Goal: Task Accomplishment & Management: Use online tool/utility

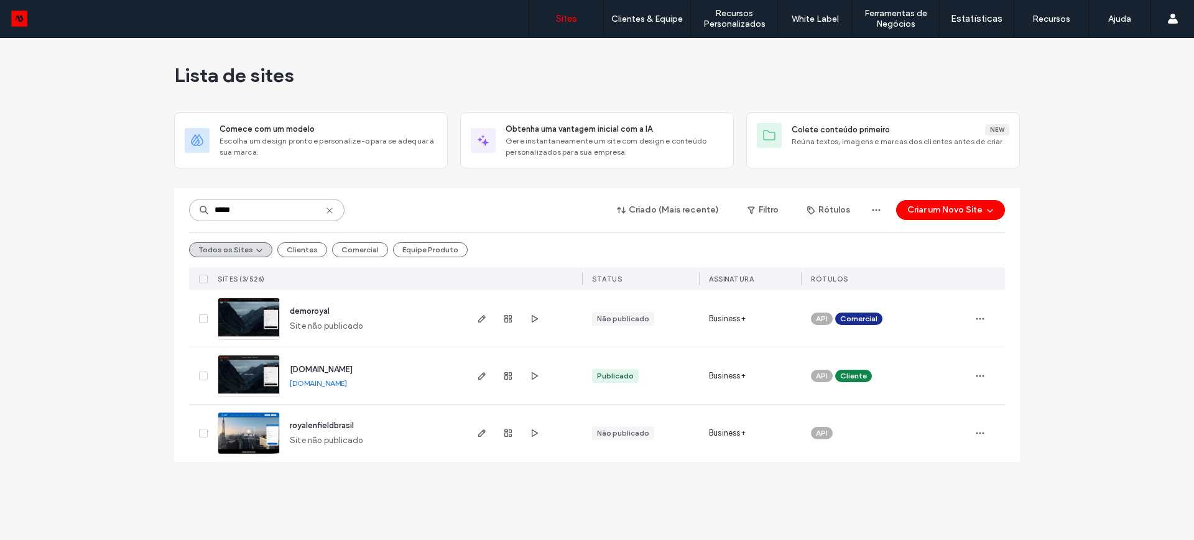
drag, startPoint x: 261, startPoint y: 211, endPoint x: 170, endPoint y: 218, distance: 91.6
click at [170, 218] on div "Lista de sites Comece com um modelo Escolha um design pronto e personalize-o pa…" at bounding box center [597, 289] width 1194 height 502
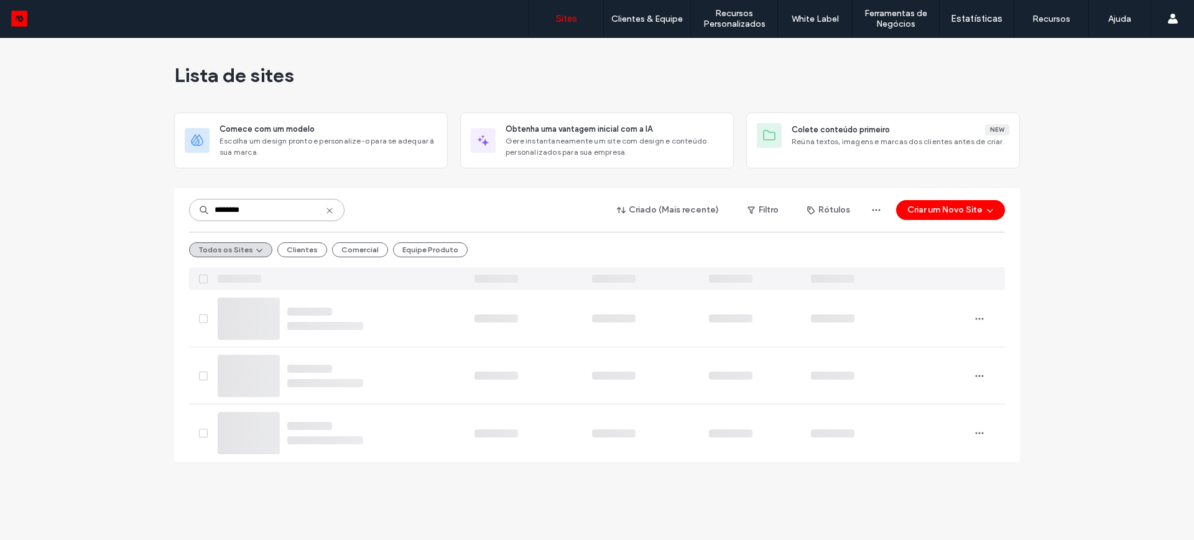
type input "********"
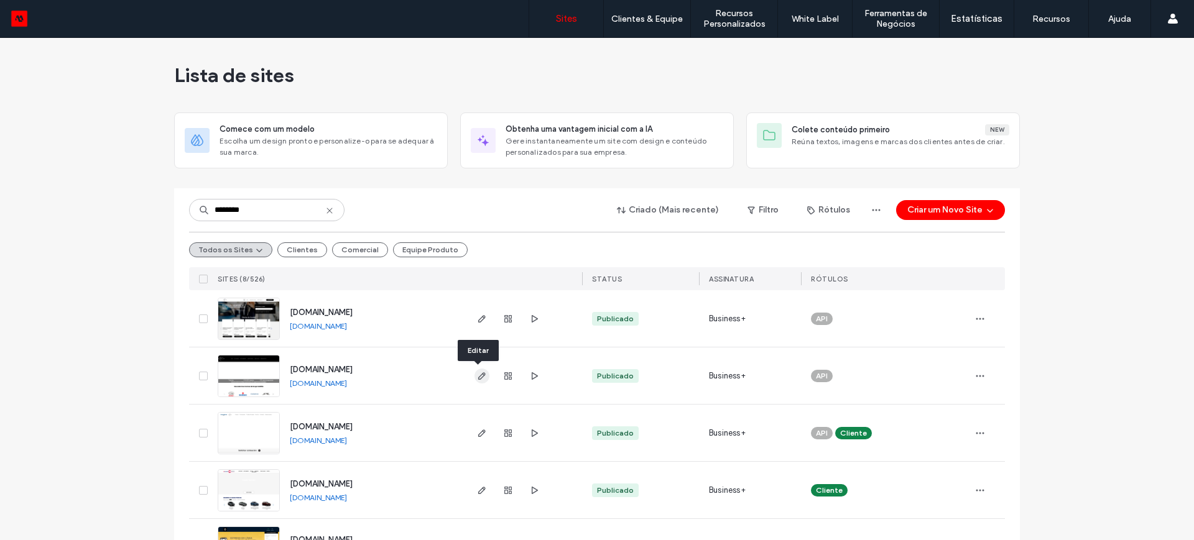
click at [478, 375] on use "button" at bounding box center [481, 375] width 7 height 7
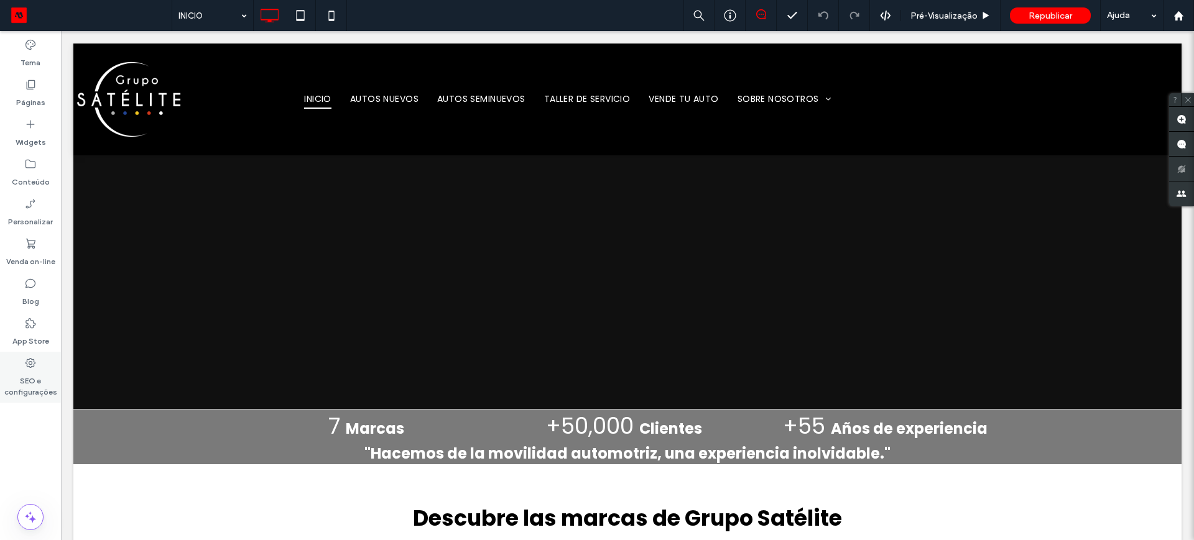
click at [32, 374] on label "SEO e configurações" at bounding box center [30, 383] width 61 height 29
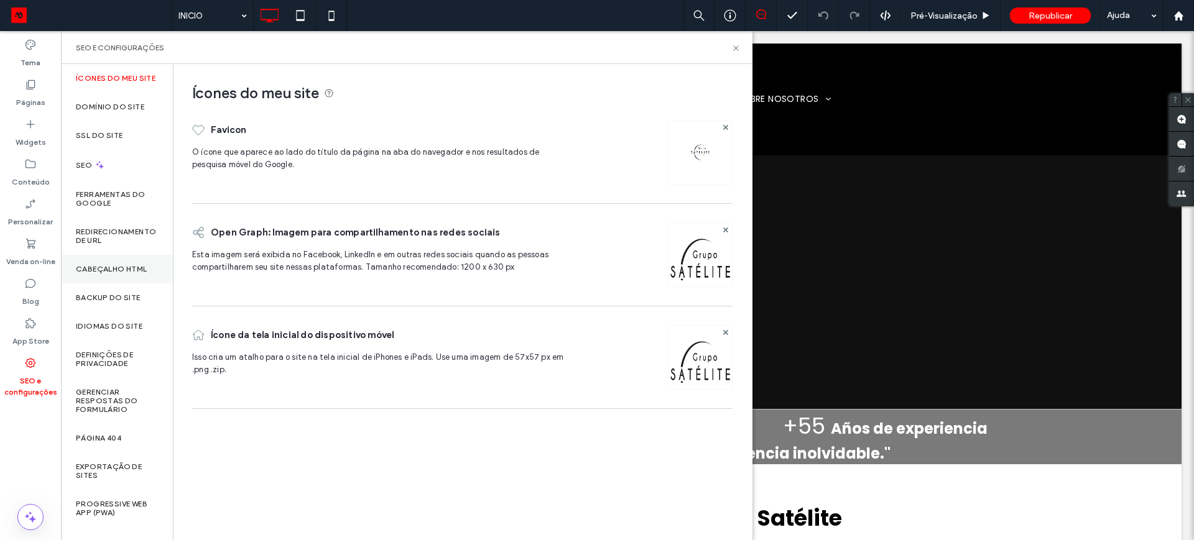
click at [92, 270] on label "Cabeçalho HTML" at bounding box center [111, 269] width 71 height 9
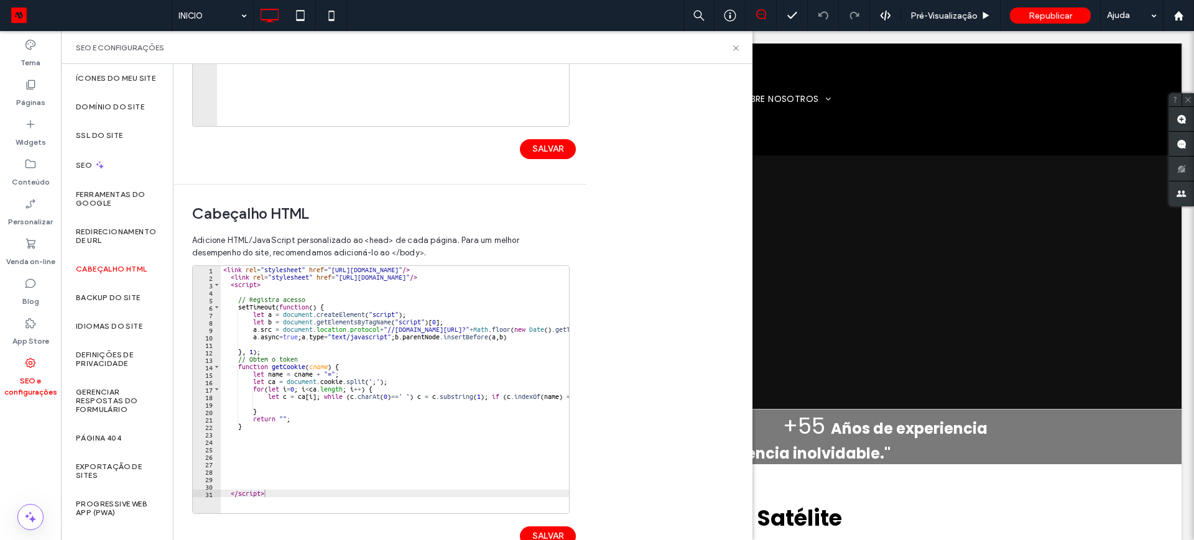
scroll to position [324, 0]
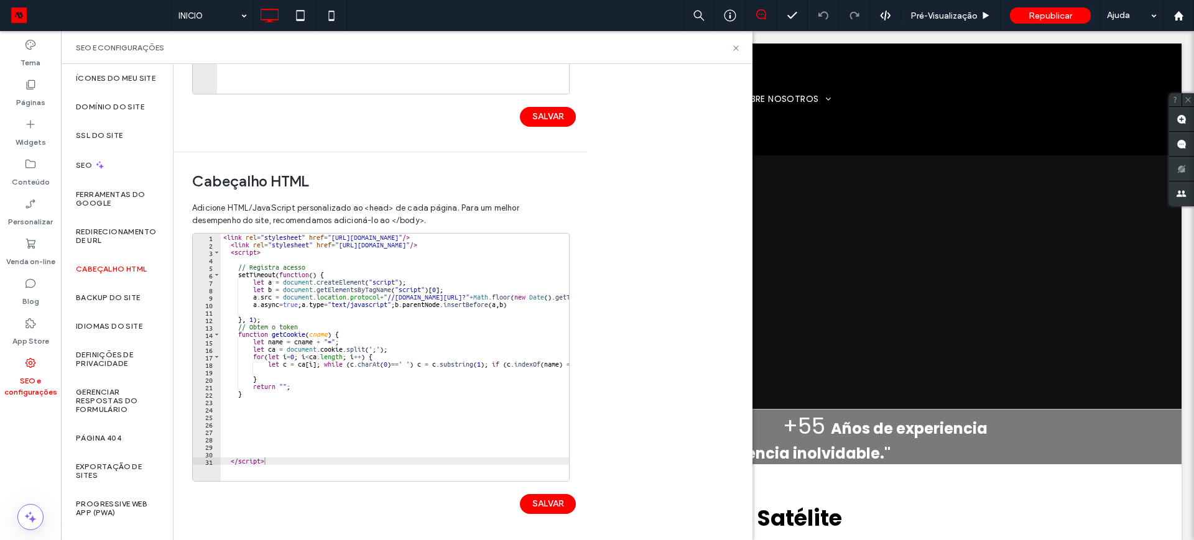
type textarea "*********"
click at [277, 461] on div "< link rel = "stylesheet" href = "https://cdn.jsdelivr.net/npm/intl-tel-input@2…" at bounding box center [484, 359] width 527 height 251
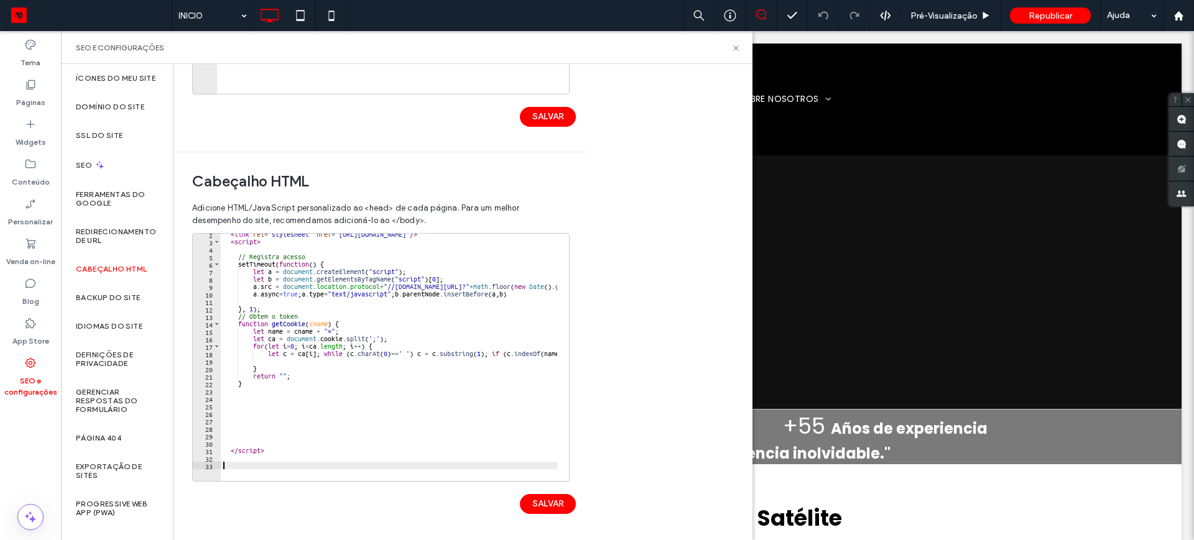
scroll to position [3, 0]
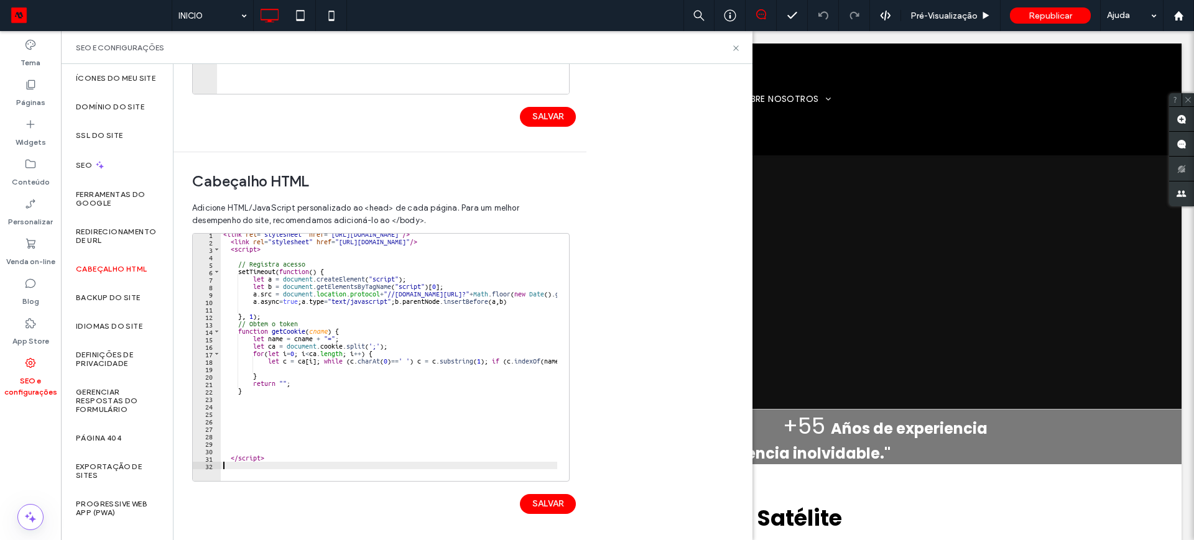
type textarea "*********"
click at [265, 456] on div "< link rel = "stylesheet" href = "https://cdn.jsdelivr.net/npm/intl-tel-input@2…" at bounding box center [484, 356] width 527 height 251
click at [231, 413] on div "< link rel = "stylesheet" href = "https://cdn.jsdelivr.net/npm/intl-tel-input@2…" at bounding box center [484, 356] width 527 height 251
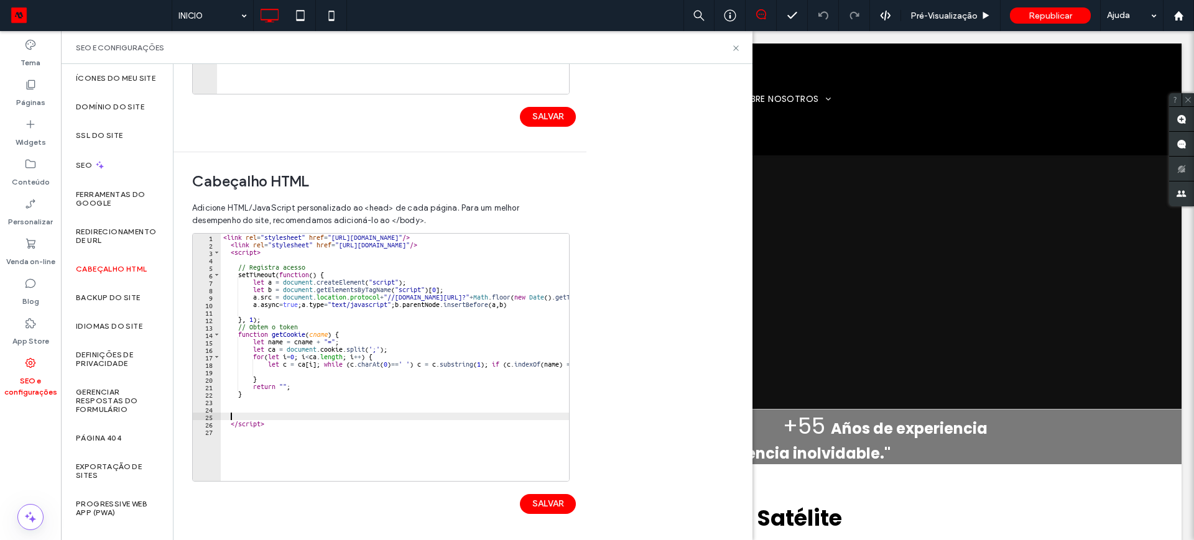
click at [234, 435] on div "< link rel = "stylesheet" href = "https://cdn.jsdelivr.net/npm/intl-tel-input@2…" at bounding box center [484, 359] width 527 height 251
paste textarea "**********"
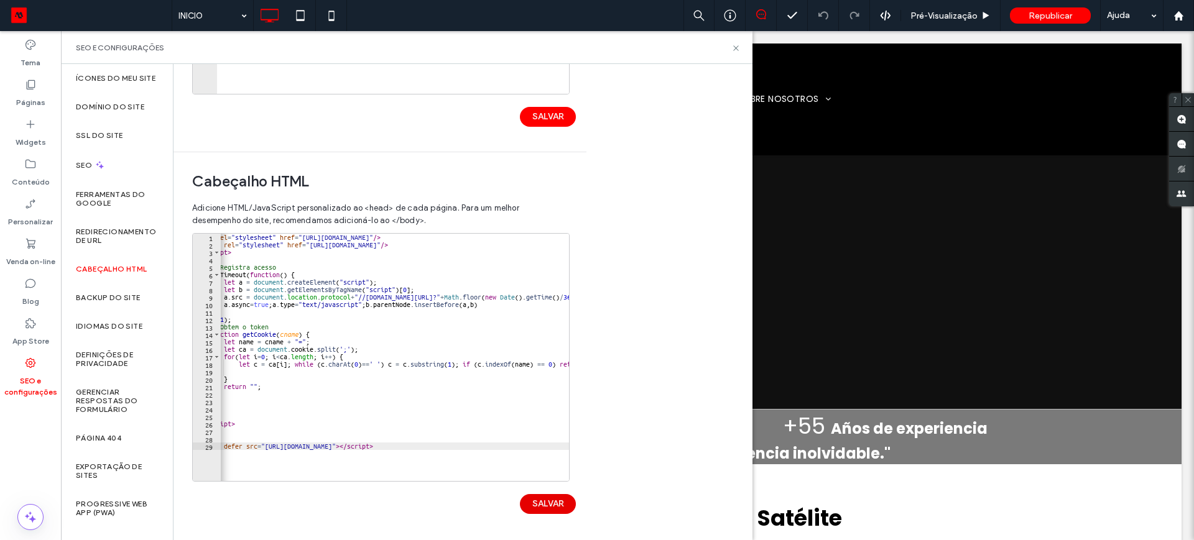
type textarea "**********"
click at [550, 505] on button "SALVAR" at bounding box center [548, 504] width 56 height 20
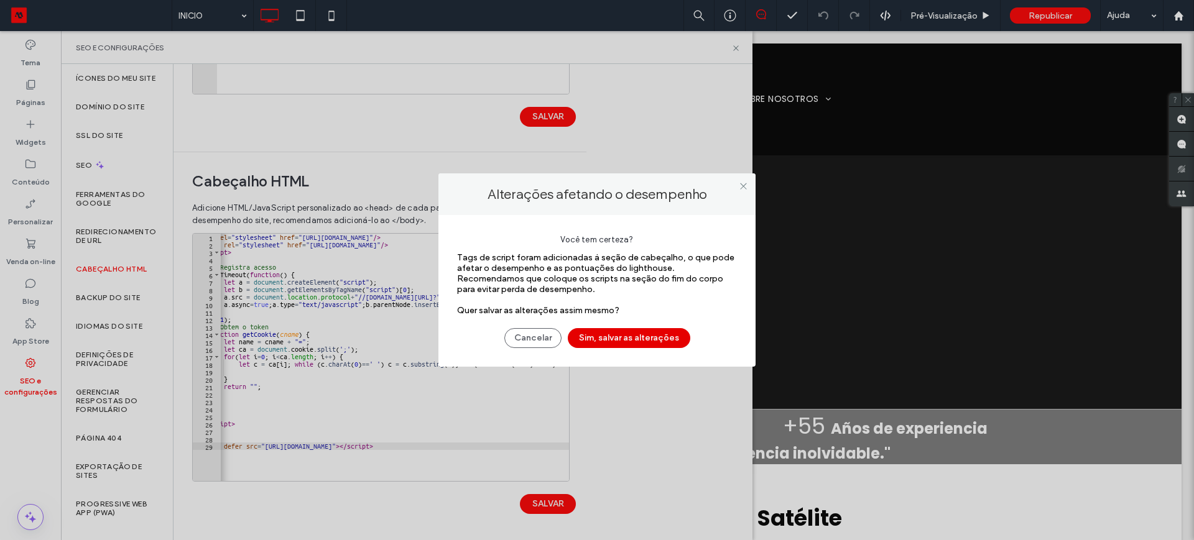
click at [646, 331] on button "Sim, salvar as alterações" at bounding box center [629, 338] width 122 height 20
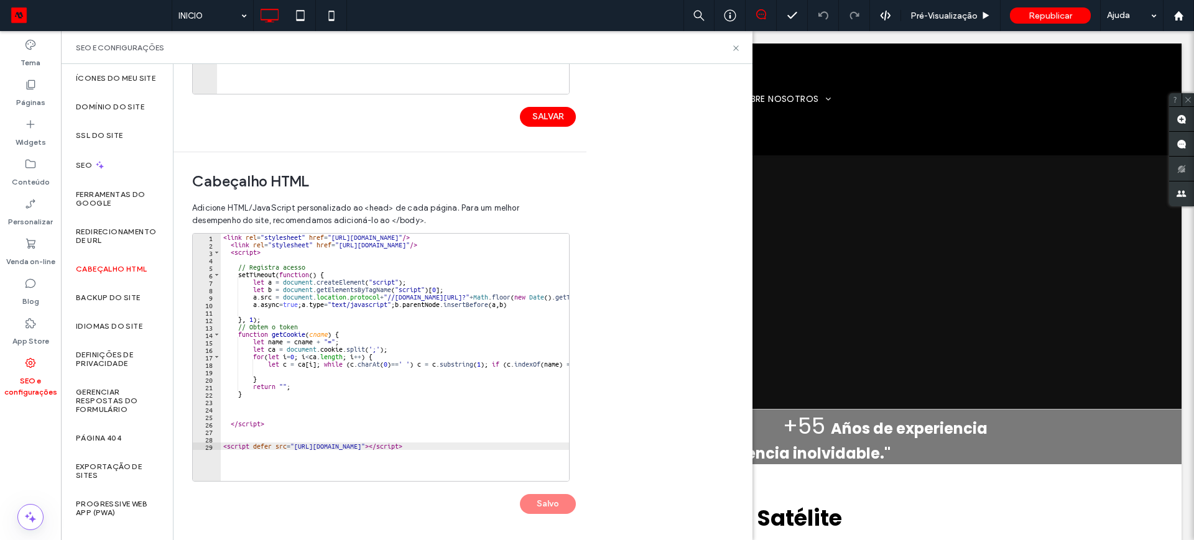
scroll to position [0, 0]
click at [30, 91] on label "Páginas" at bounding box center [30, 99] width 29 height 17
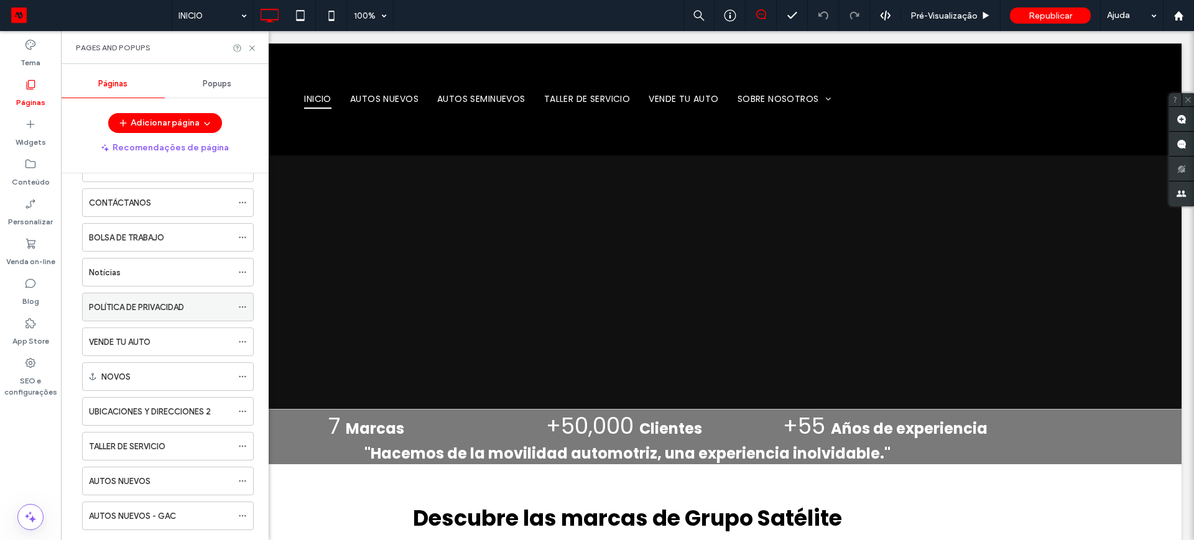
scroll to position [233, 0]
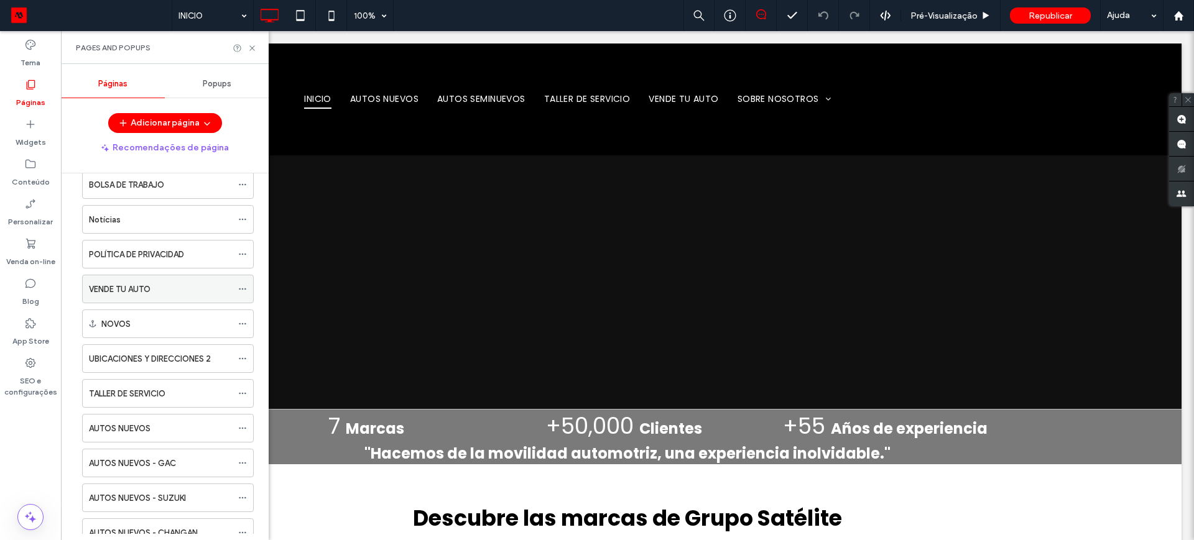
click at [140, 291] on label "VENDE TU AUTO" at bounding box center [120, 290] width 62 height 22
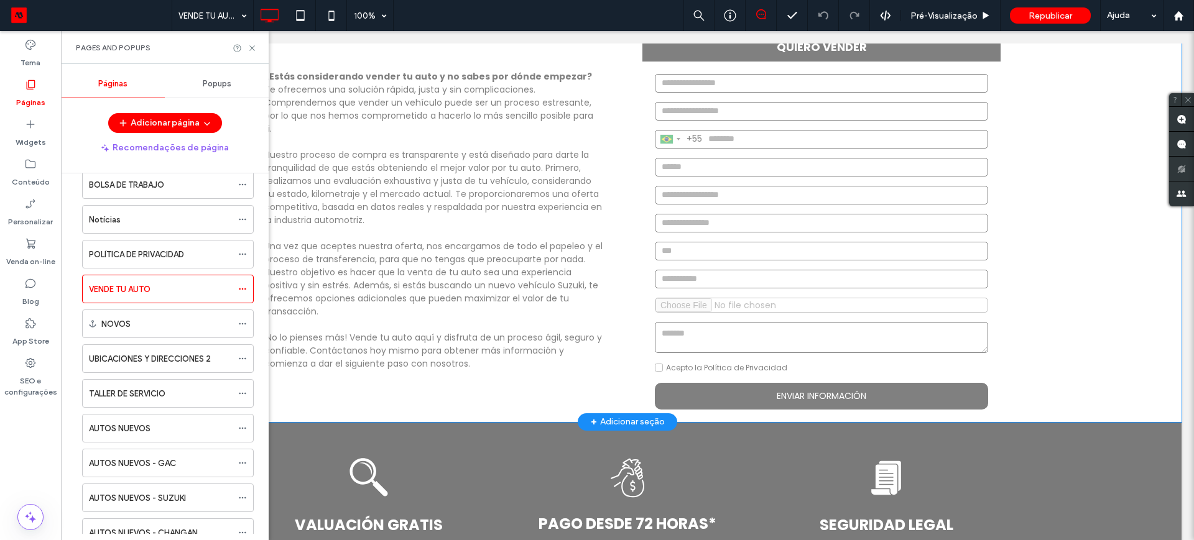
scroll to position [155, 0]
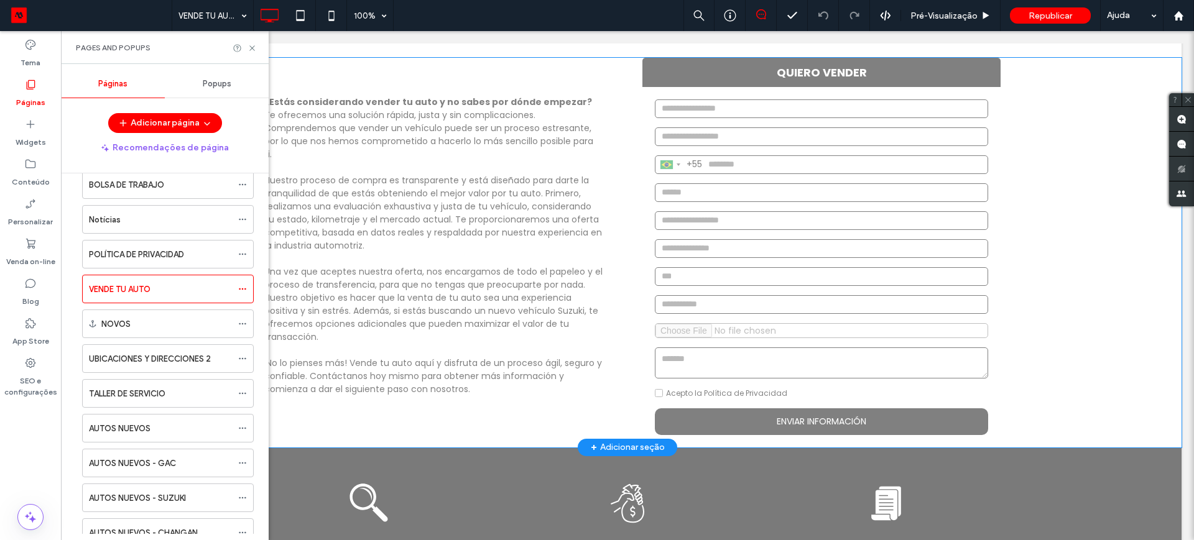
click at [626, 445] on div "+ Adicionar seção" at bounding box center [628, 448] width 74 height 14
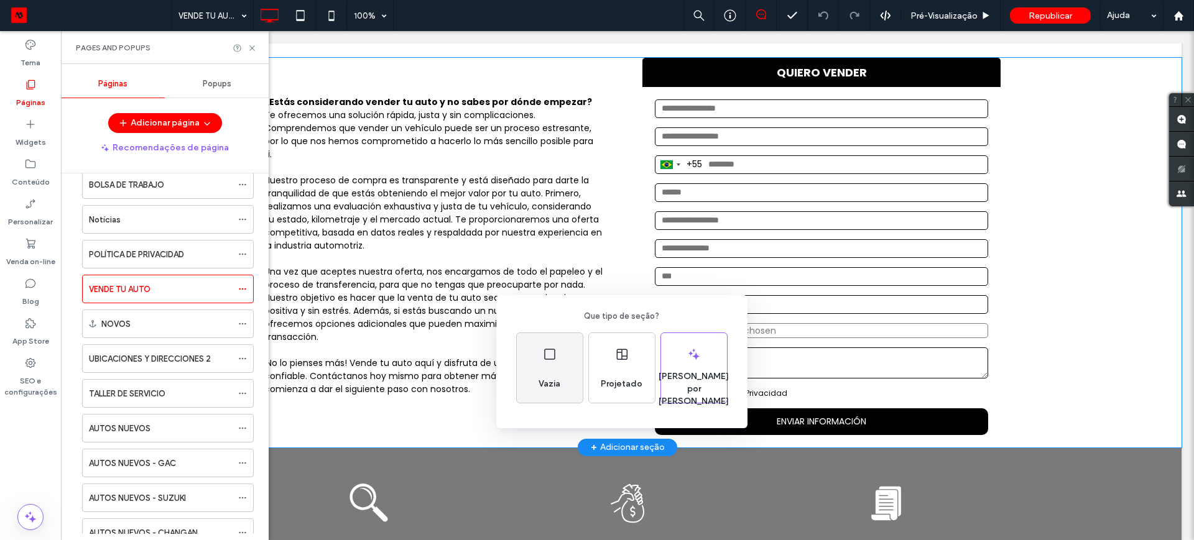
click at [549, 367] on div "Vazia" at bounding box center [550, 368] width 66 height 70
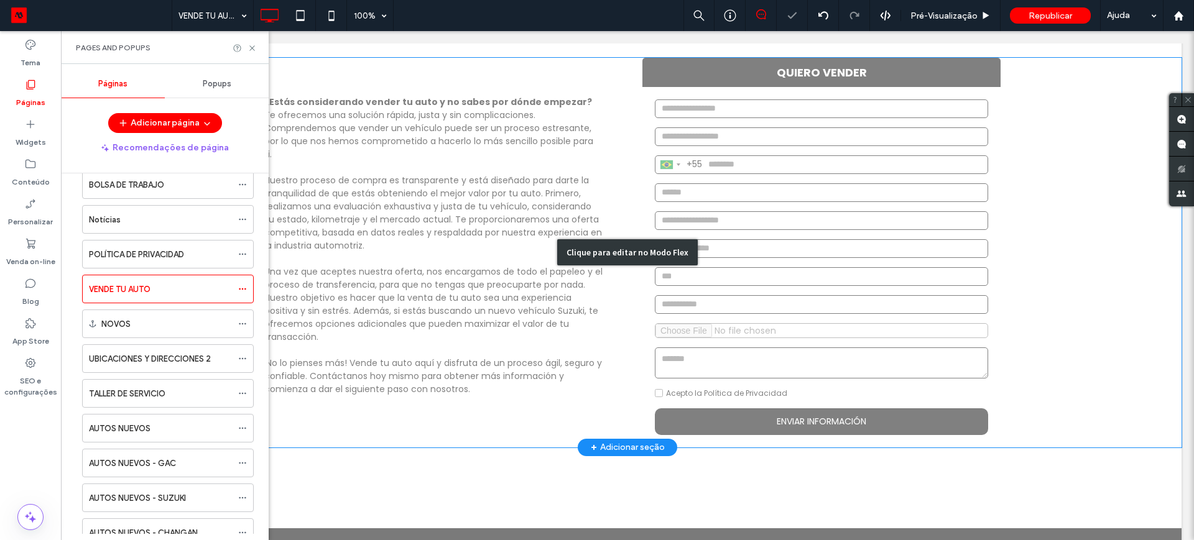
scroll to position [311, 0]
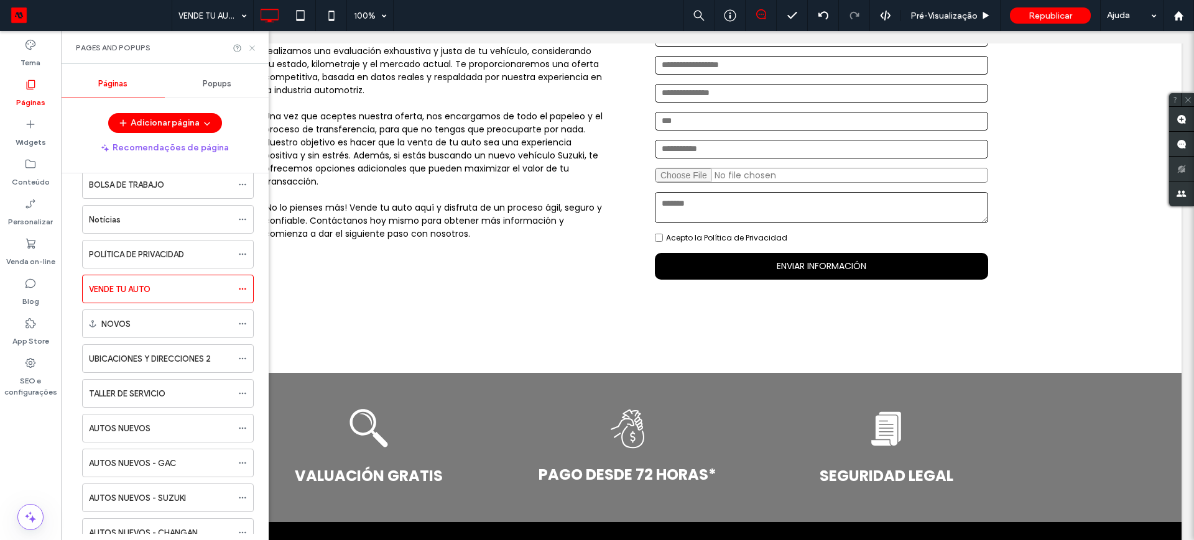
click at [251, 50] on icon at bounding box center [251, 48] width 9 height 9
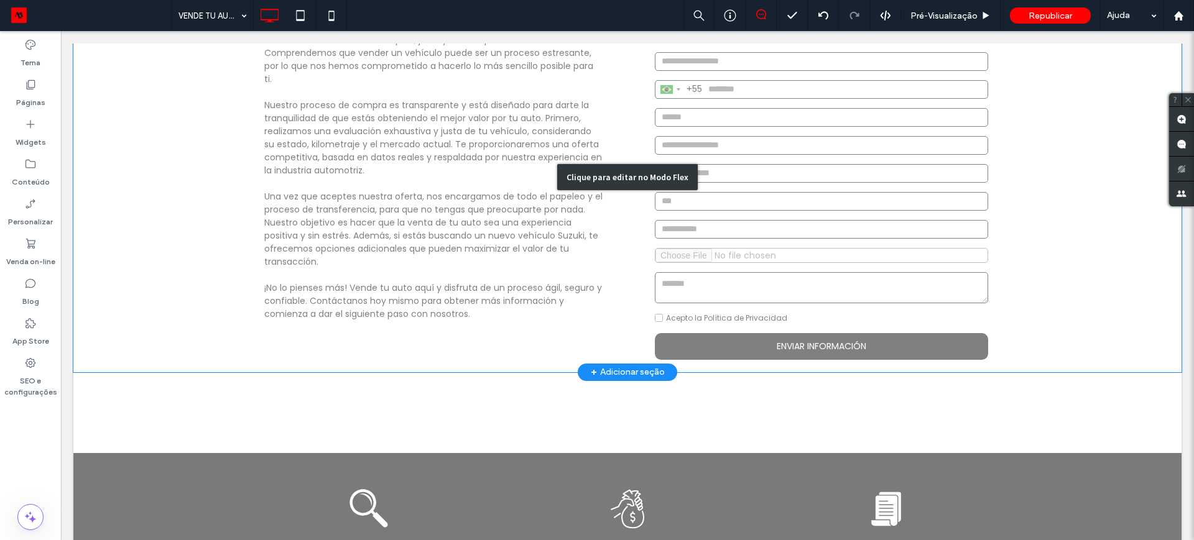
scroll to position [233, 0]
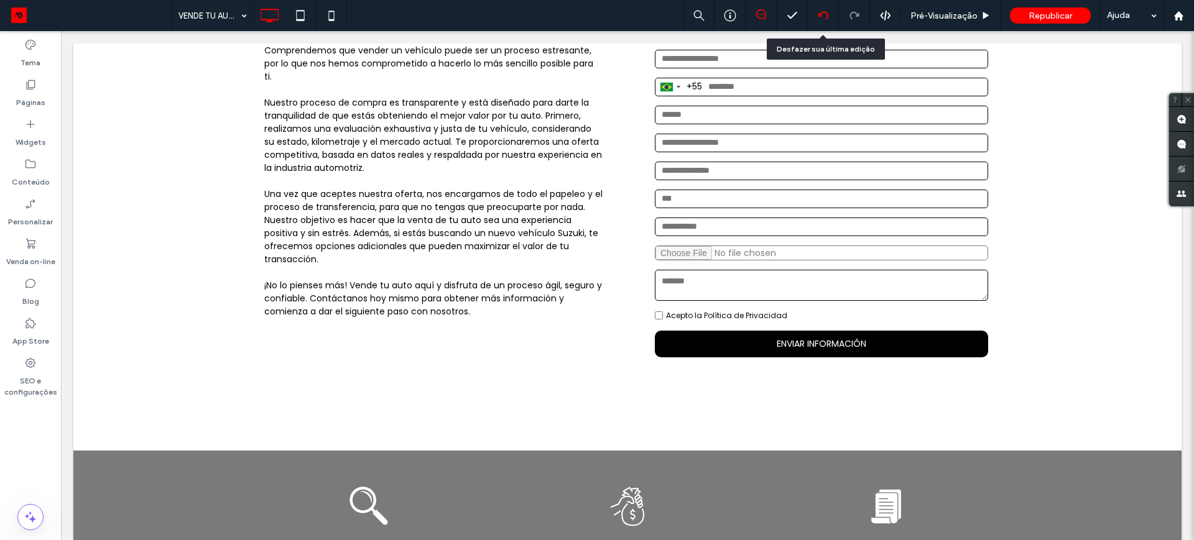
click at [819, 12] on icon at bounding box center [823, 16] width 10 height 10
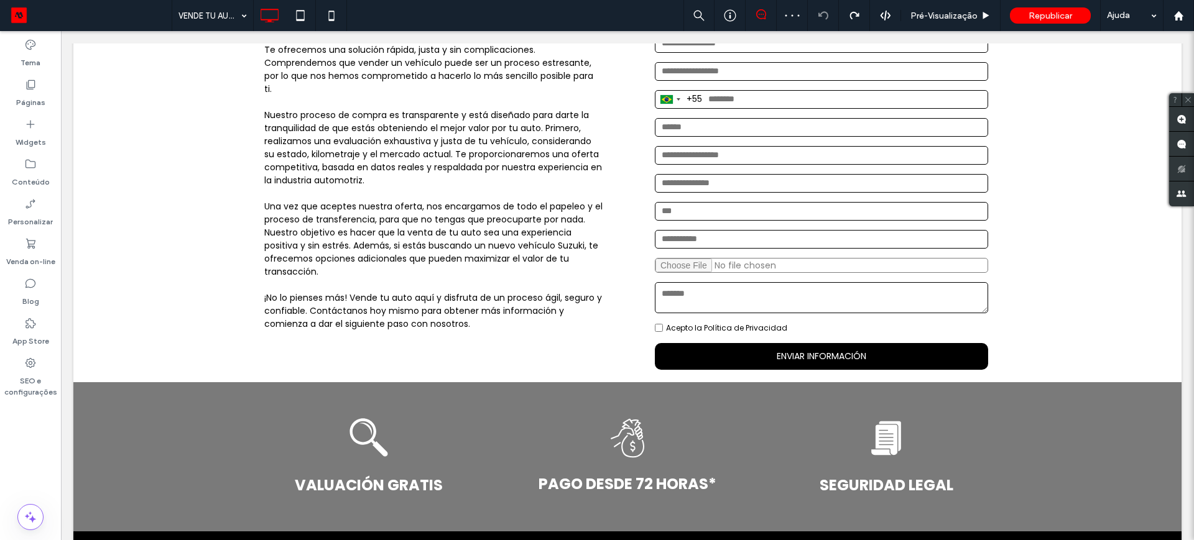
scroll to position [155, 0]
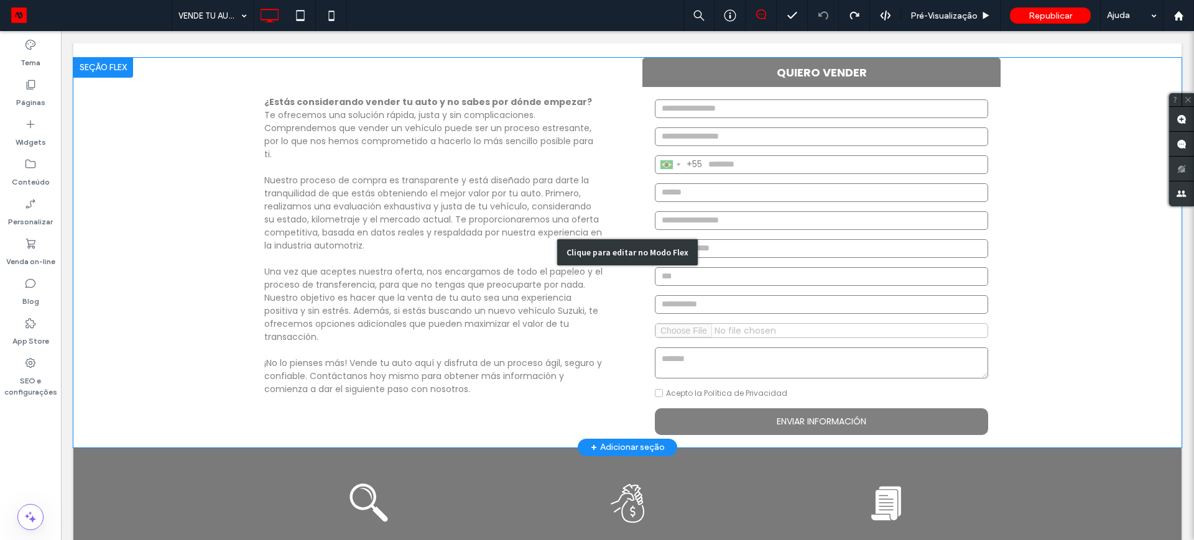
click at [157, 273] on div "Clique para editar no Modo Flex" at bounding box center [627, 253] width 1108 height 390
click at [157, 273] on div "¿Estás considerando vender tu auto y no sabes por dónde empezar? Te ofrecemos u…" at bounding box center [627, 253] width 1108 height 390
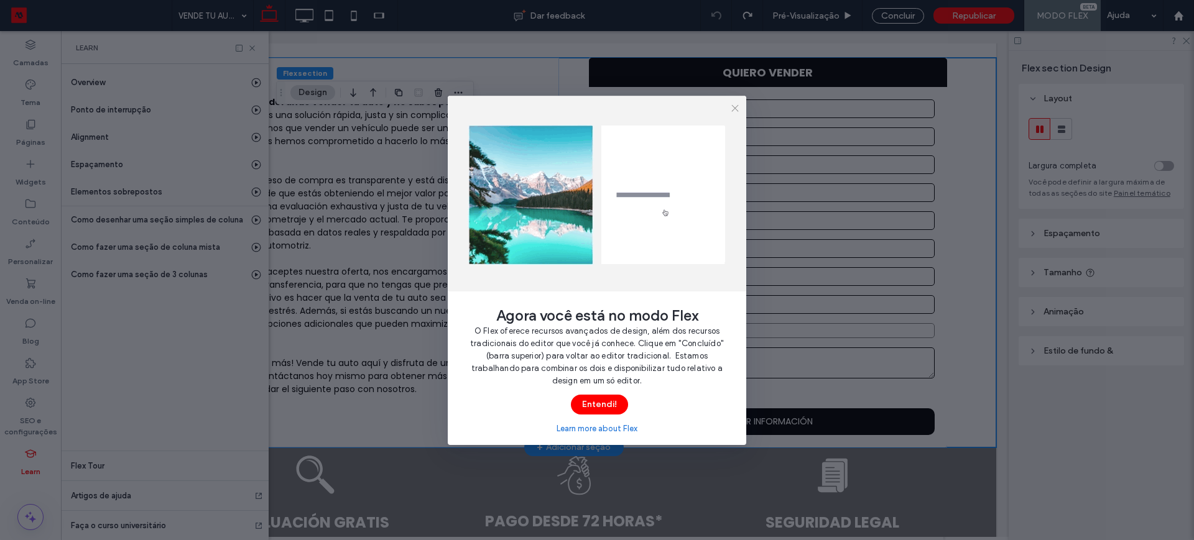
scroll to position [0, 65]
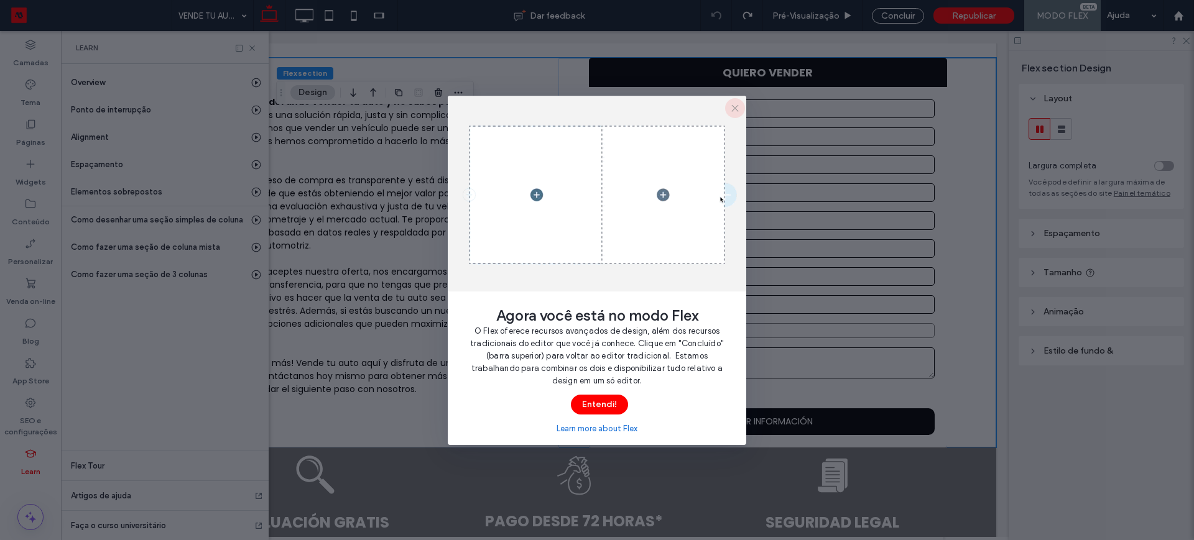
click at [733, 106] on use "button" at bounding box center [735, 107] width 7 height 7
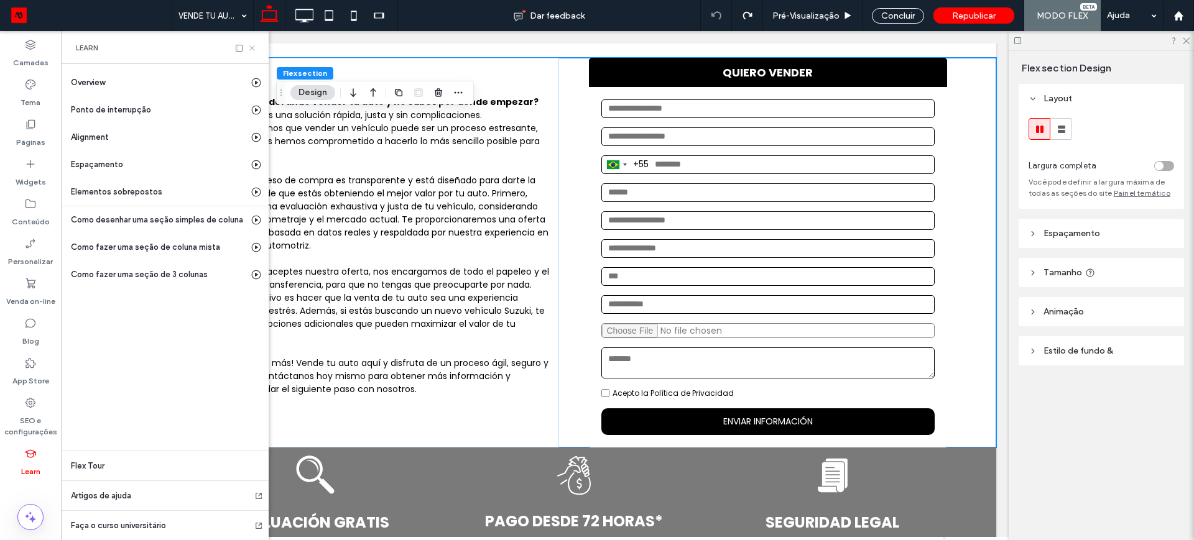
click at [251, 47] on icon at bounding box center [251, 48] width 9 height 9
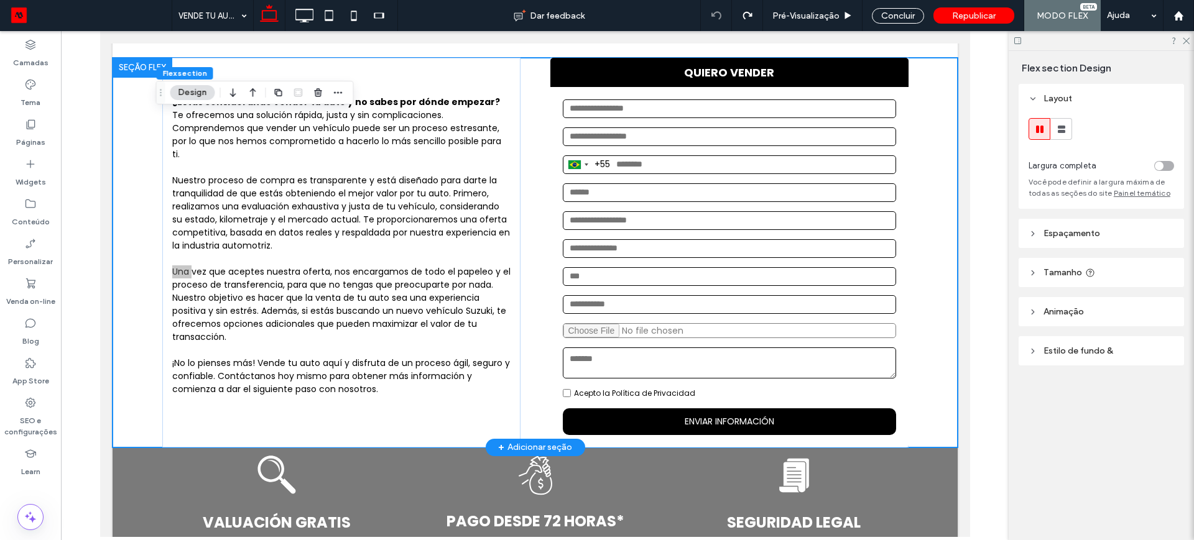
scroll to position [0, 0]
click at [127, 67] on div at bounding box center [142, 68] width 60 height 20
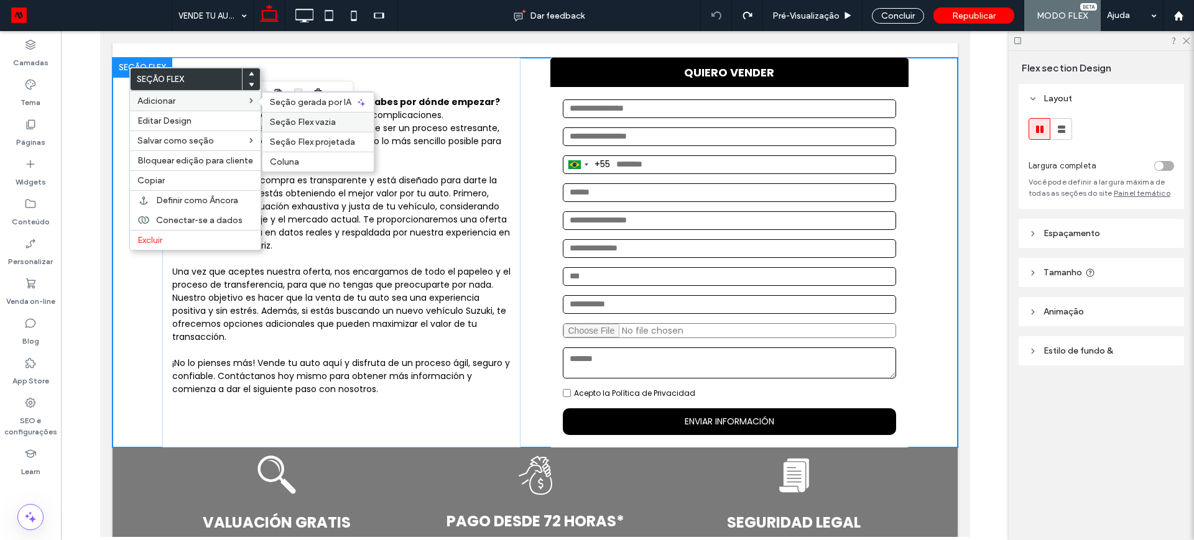
click at [293, 119] on span "Seção Flex vazia" at bounding box center [303, 122] width 66 height 11
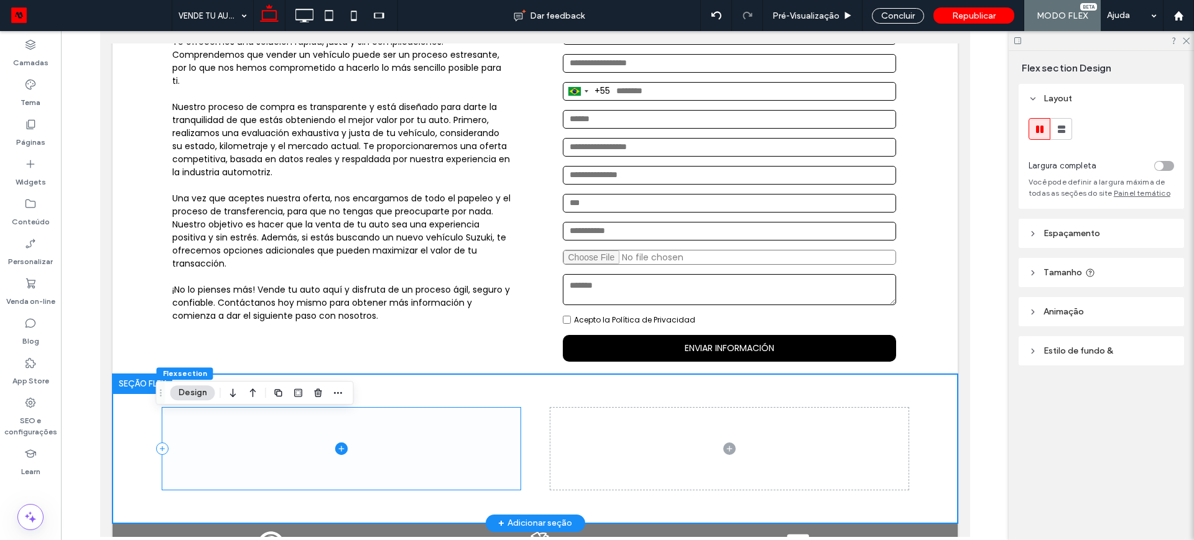
scroll to position [288, 0]
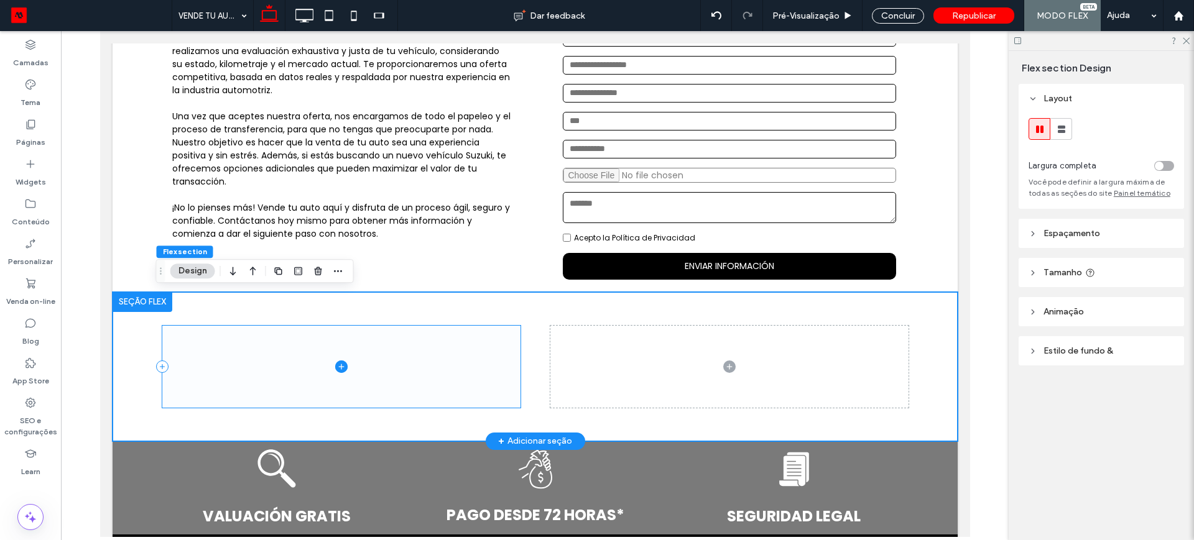
click at [338, 366] on icon at bounding box center [341, 366] width 6 height 1
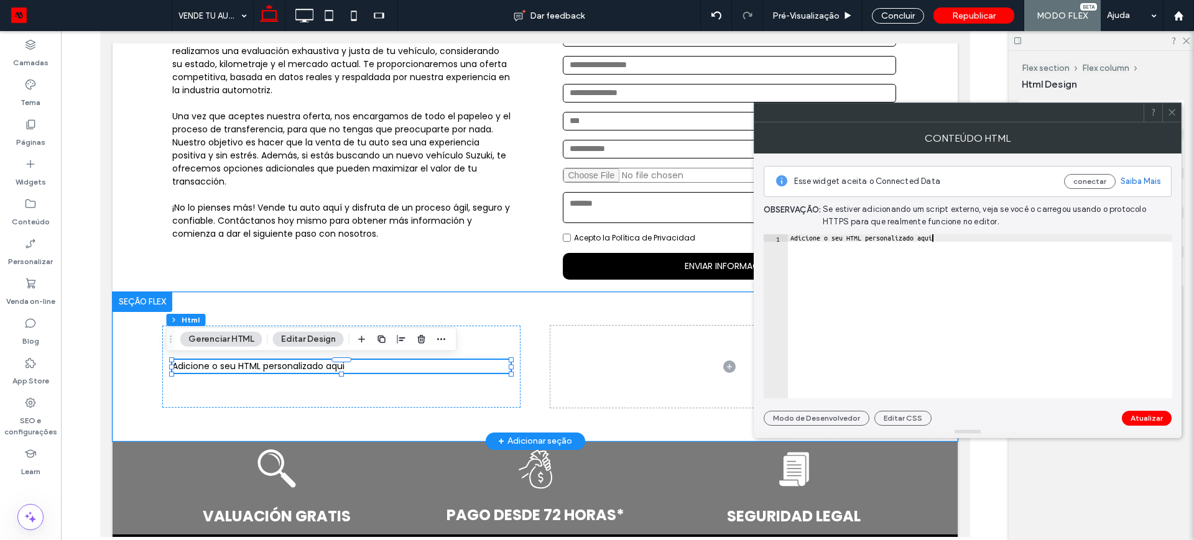
click at [941, 237] on div "Adicione o seu HTML personalizado aqui" at bounding box center [980, 323] width 384 height 179
type textarea "*"
paste textarea "**********"
type textarea "**********"
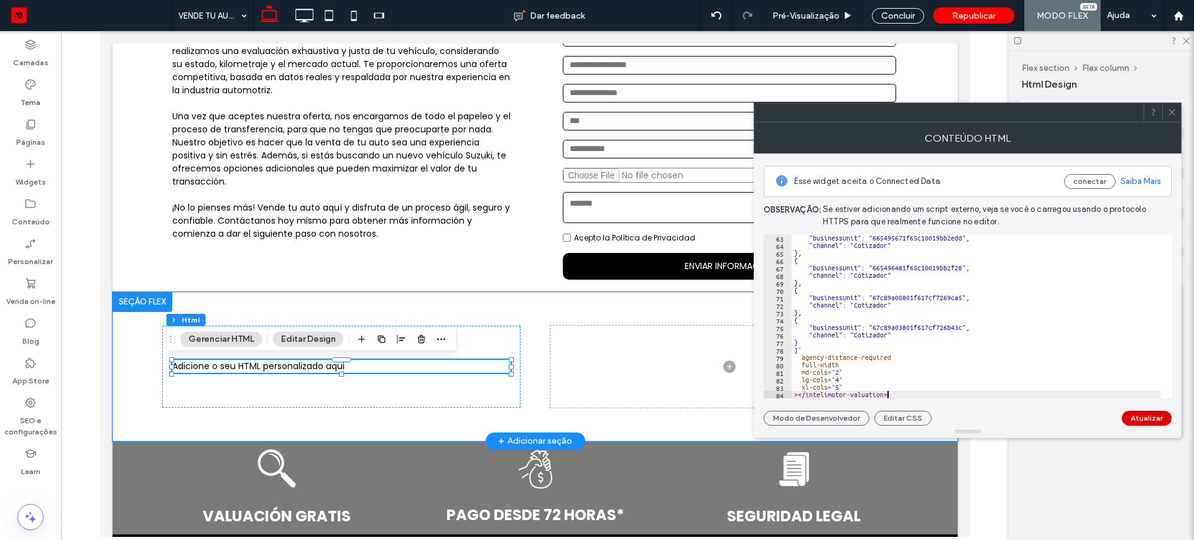
click at [1139, 418] on button "Atualizar" at bounding box center [1147, 418] width 50 height 15
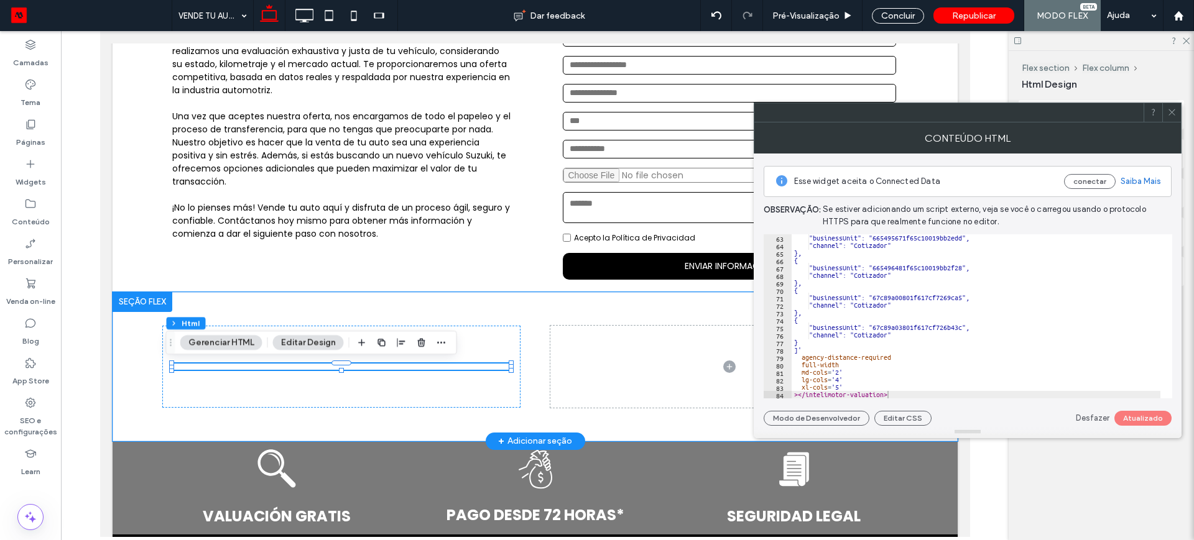
click at [1169, 118] on span at bounding box center [1171, 112] width 9 height 19
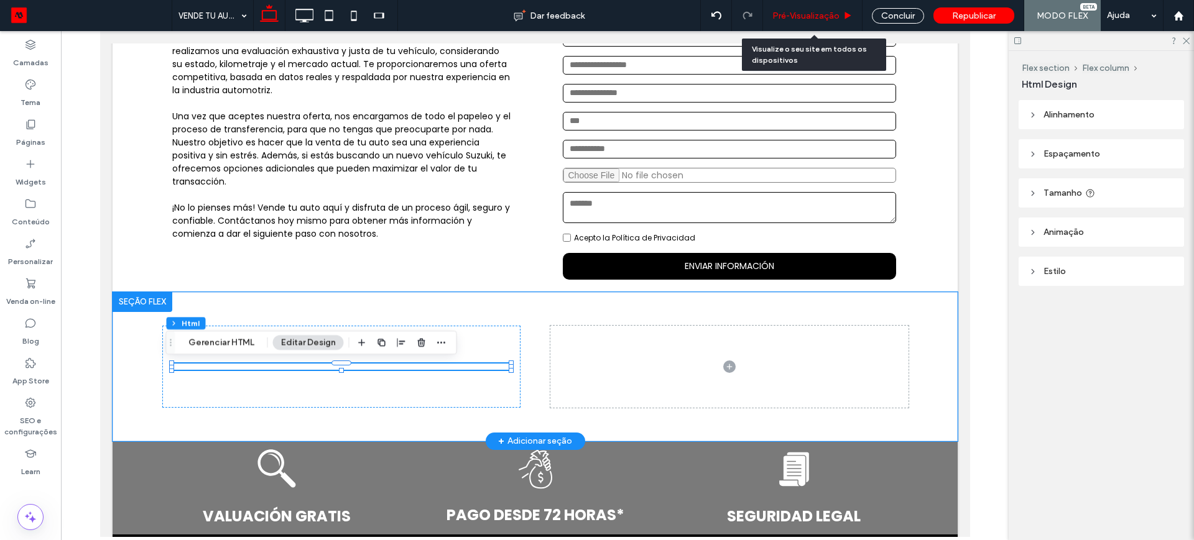
click at [810, 9] on div "Pré-Visualizaçāo" at bounding box center [812, 15] width 99 height 31
click at [788, 12] on span "Pré-Visualizaçāo" at bounding box center [805, 16] width 67 height 11
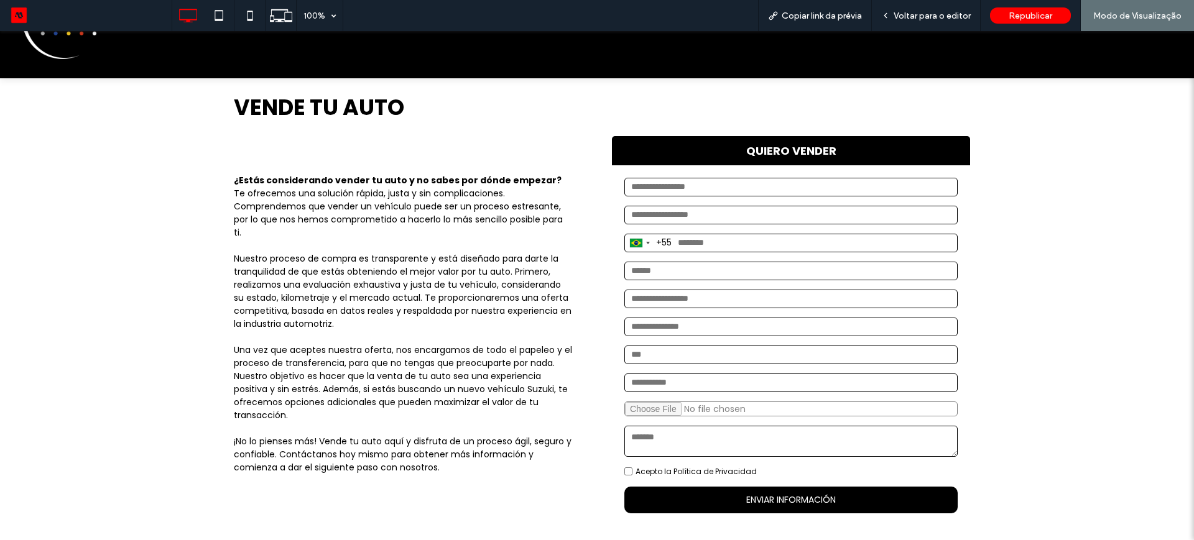
scroll to position [78, 0]
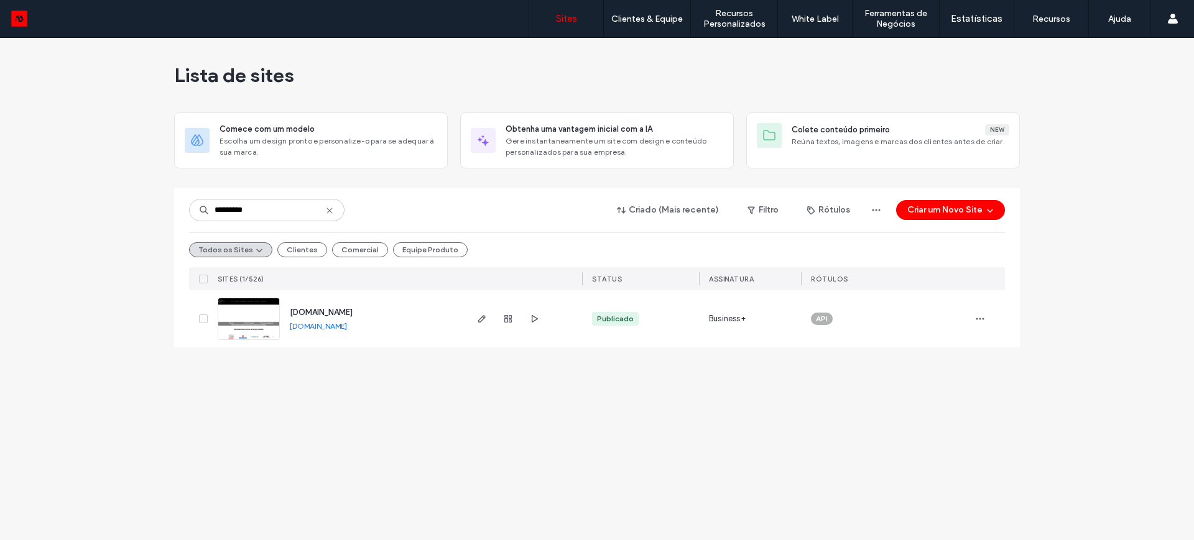
type input "********"
click at [347, 324] on link "[DOMAIN_NAME]" at bounding box center [318, 325] width 57 height 9
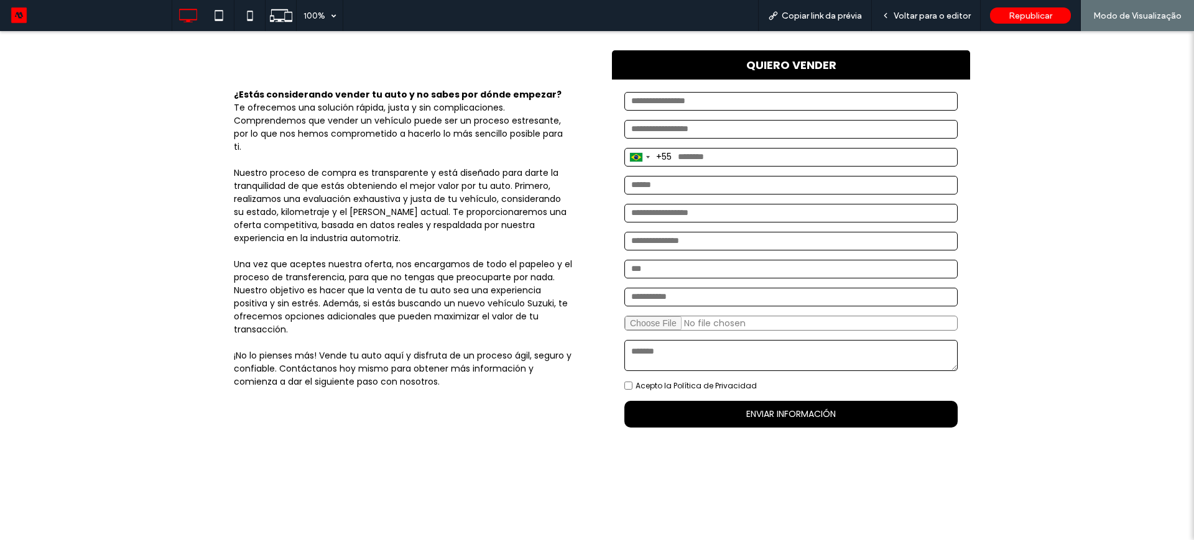
scroll to position [233, 0]
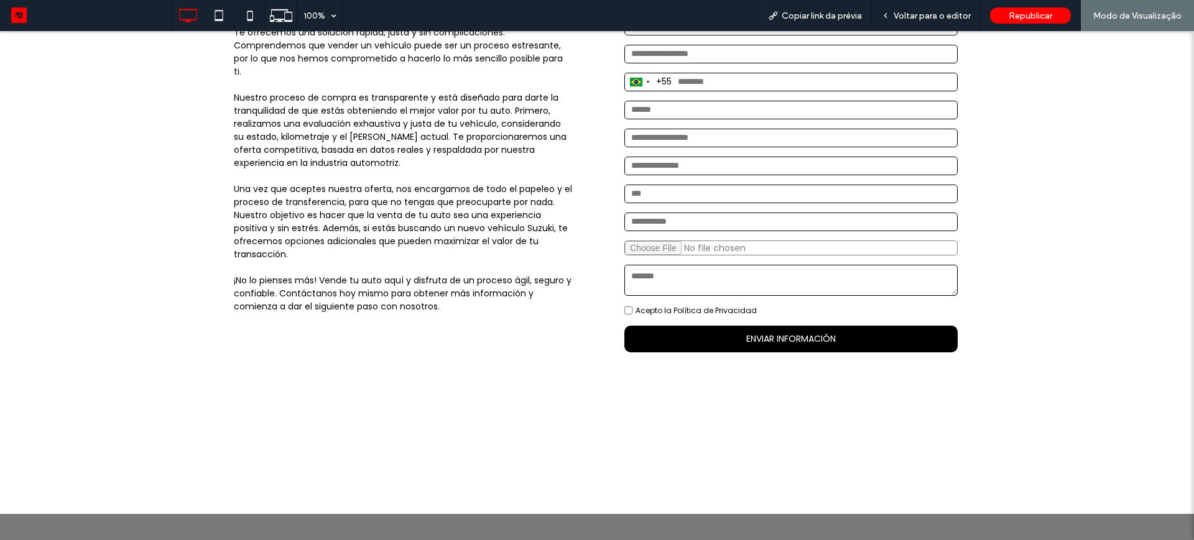
click at [479, 327] on div "¿Estás considerando vender tu auto y no sabes por dónde empezar? Te ofrecemos u…" at bounding box center [403, 170] width 358 height 390
click at [485, 421] on div at bounding box center [403, 439] width 358 height 53
click at [787, 422] on div at bounding box center [791, 439] width 358 height 53
drag, startPoint x: 931, startPoint y: 446, endPoint x: 916, endPoint y: 448, distance: 15.0
click at [926, 448] on div at bounding box center [791, 439] width 358 height 53
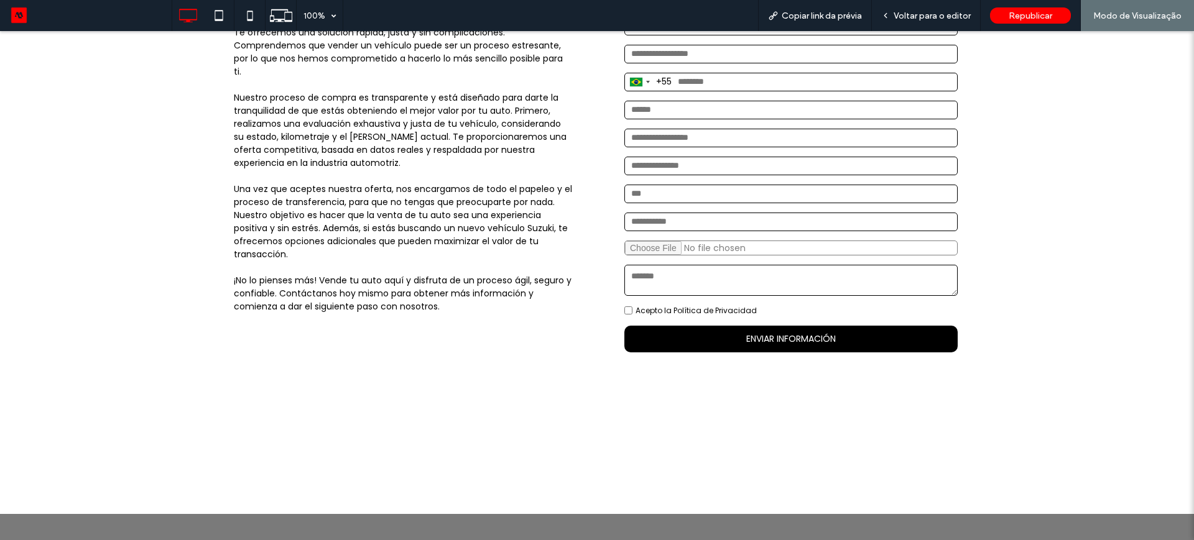
click at [618, 470] on div at bounding box center [597, 439] width 746 height 149
click at [555, 480] on div at bounding box center [597, 439] width 746 height 149
click at [262, 445] on div at bounding box center [403, 439] width 358 height 53
click at [341, 426] on div at bounding box center [403, 439] width 358 height 53
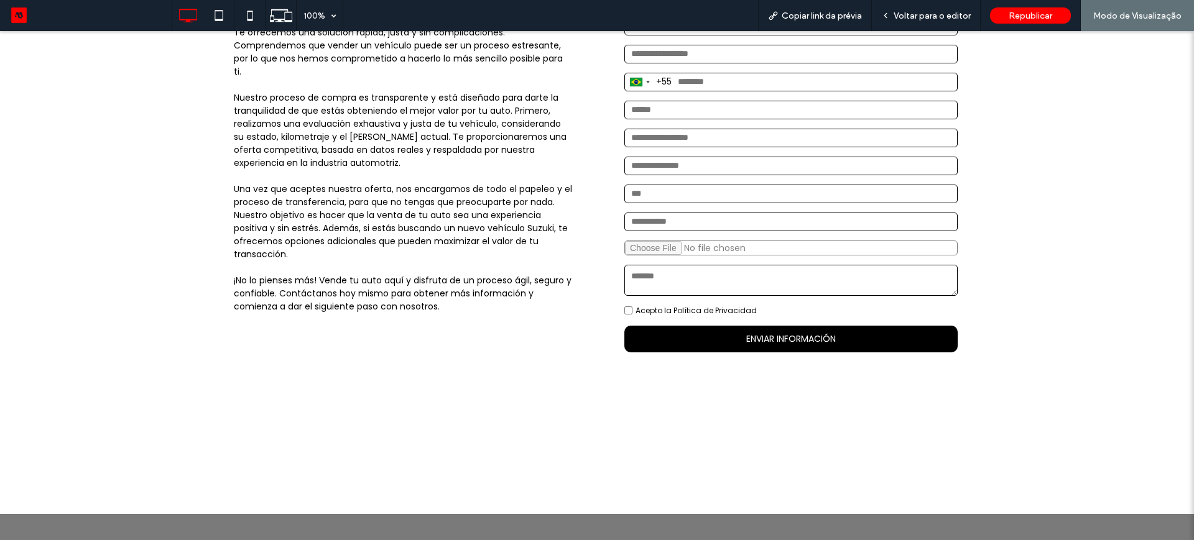
click at [357, 431] on div at bounding box center [403, 439] width 358 height 53
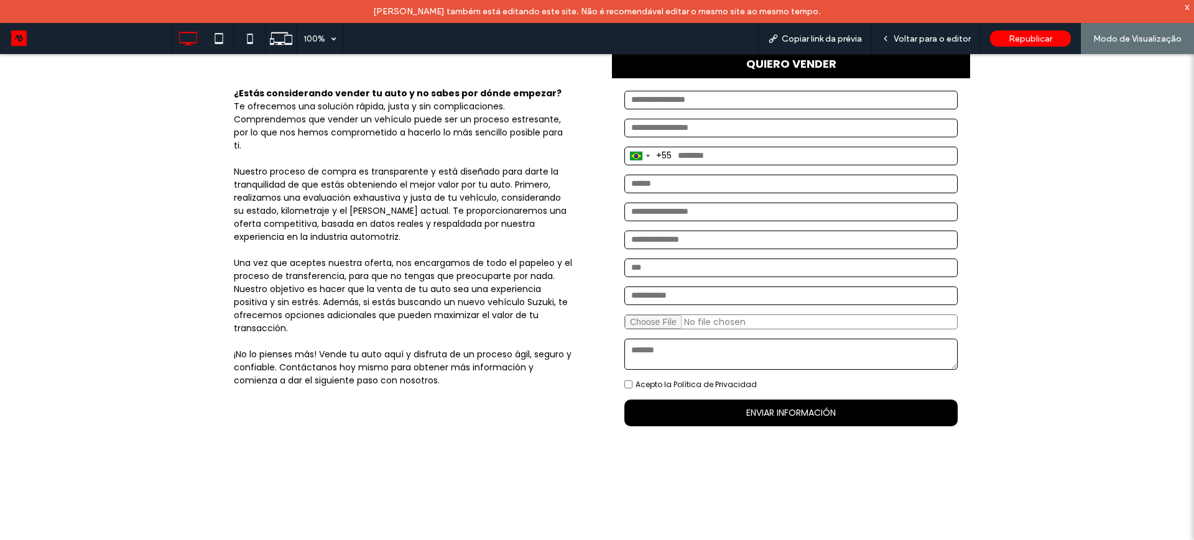
scroll to position [155, 0]
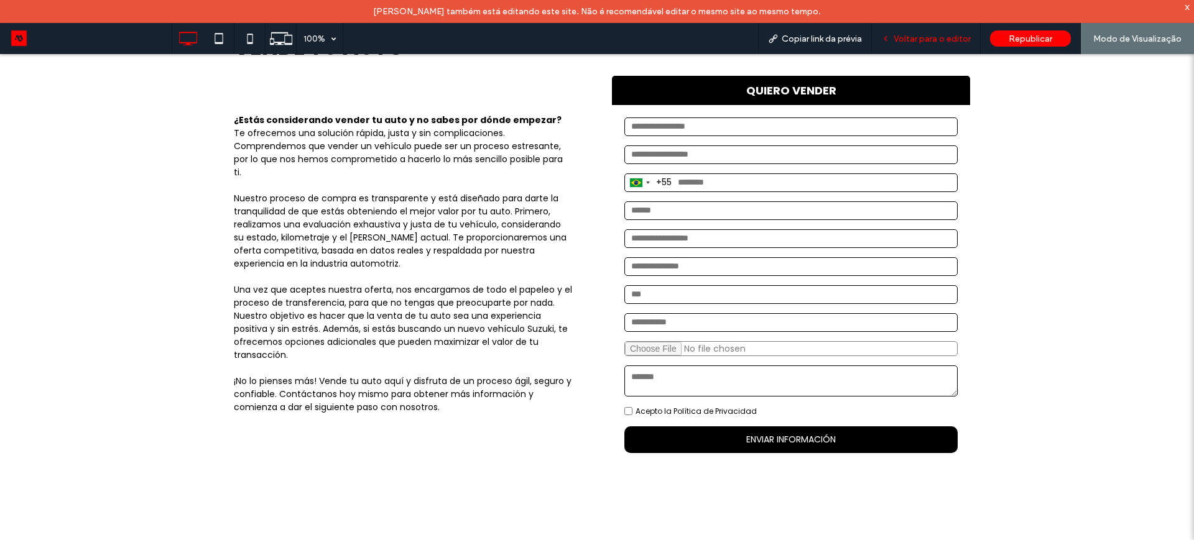
click at [910, 37] on span "Voltar para o editor" at bounding box center [931, 39] width 77 height 11
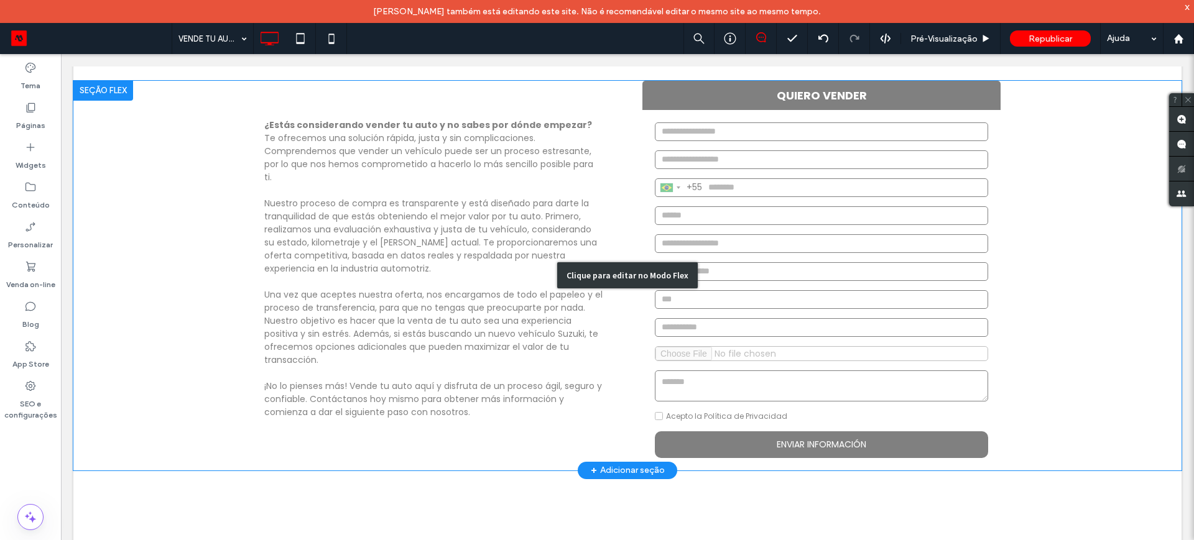
scroll to position [150, 0]
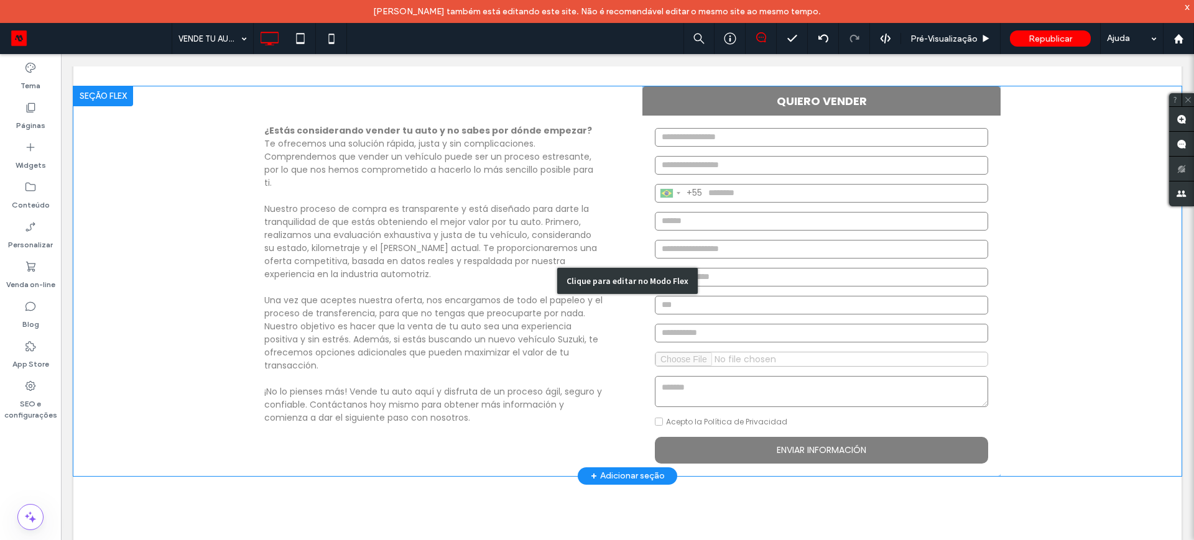
click at [791, 448] on div "Clique para editar no Modo Flex" at bounding box center [627, 281] width 1108 height 390
click at [826, 440] on button "ENVIAR INFORMACIÓN" at bounding box center [821, 450] width 333 height 27
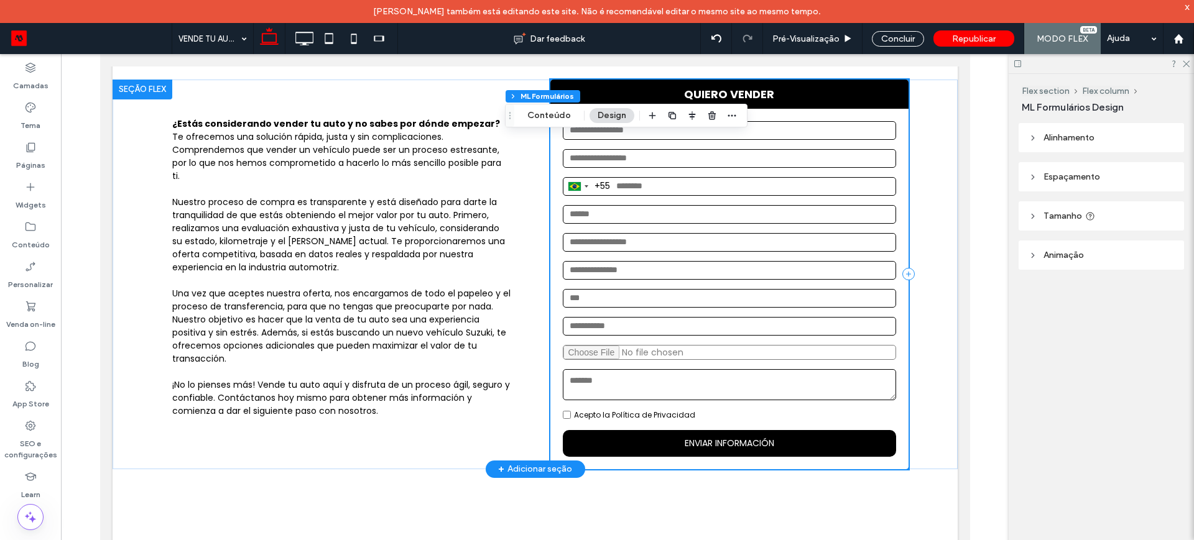
scroll to position [127, 0]
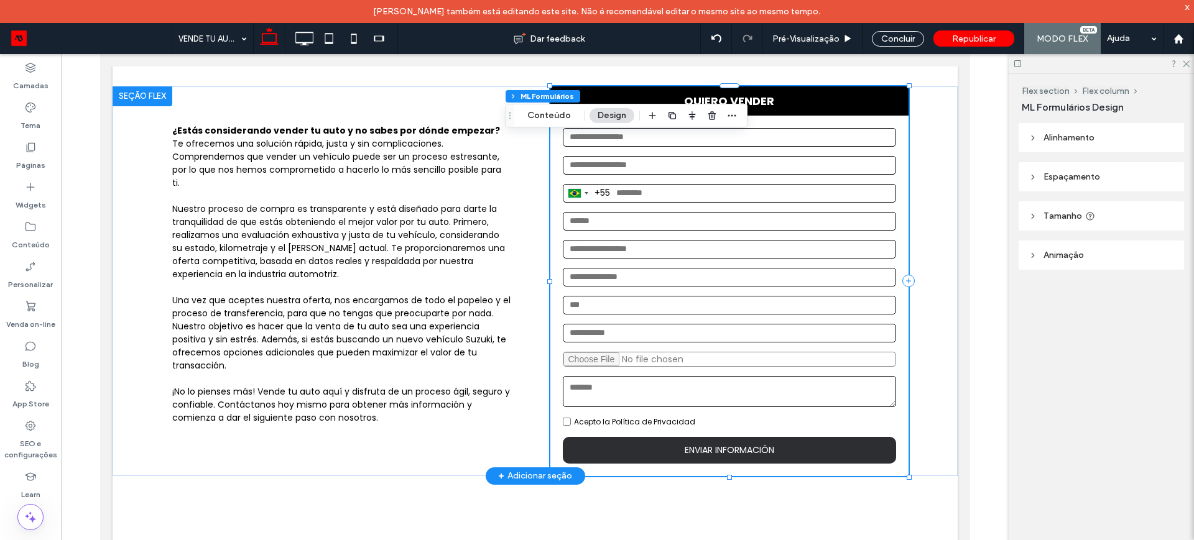
click at [712, 451] on span "ENVIAR INFORMACIÓN" at bounding box center [729, 450] width 90 height 12
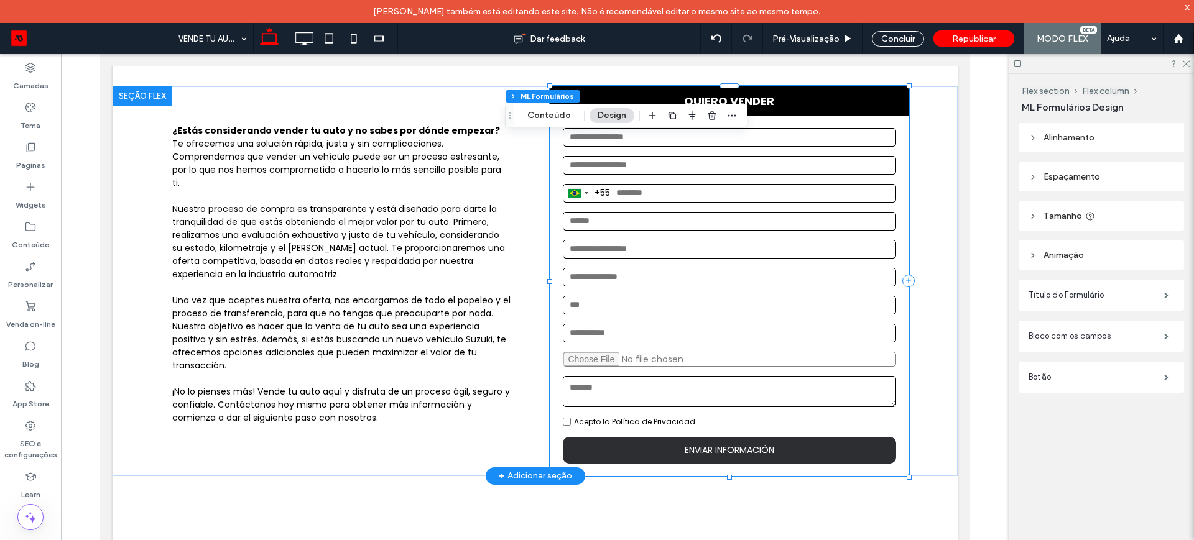
click at [712, 451] on span "ENVIAR INFORMACIÓN" at bounding box center [729, 450] width 90 height 12
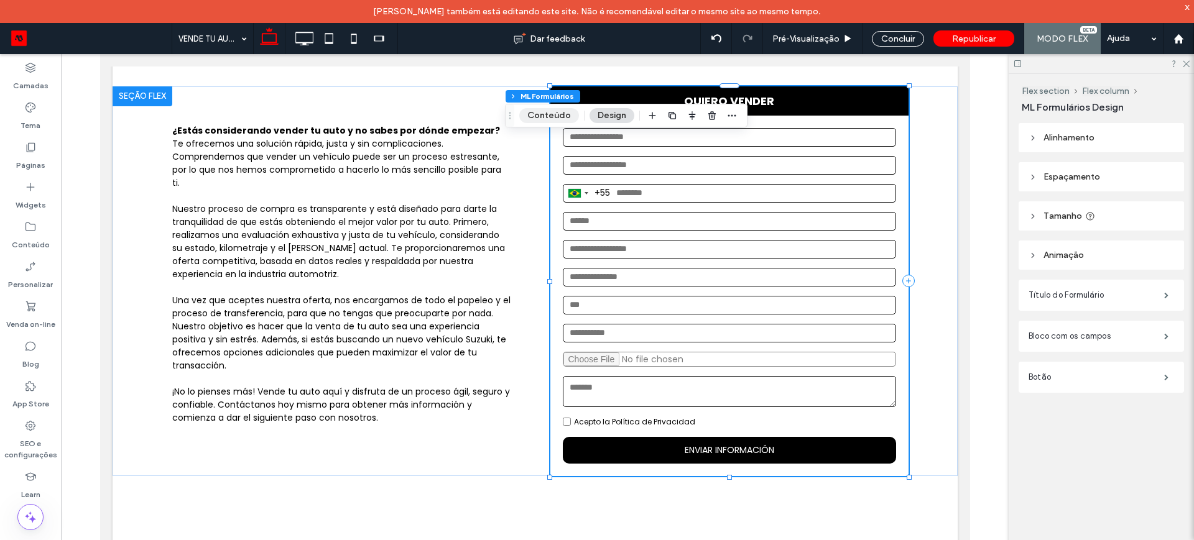
click at [541, 118] on button "Conteúdo" at bounding box center [549, 115] width 60 height 15
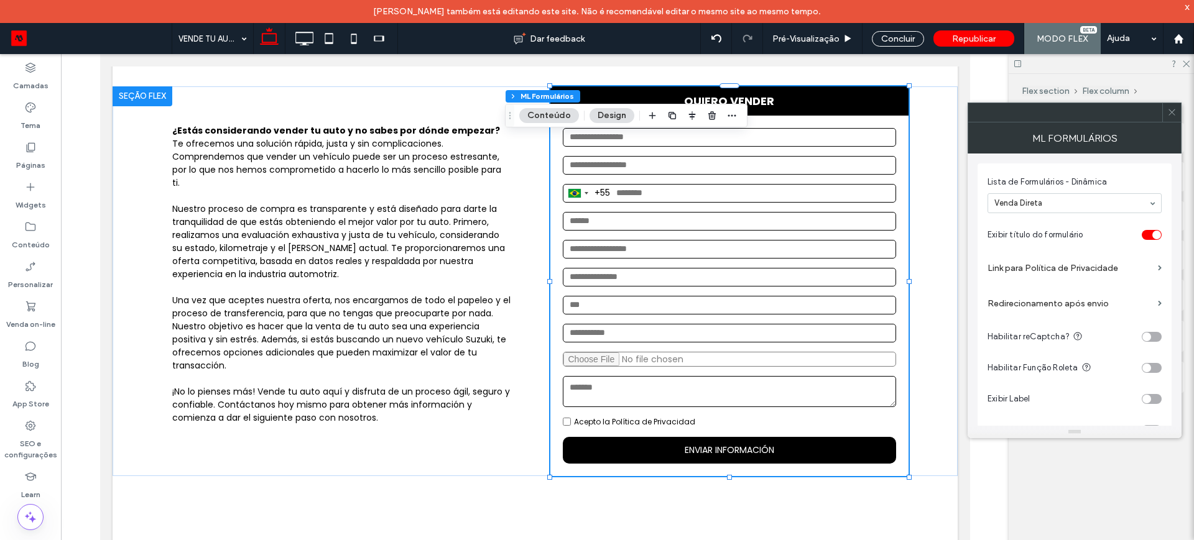
click at [1109, 303] on label "Redirecionamento após envio" at bounding box center [1069, 303] width 165 height 23
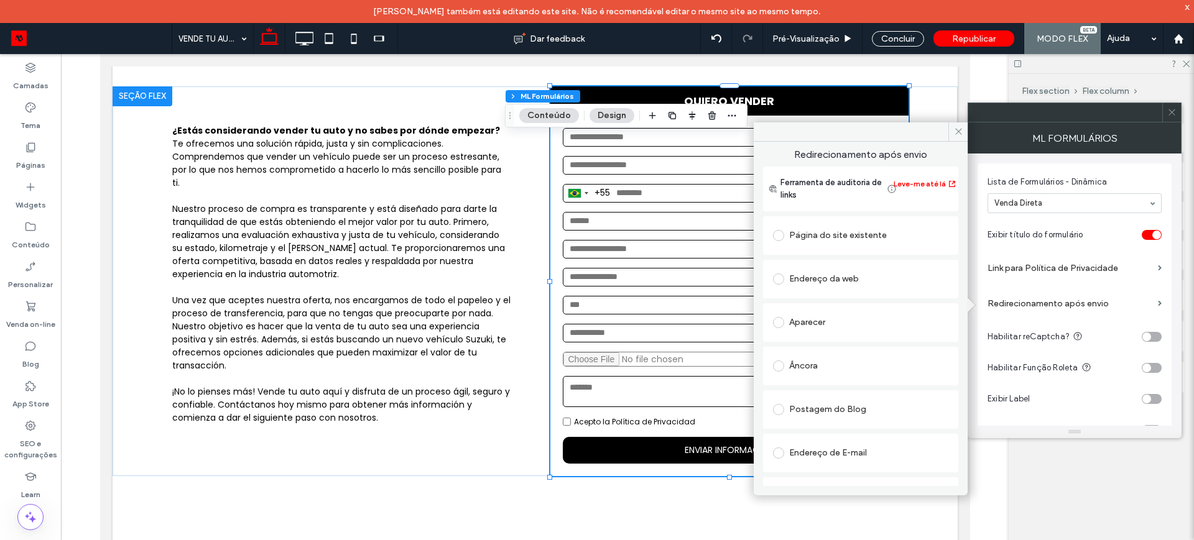
click at [780, 280] on span at bounding box center [778, 279] width 11 height 11
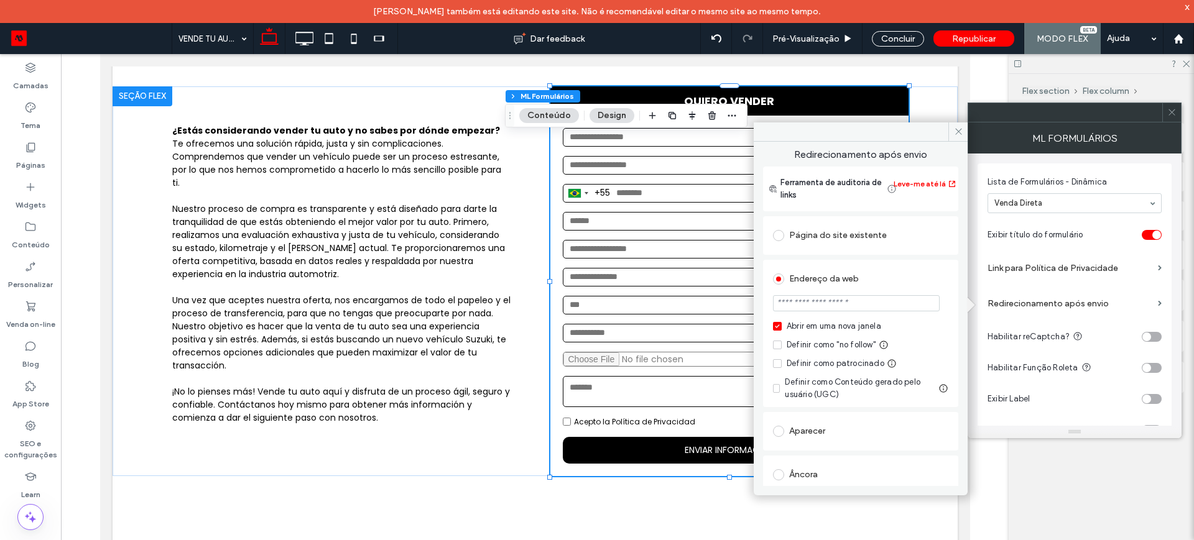
click at [795, 304] on input "url" at bounding box center [856, 303] width 167 height 16
paste input "**********"
type input "**********"
click at [1030, 463] on div "Flex section Flex column ML Formulários Design Alinhamento Espaçamento Definir …" at bounding box center [1100, 318] width 185 height 489
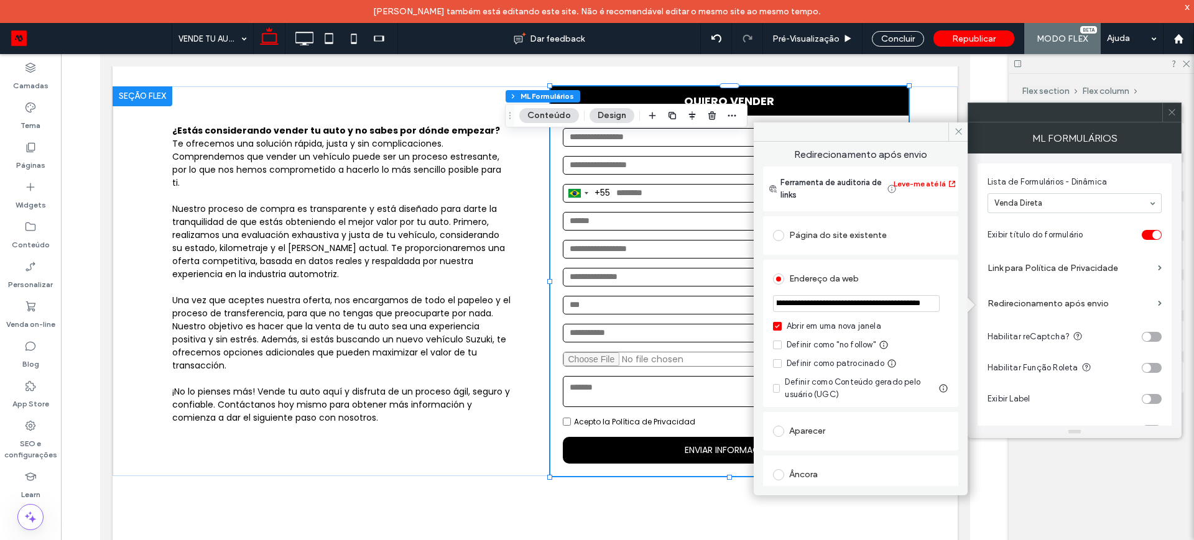
scroll to position [0, 0]
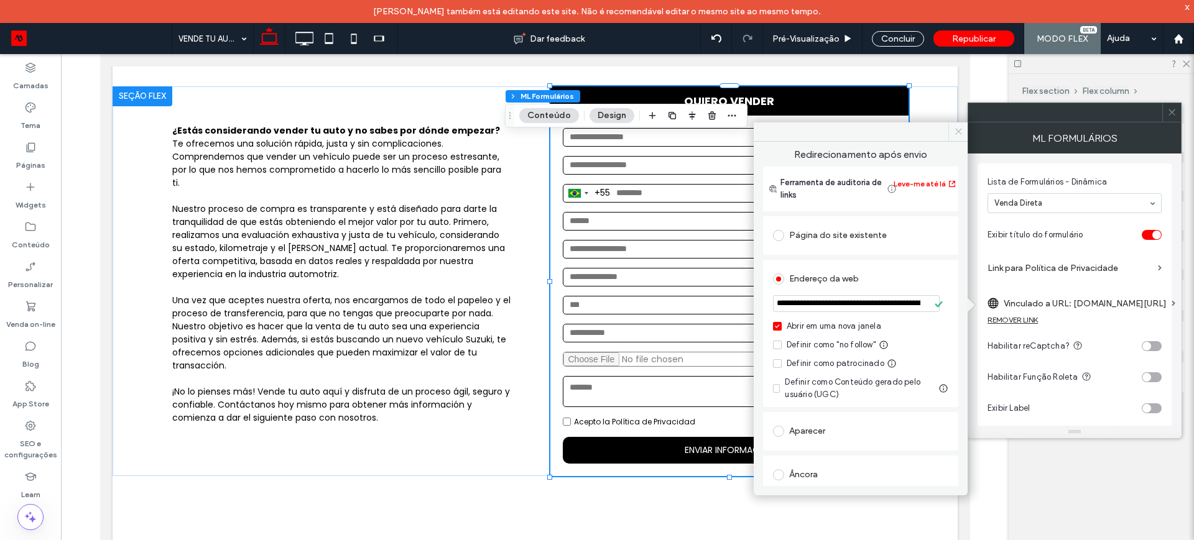
drag, startPoint x: 952, startPoint y: 130, endPoint x: 852, endPoint y: 76, distance: 113.5
click at [952, 129] on span at bounding box center [957, 131] width 19 height 19
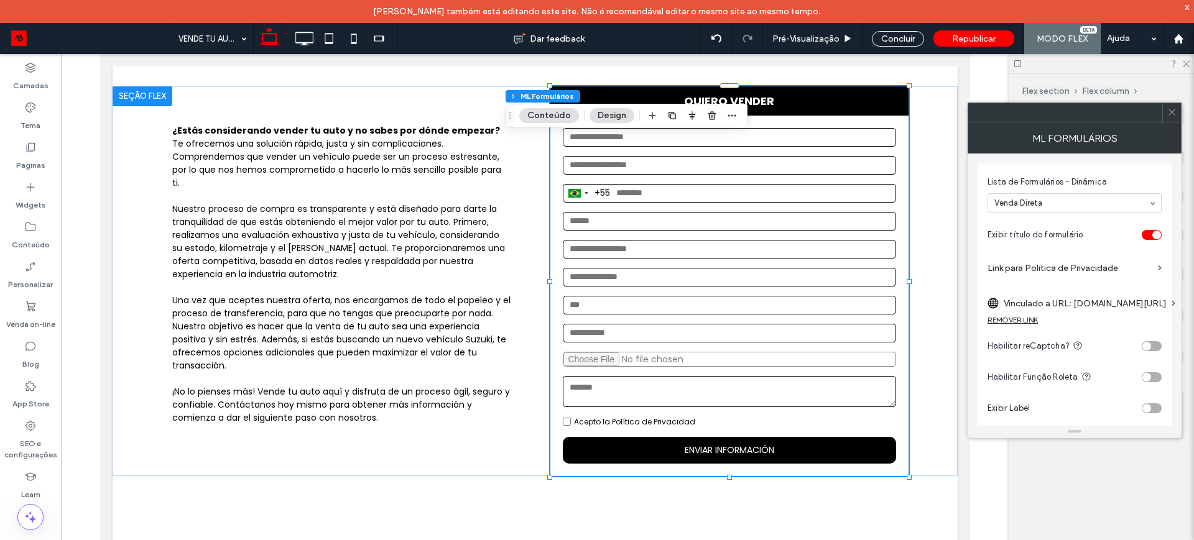
click at [1172, 111] on use at bounding box center [1171, 112] width 6 height 6
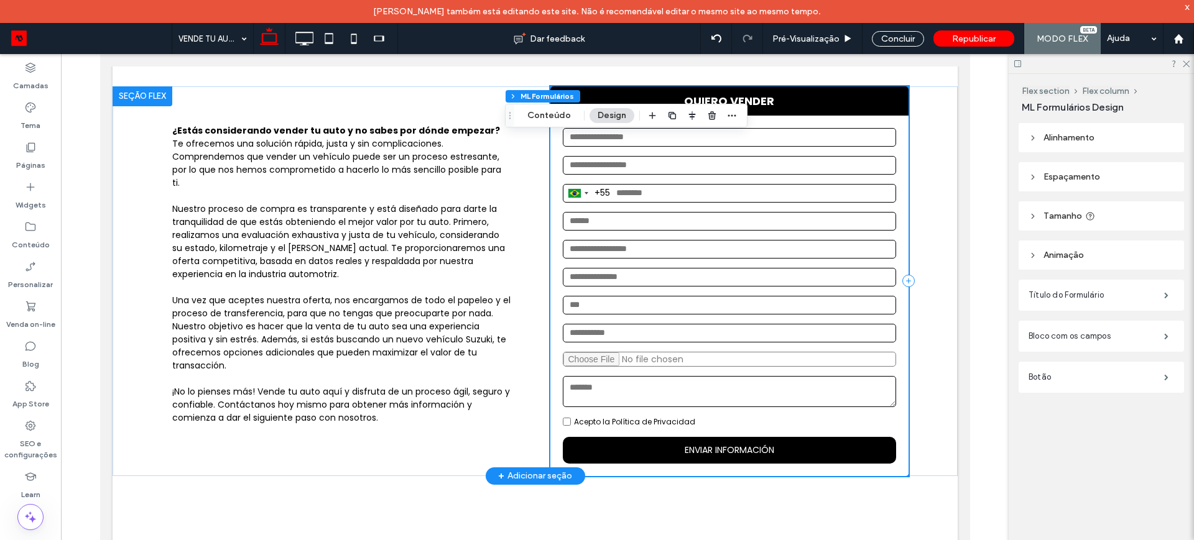
scroll to position [282, 0]
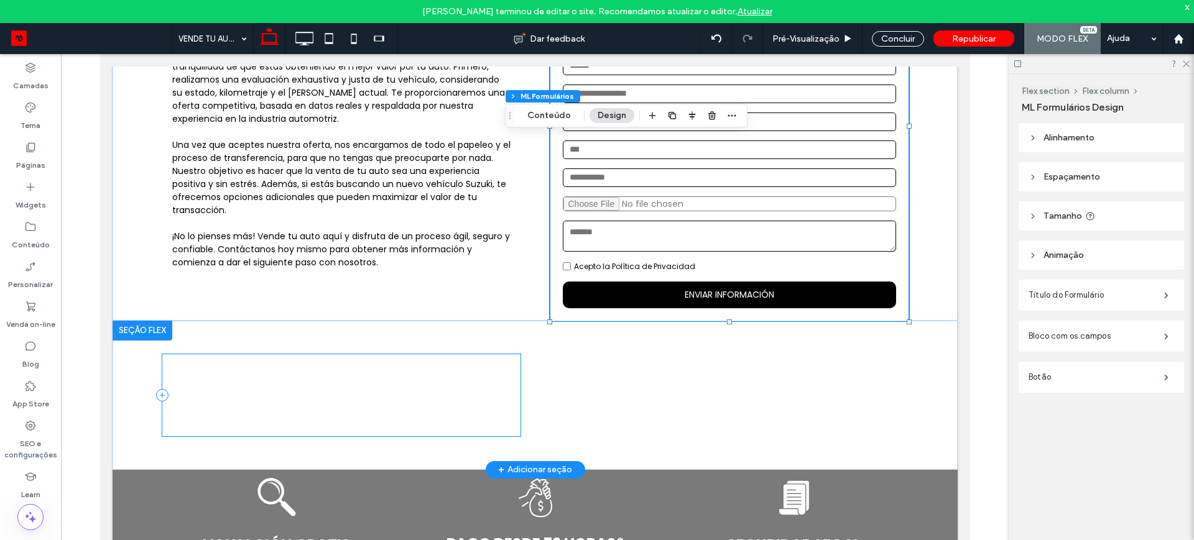
click at [301, 403] on div at bounding box center [341, 394] width 358 height 81
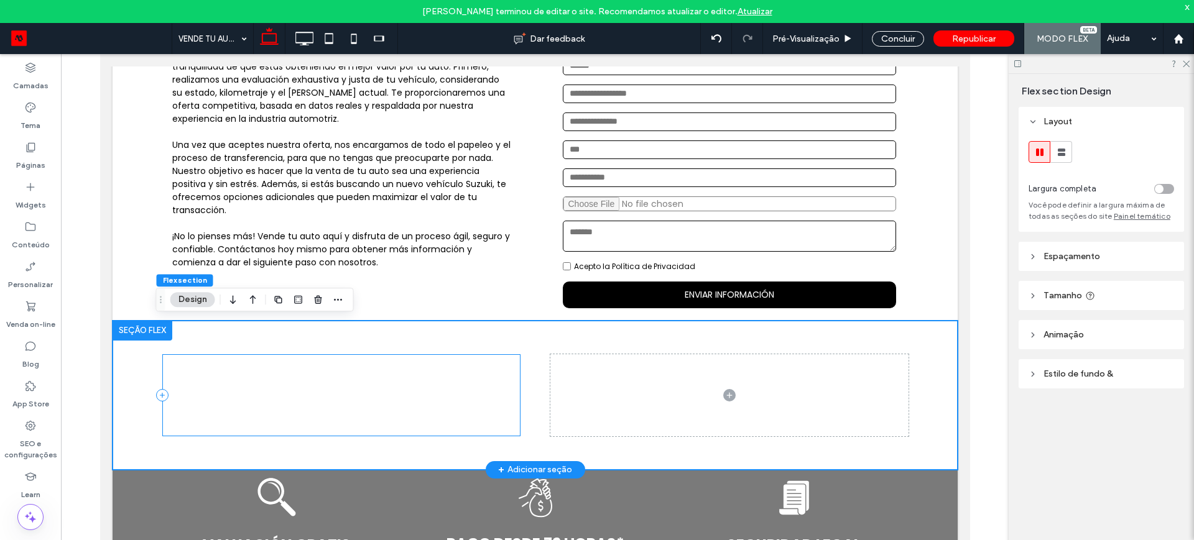
click at [302, 390] on div at bounding box center [341, 394] width 358 height 81
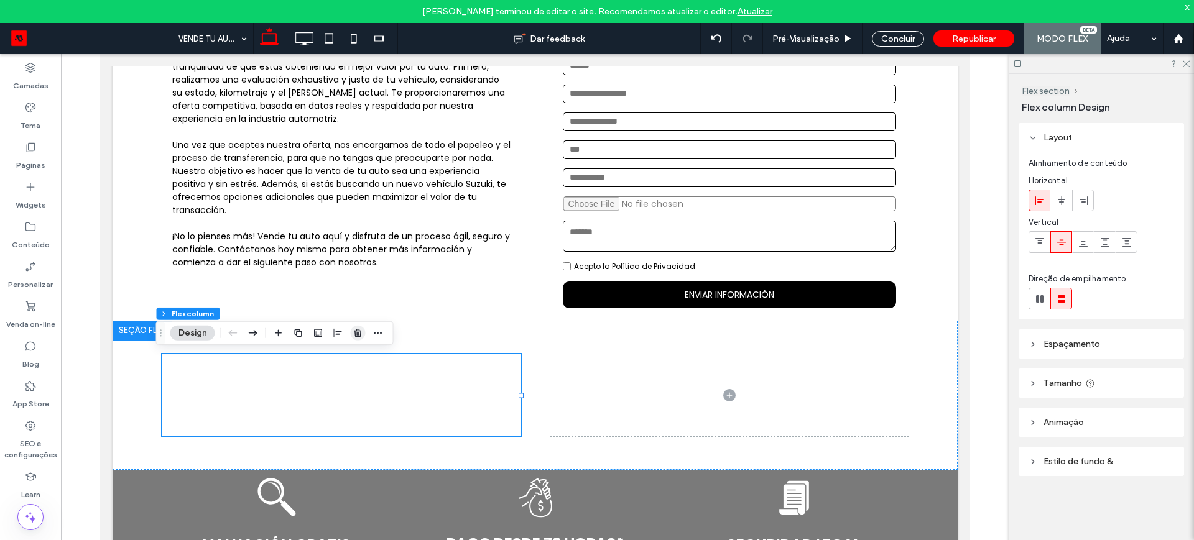
click at [354, 333] on icon "button" at bounding box center [358, 333] width 10 height 10
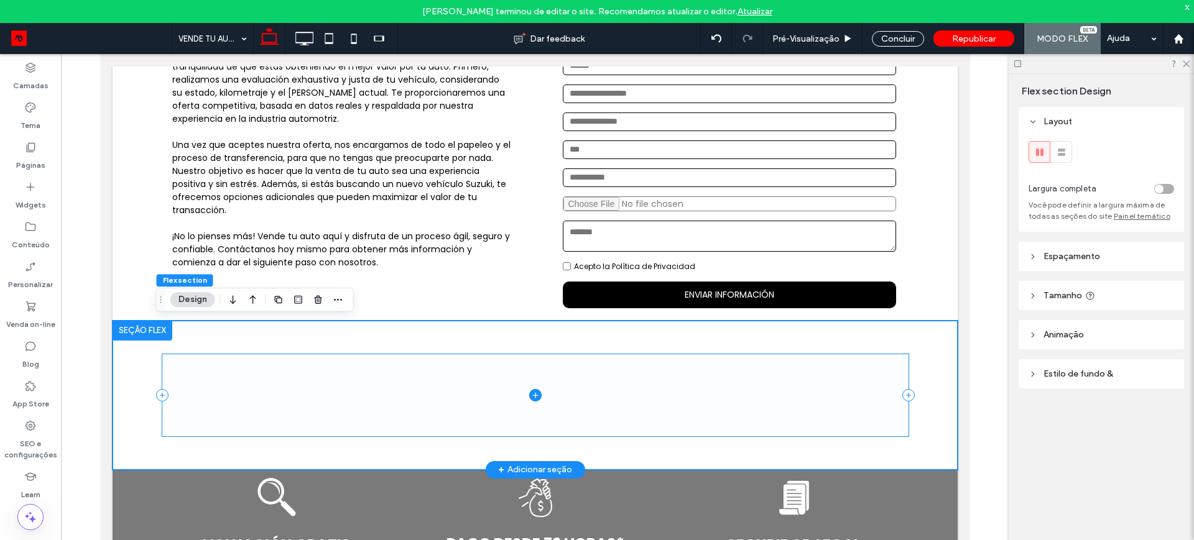
click at [449, 387] on span at bounding box center [535, 394] width 746 height 81
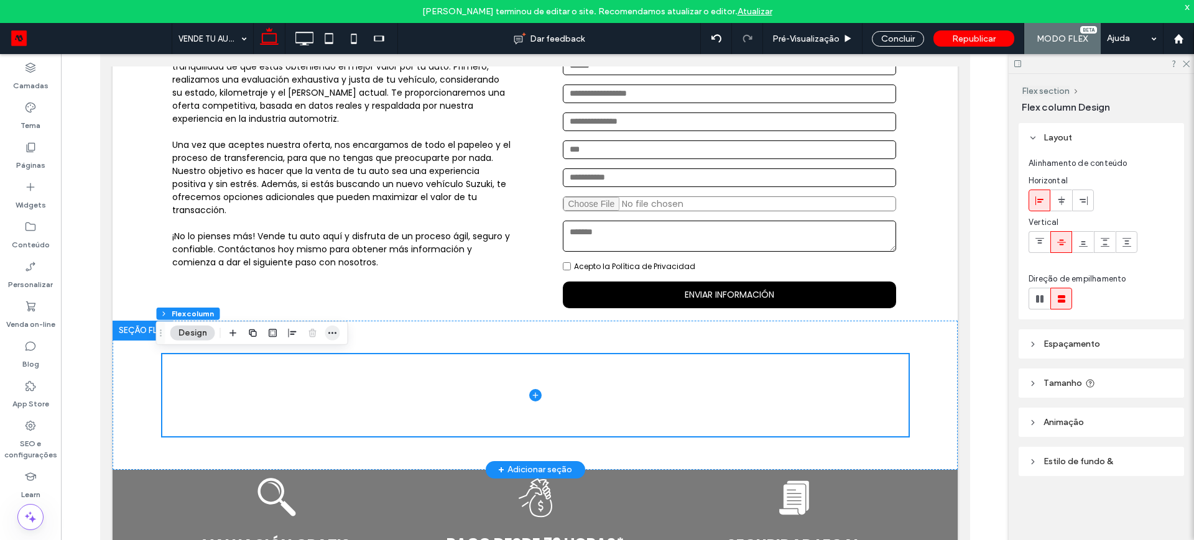
click at [334, 330] on icon "button" at bounding box center [333, 333] width 10 height 10
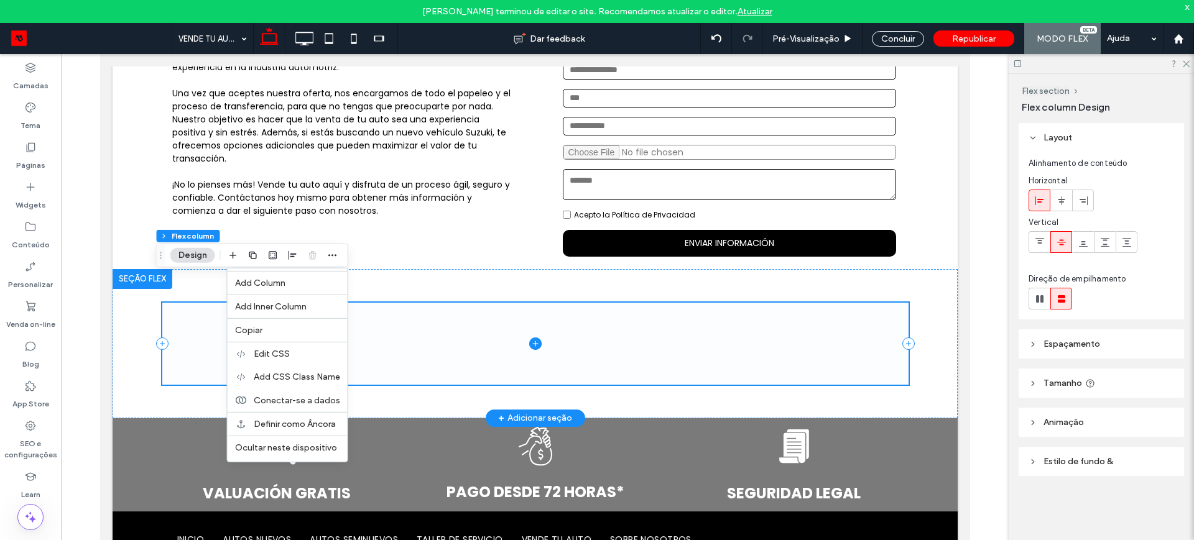
scroll to position [360, 0]
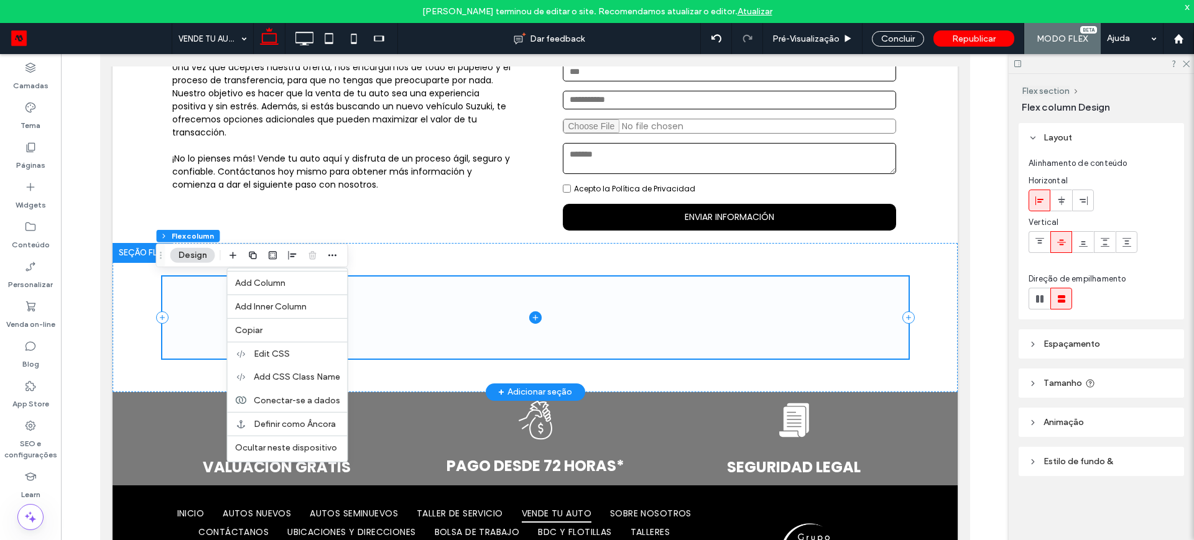
click at [400, 308] on span at bounding box center [535, 317] width 746 height 81
click at [131, 249] on div at bounding box center [142, 253] width 60 height 20
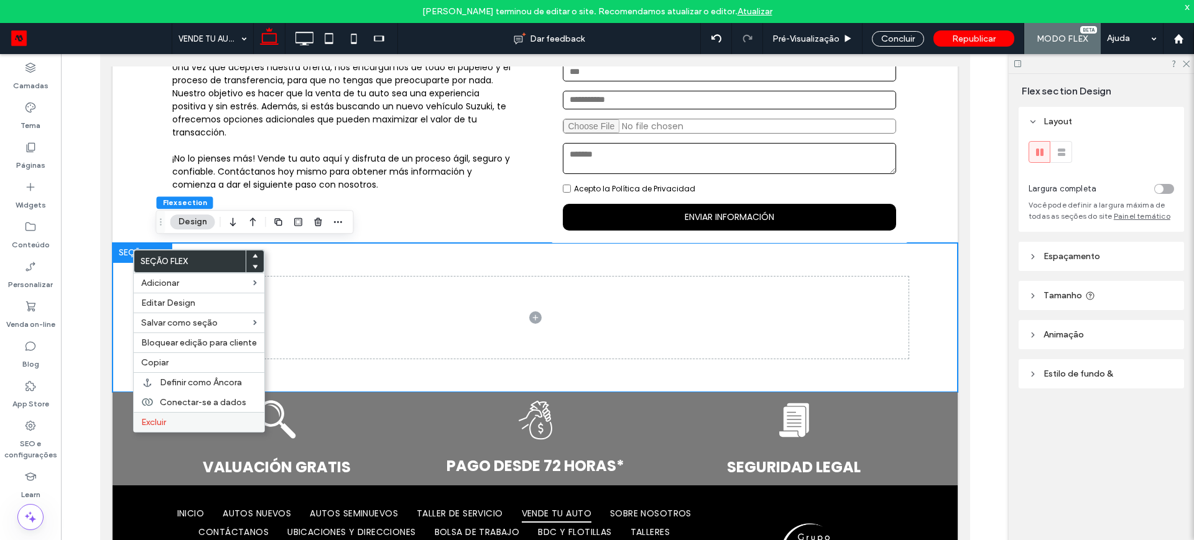
click at [159, 420] on span "Excluir" at bounding box center [153, 422] width 25 height 11
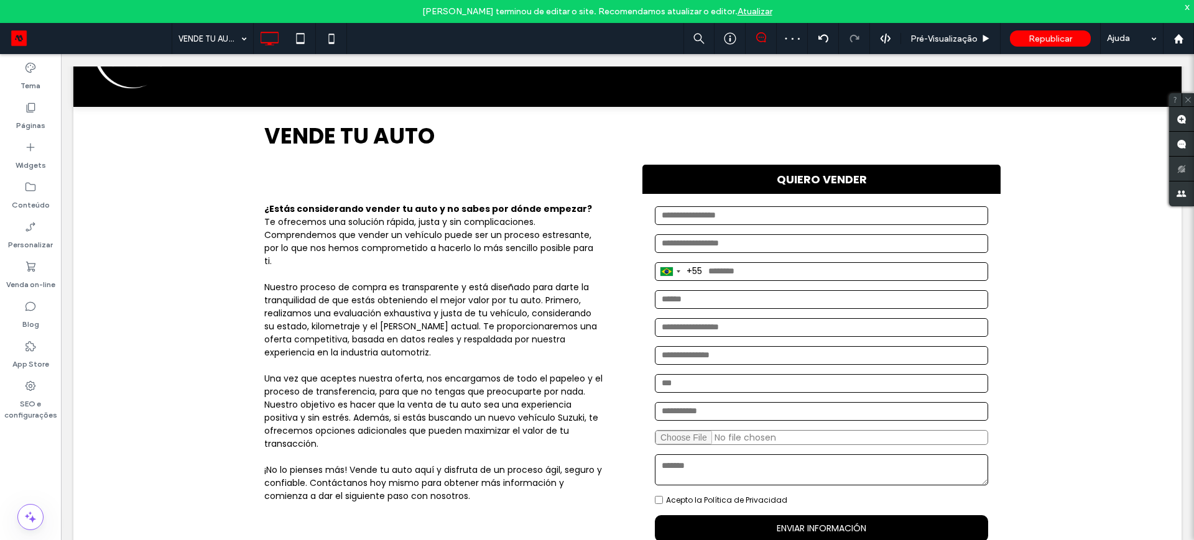
scroll to position [0, 0]
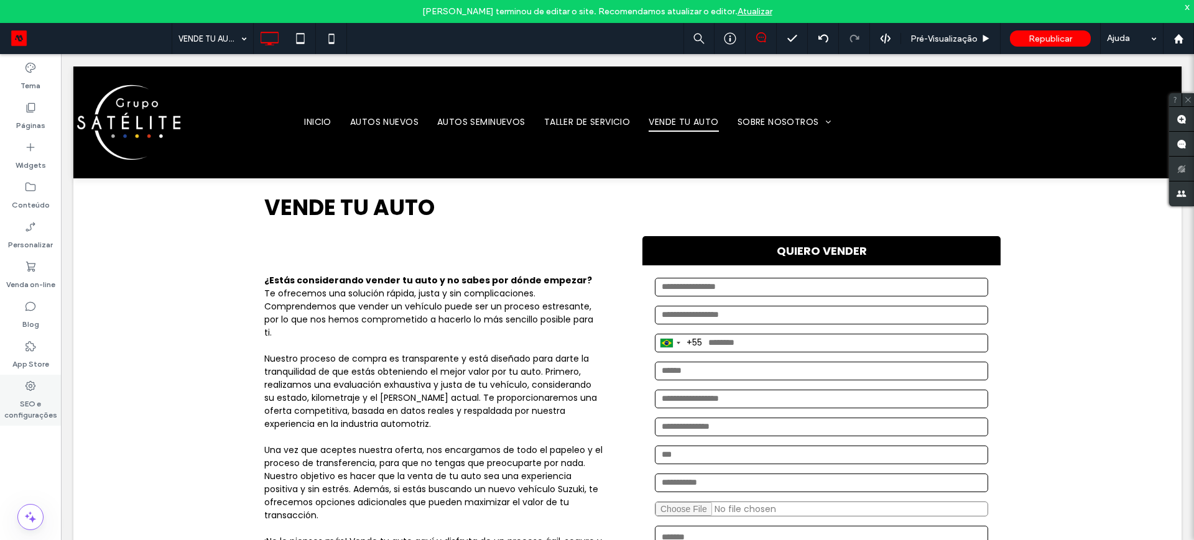
click at [34, 403] on label "SEO e configurações" at bounding box center [30, 406] width 61 height 29
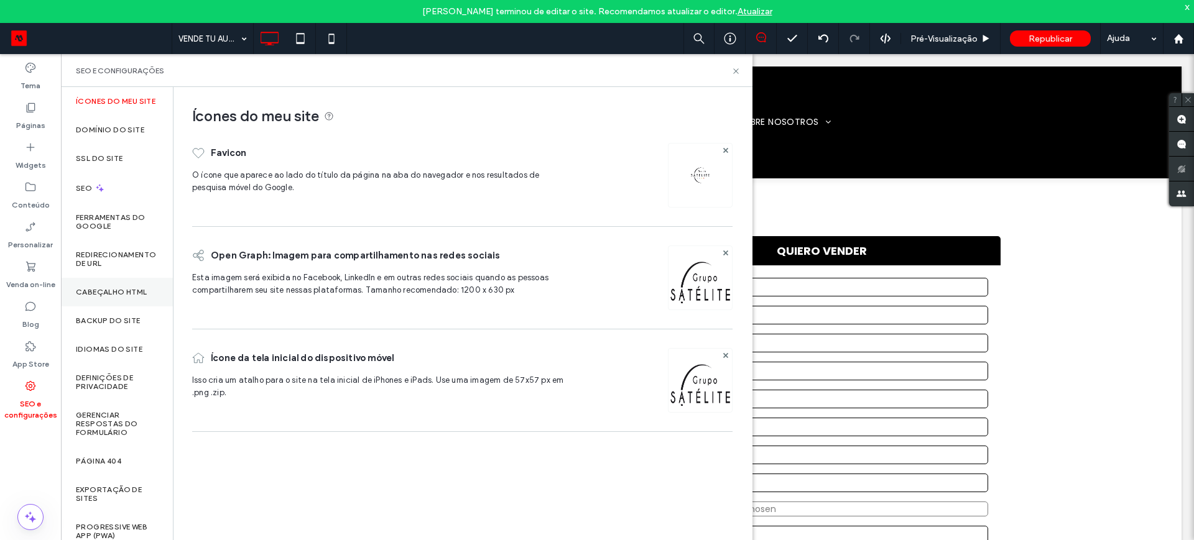
click at [108, 286] on div "Cabeçalho HTML" at bounding box center [117, 292] width 112 height 29
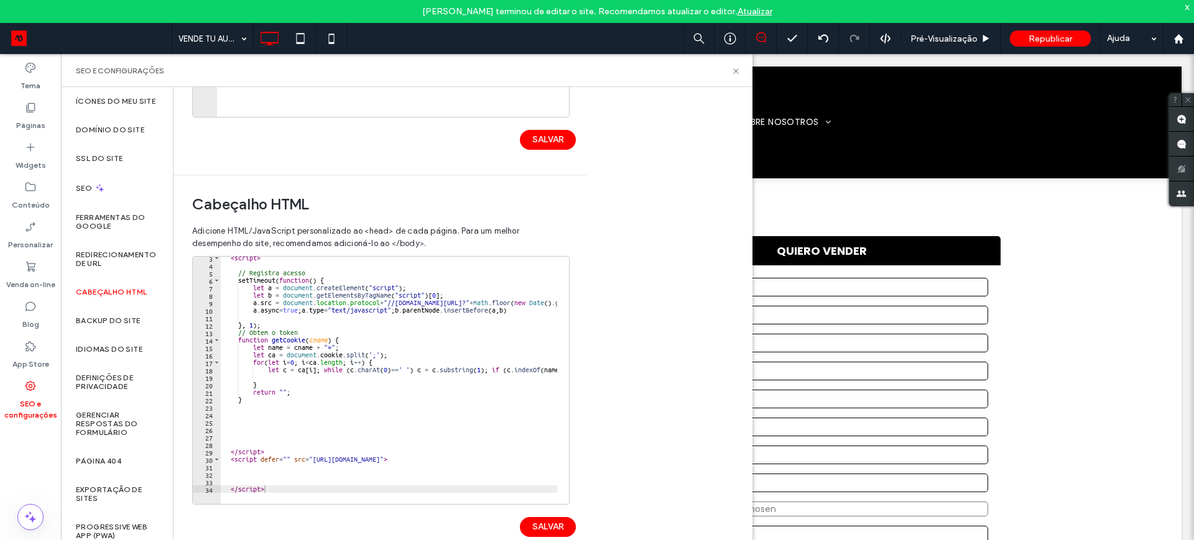
scroll to position [18, 0]
click at [274, 490] on div at bounding box center [484, 496] width 527 height 15
drag, startPoint x: 231, startPoint y: 463, endPoint x: 249, endPoint y: 474, distance: 21.4
click at [249, 474] on div "< script > // Registra acesso setTimeout ( function ( ) { let a = document . cr…" at bounding box center [484, 379] width 527 height 251
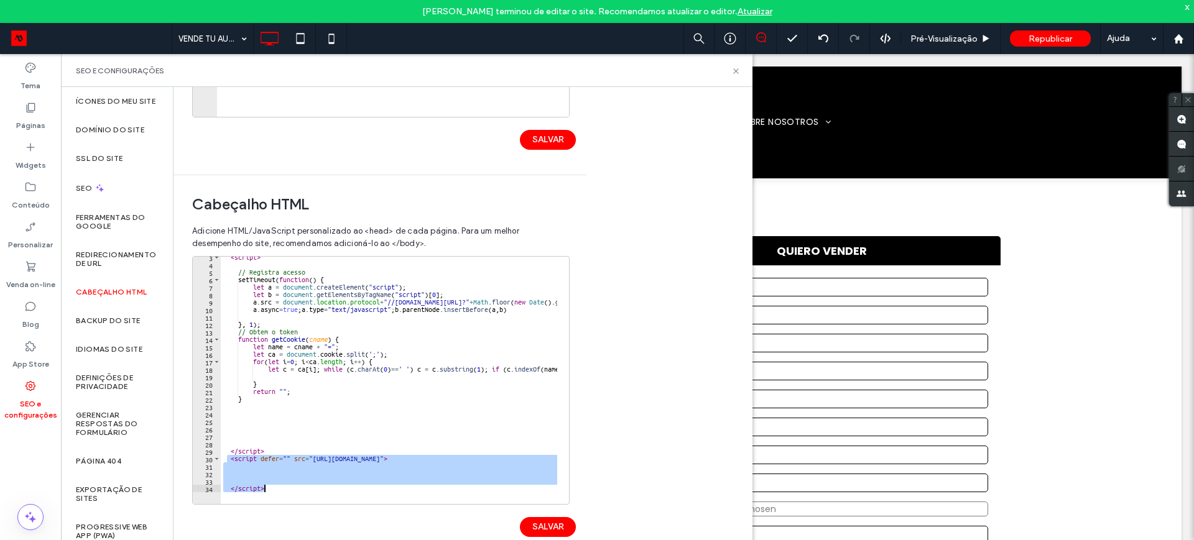
drag, startPoint x: 227, startPoint y: 461, endPoint x: 272, endPoint y: 487, distance: 51.8
click at [272, 487] on div "< script > // Registra acesso setTimeout ( function ( ) { let a = document . cr…" at bounding box center [484, 379] width 527 height 251
type textarea "*********"
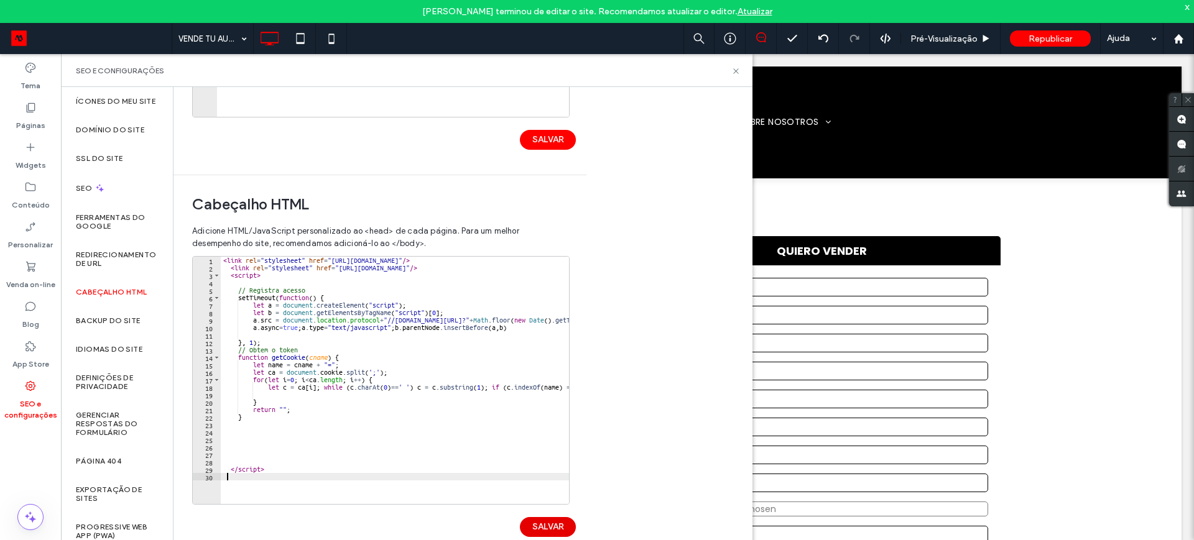
click at [555, 524] on button "SALVAR" at bounding box center [548, 527] width 56 height 20
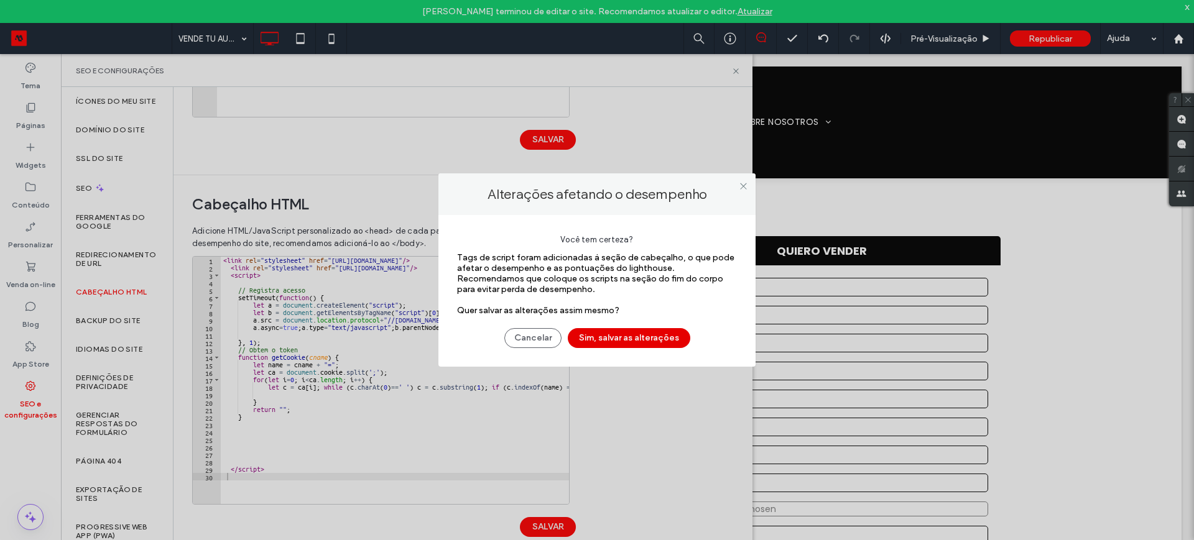
click at [632, 338] on button "Sim, salvar as alterações" at bounding box center [629, 338] width 122 height 20
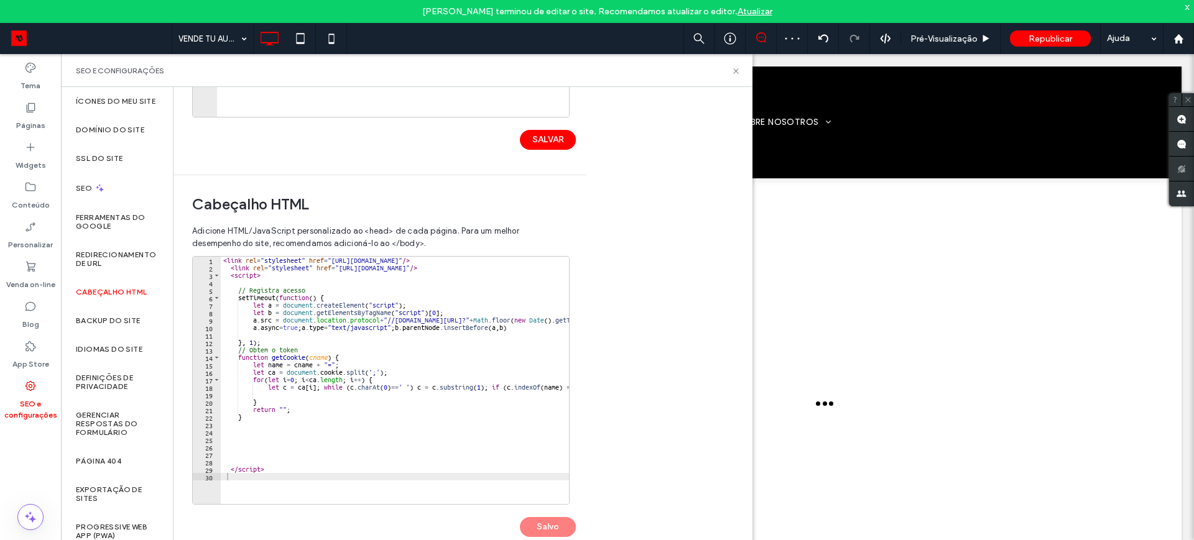
scroll to position [0, 0]
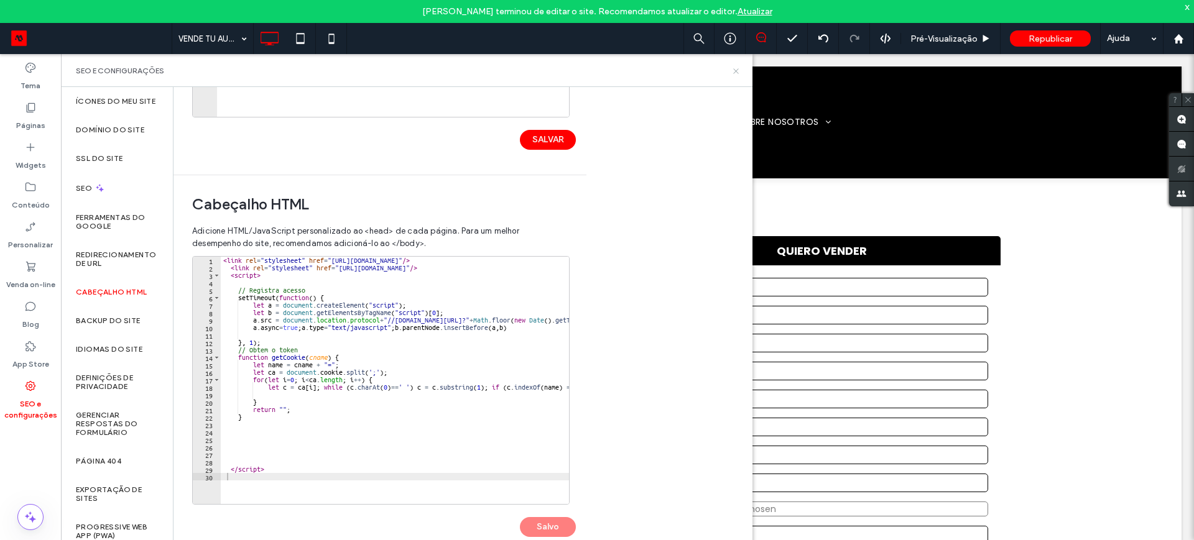
click at [735, 68] on icon at bounding box center [735, 71] width 9 height 9
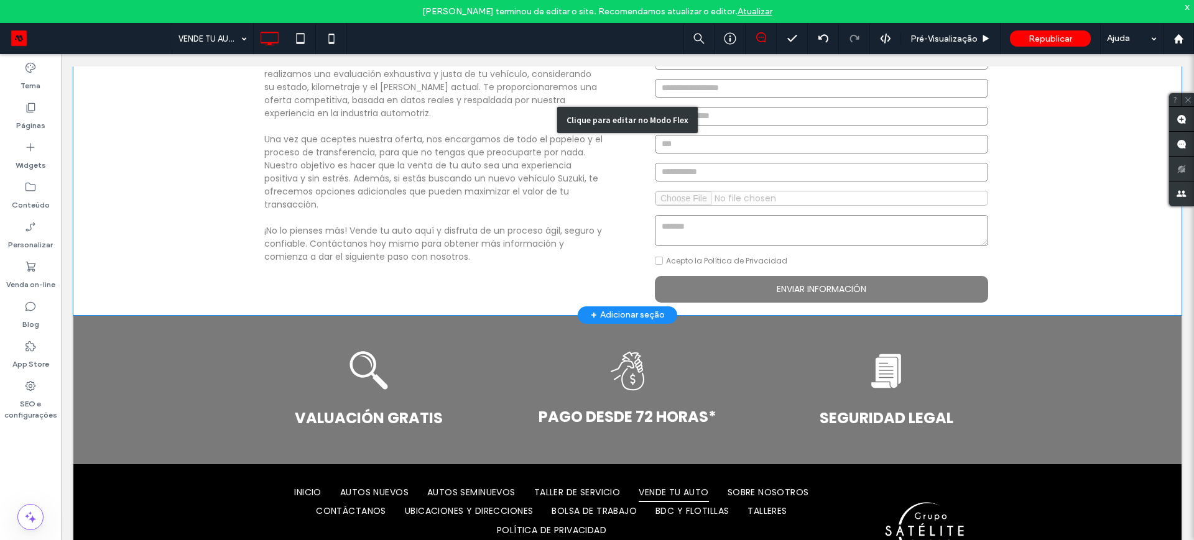
scroll to position [233, 0]
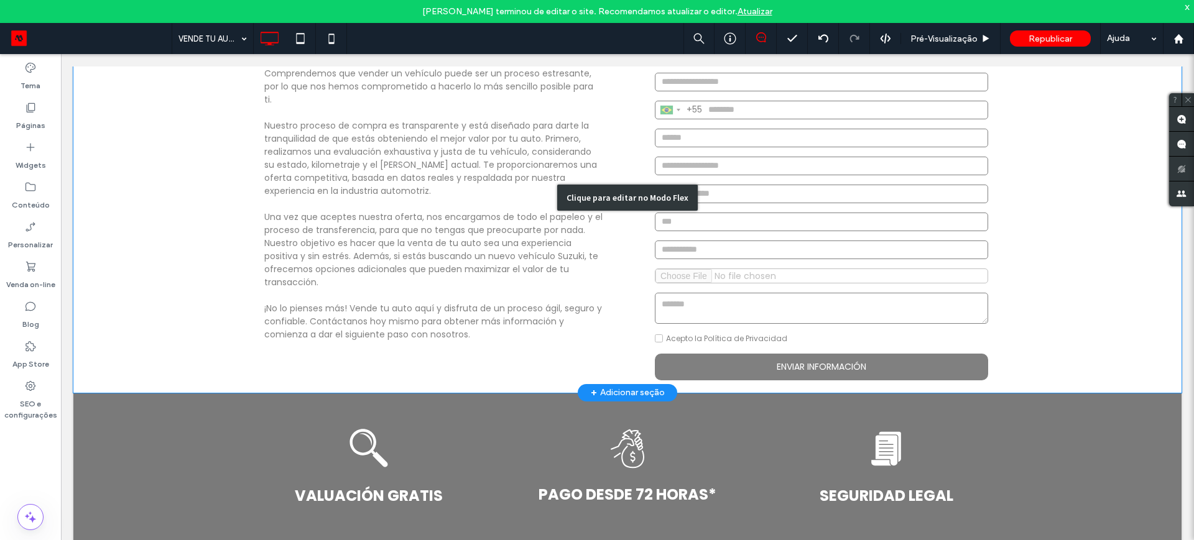
click at [788, 255] on div "Clique para editar no Modo Flex" at bounding box center [627, 198] width 1108 height 390
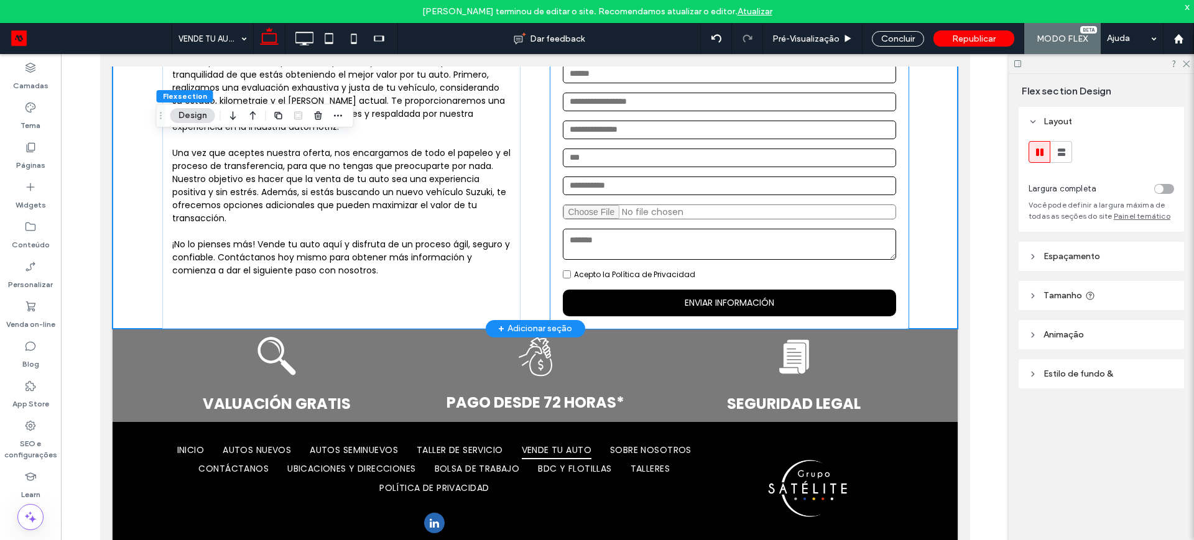
scroll to position [277, 0]
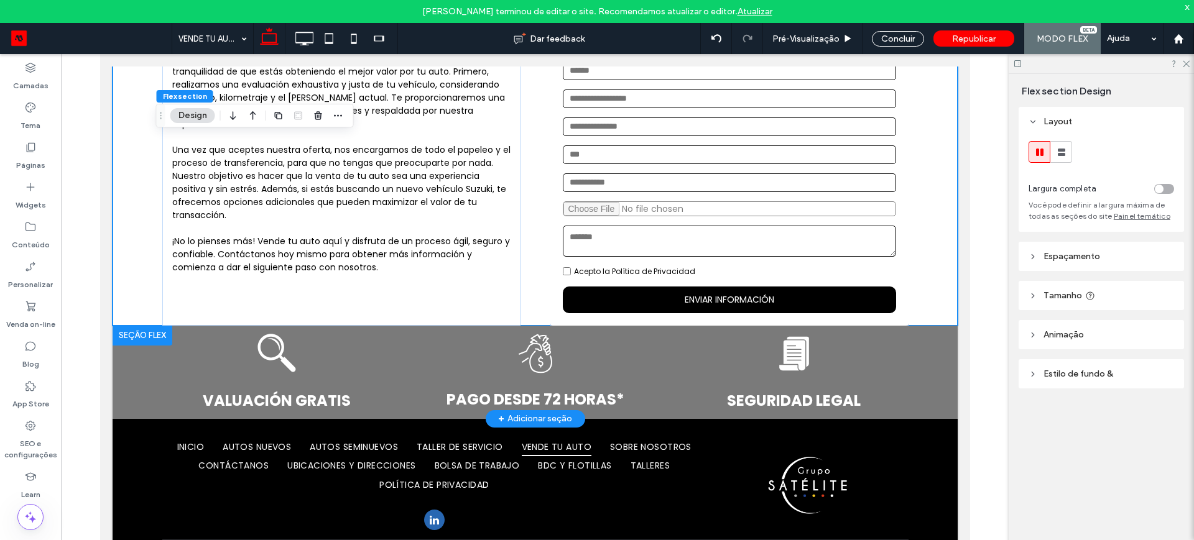
click at [145, 336] on div at bounding box center [142, 336] width 60 height 20
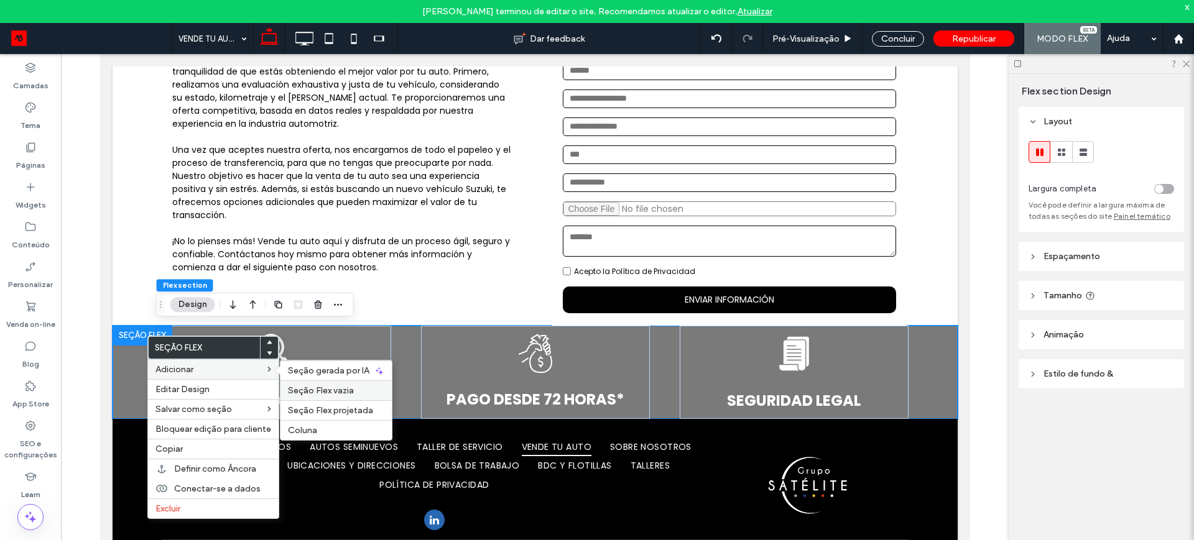
click at [321, 388] on span "Seção Flex vazia" at bounding box center [321, 390] width 66 height 11
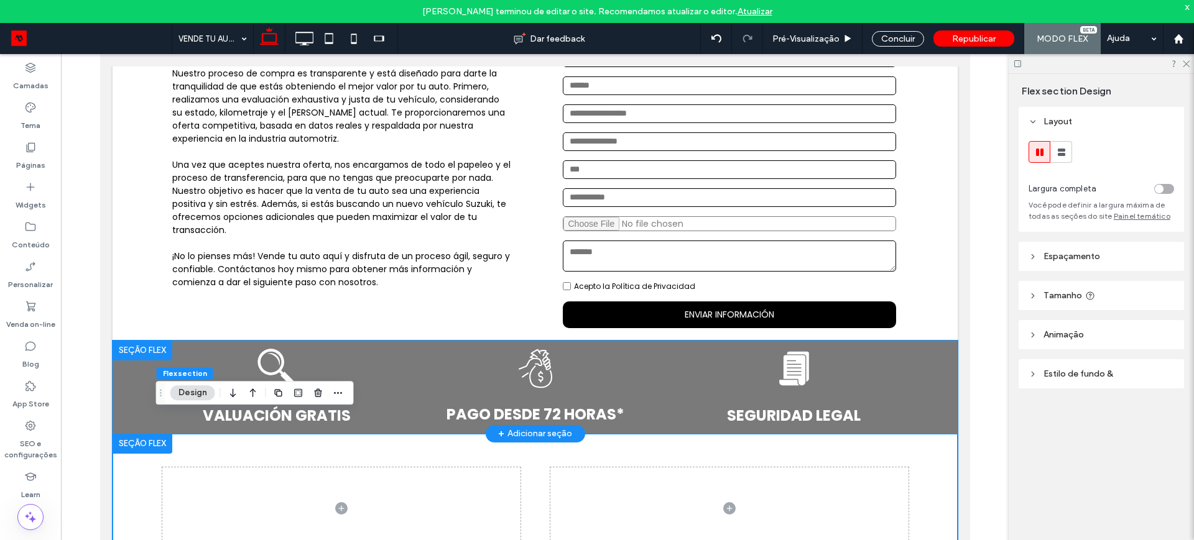
scroll to position [355, 0]
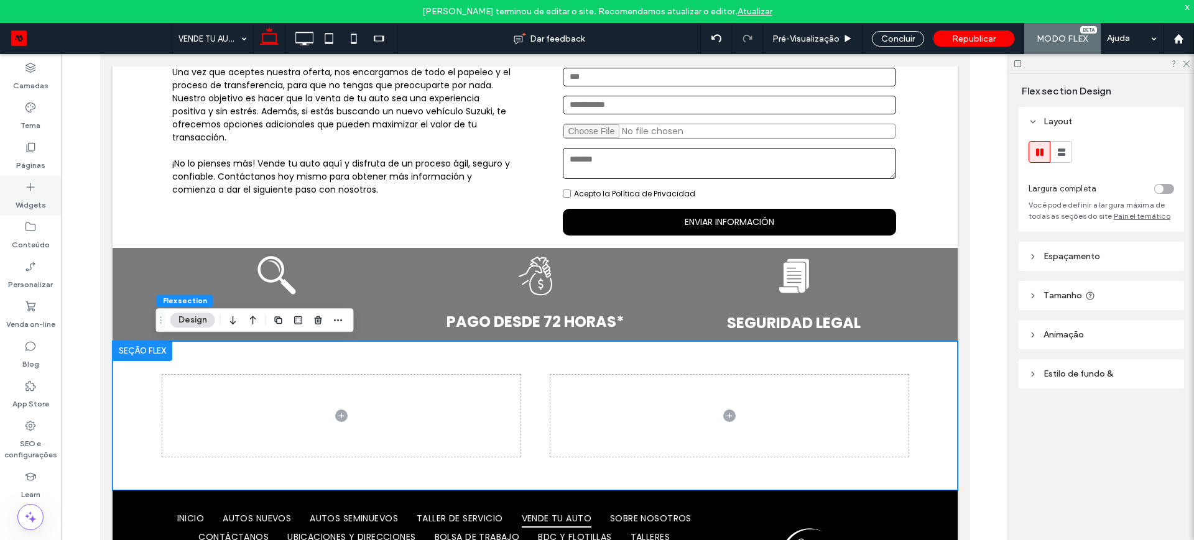
click at [24, 200] on label "Widgets" at bounding box center [31, 201] width 30 height 17
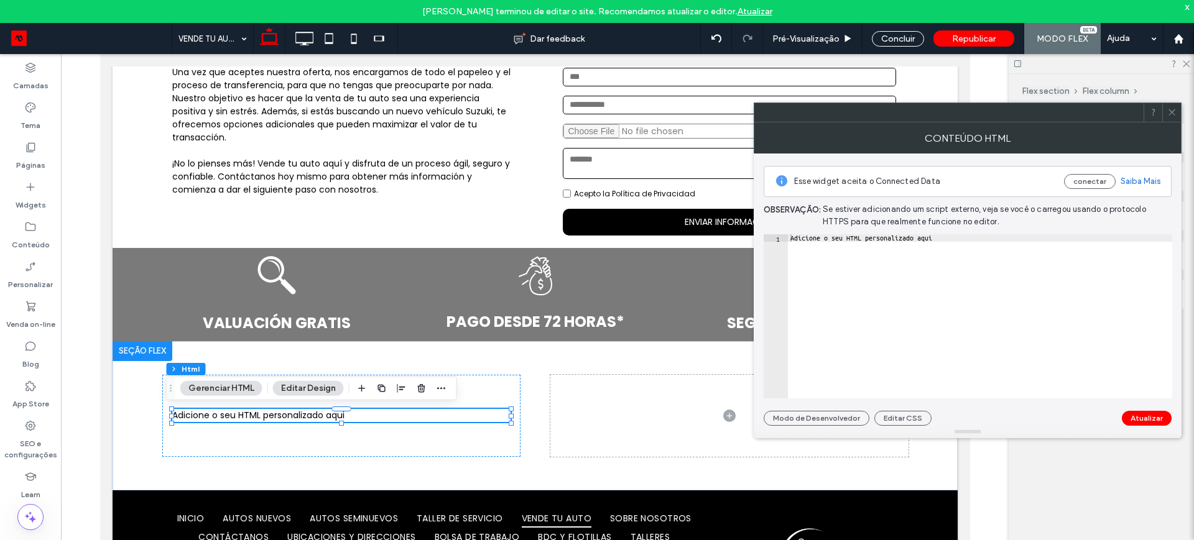
click at [938, 242] on div "Adicione o seu HTML personalizado aqui" at bounding box center [980, 323] width 384 height 179
type textarea "*"
paste textarea "*********"
type textarea "*********"
click at [1147, 415] on button "Atualizar" at bounding box center [1147, 418] width 50 height 15
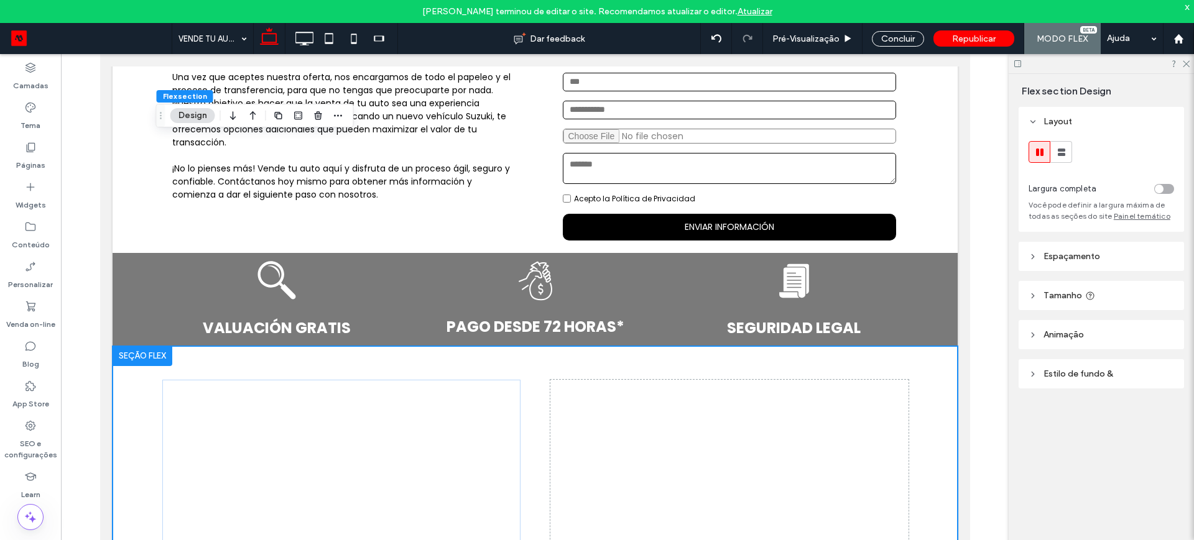
scroll to position [561, 0]
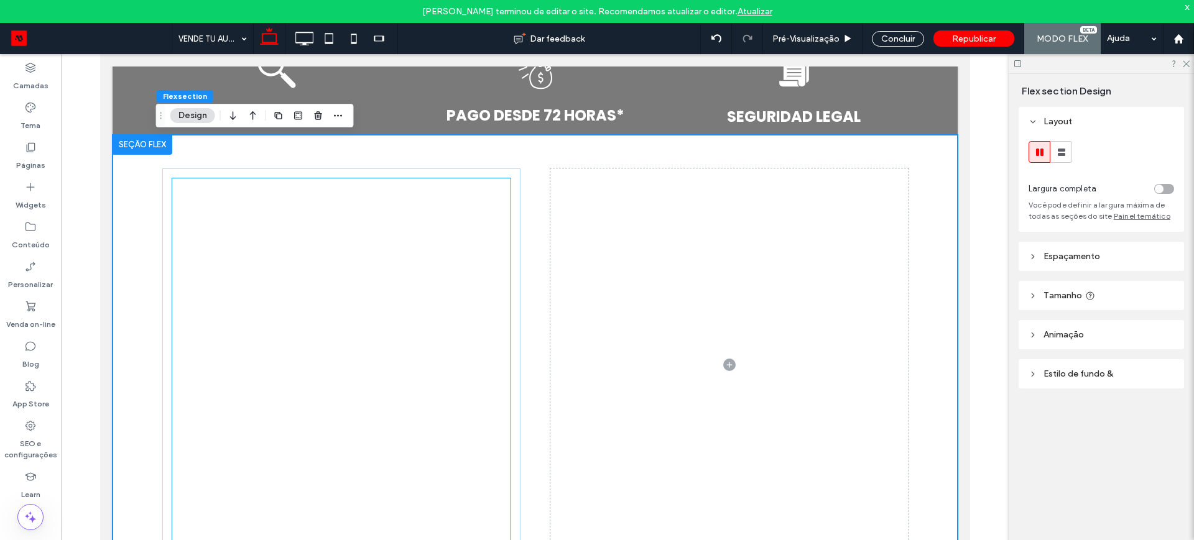
click at [323, 354] on div at bounding box center [341, 364] width 338 height 373
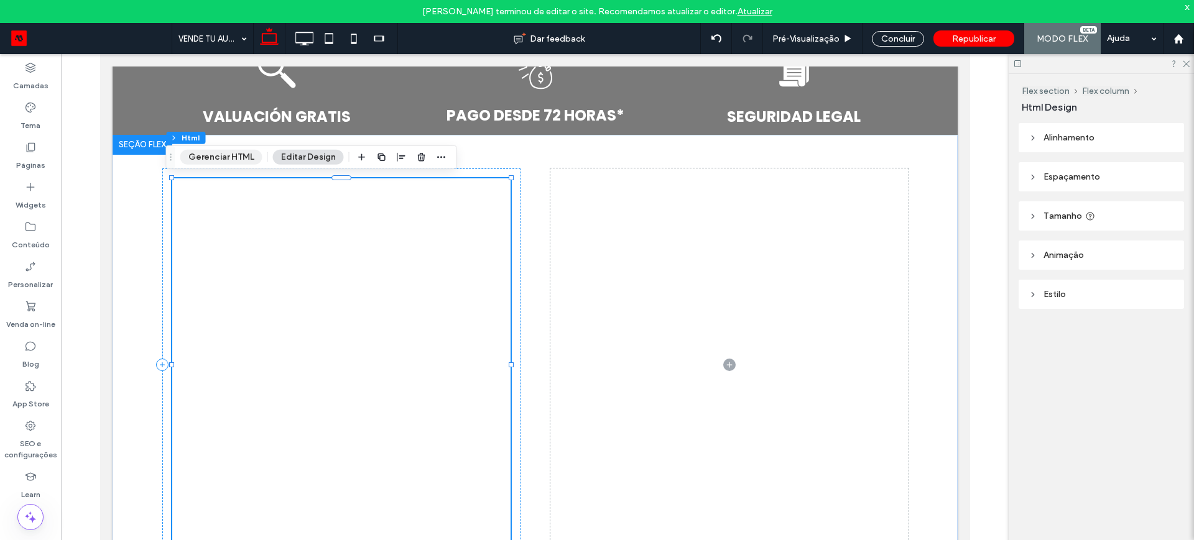
click at [205, 157] on button "Gerenciar HTML" at bounding box center [221, 157] width 82 height 15
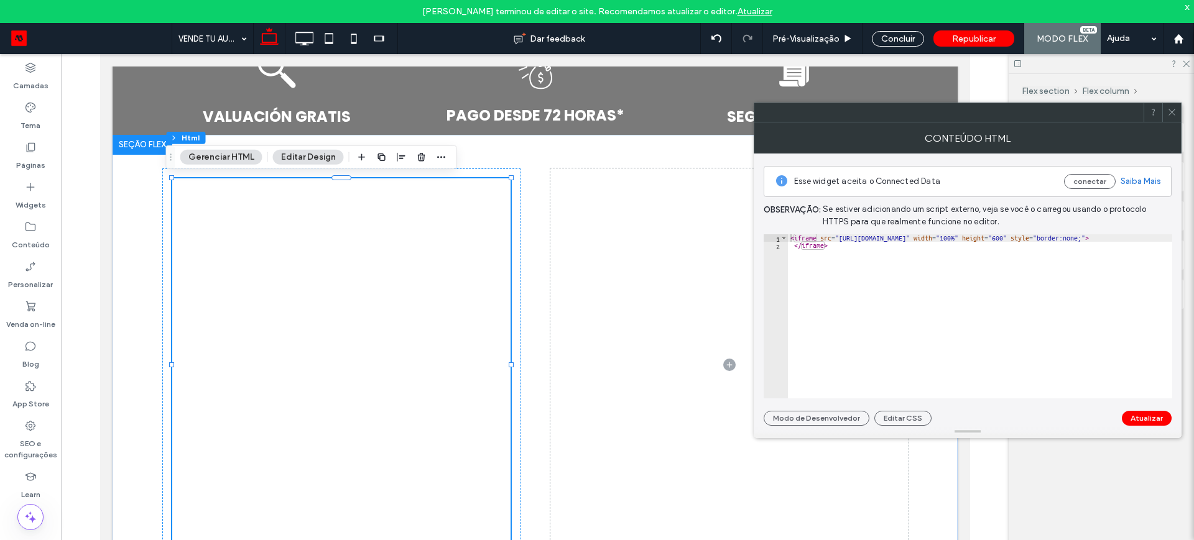
click at [832, 246] on div "< iframe src = "https://www.exemplo.com" width = "100%" height = "600" style = …" at bounding box center [980, 323] width 384 height 179
click at [924, 239] on div "< iframe src = "https://www.exemplo.com" width = "100%" height = "600" style = …" at bounding box center [980, 323] width 384 height 179
paste textarea "**********"
type textarea "**********"
click at [1145, 415] on button "Atualizar" at bounding box center [1147, 418] width 50 height 15
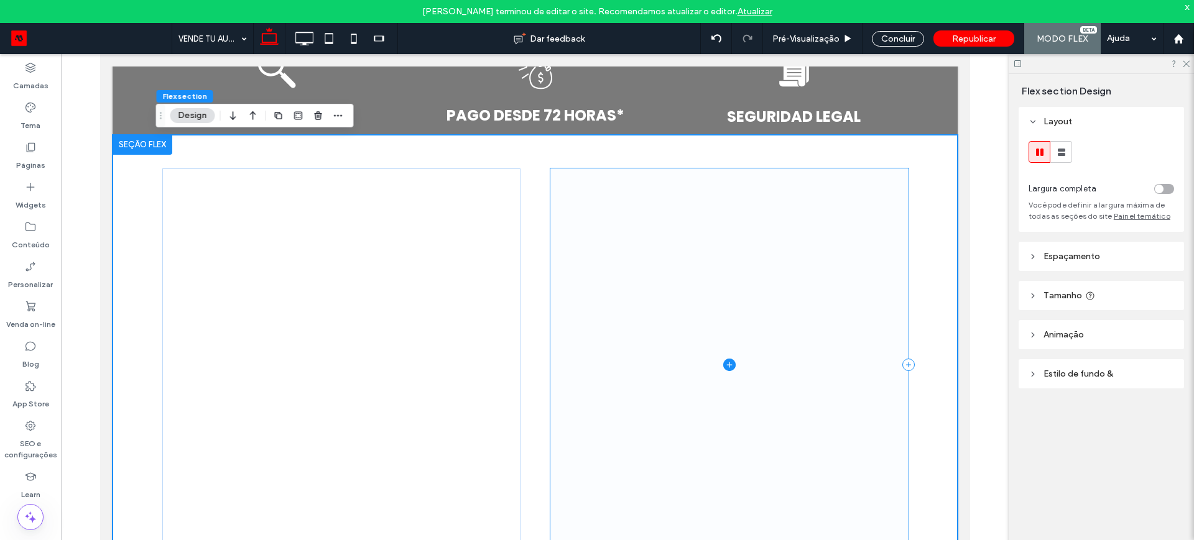
click at [778, 362] on span at bounding box center [729, 364] width 358 height 393
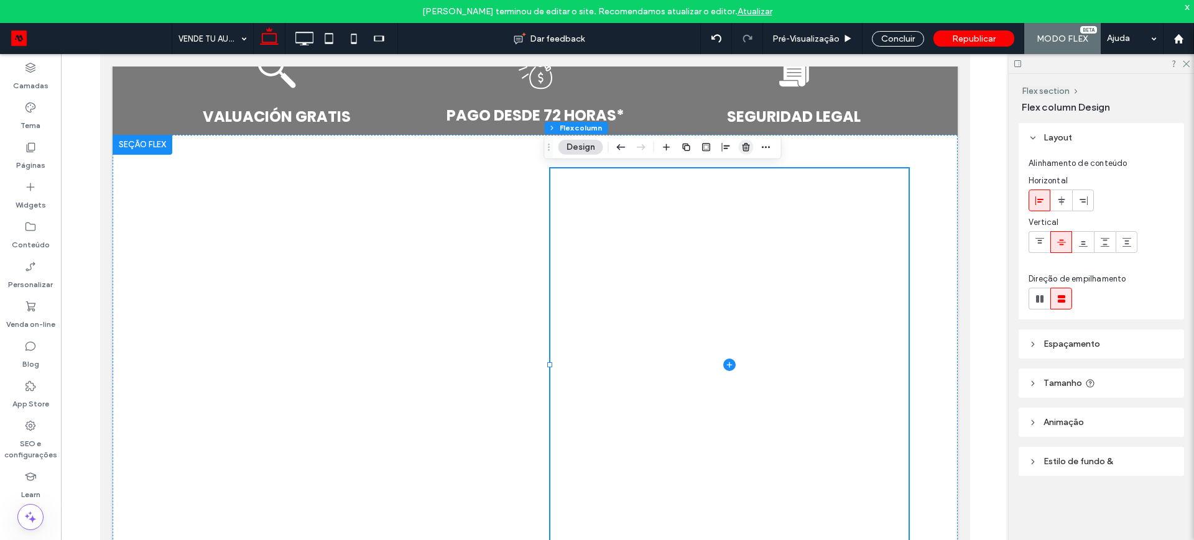
drag, startPoint x: 741, startPoint y: 149, endPoint x: 640, endPoint y: 94, distance: 114.3
click at [741, 149] on icon "button" at bounding box center [746, 147] width 10 height 10
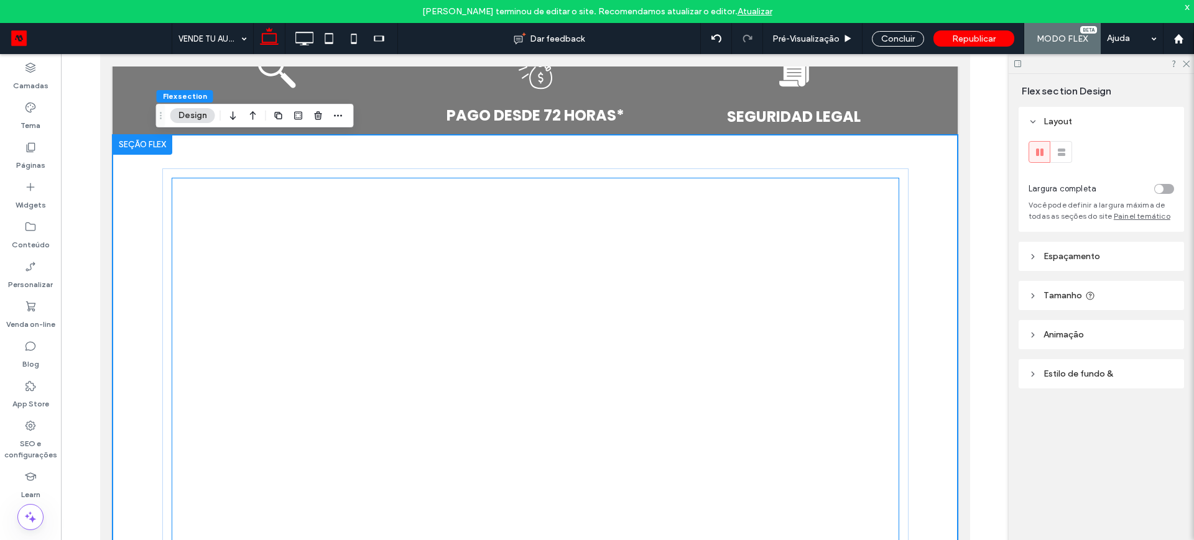
scroll to position [639, 0]
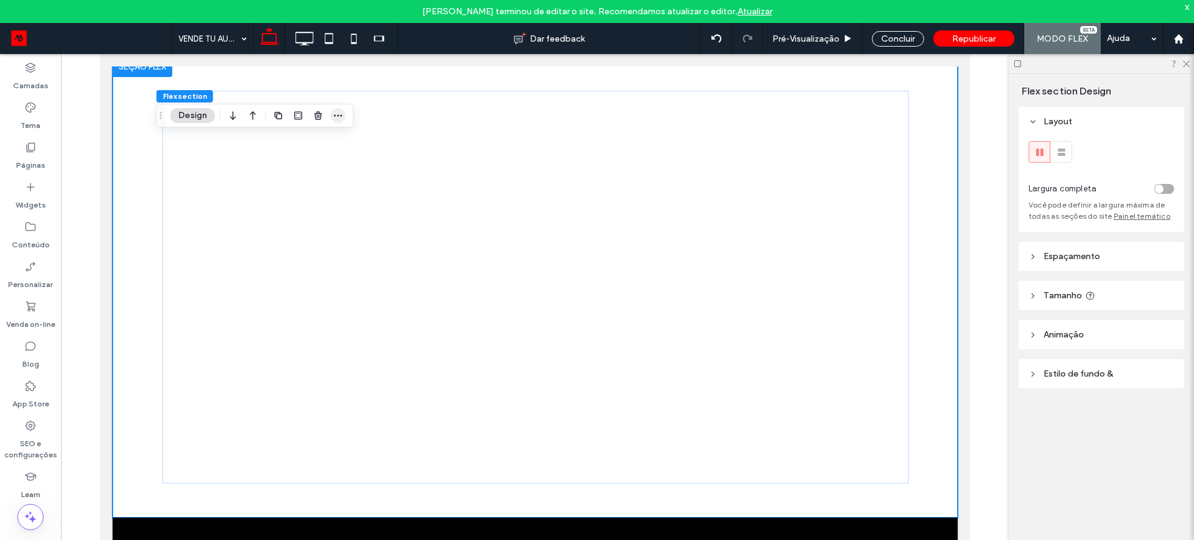
click at [336, 119] on icon "button" at bounding box center [338, 116] width 10 height 10
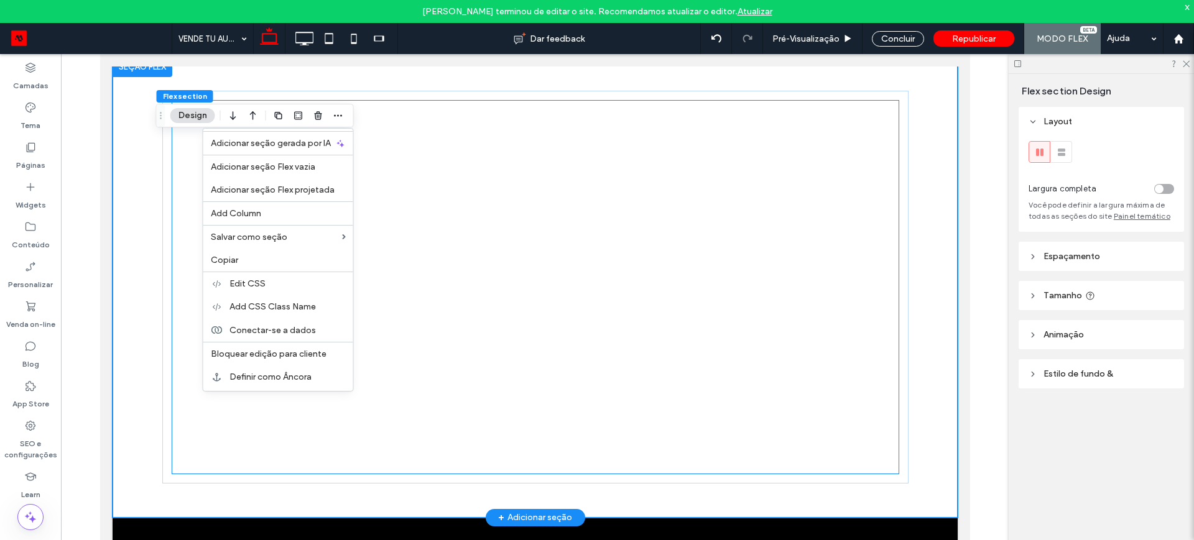
click at [586, 319] on div at bounding box center [535, 287] width 726 height 373
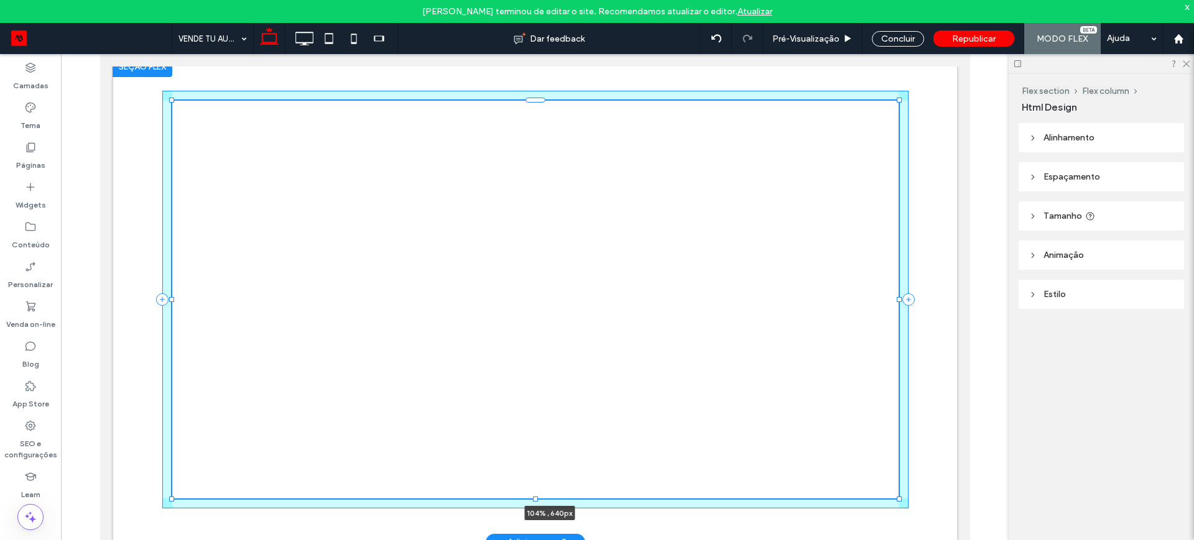
drag, startPoint x: 893, startPoint y: 472, endPoint x: 901, endPoint y: 366, distance: 106.0
click at [920, 484] on div "104% , 640px" at bounding box center [534, 300] width 845 height 486
type input "***"
drag, startPoint x: 893, startPoint y: 297, endPoint x: 927, endPoint y: 297, distance: 33.6
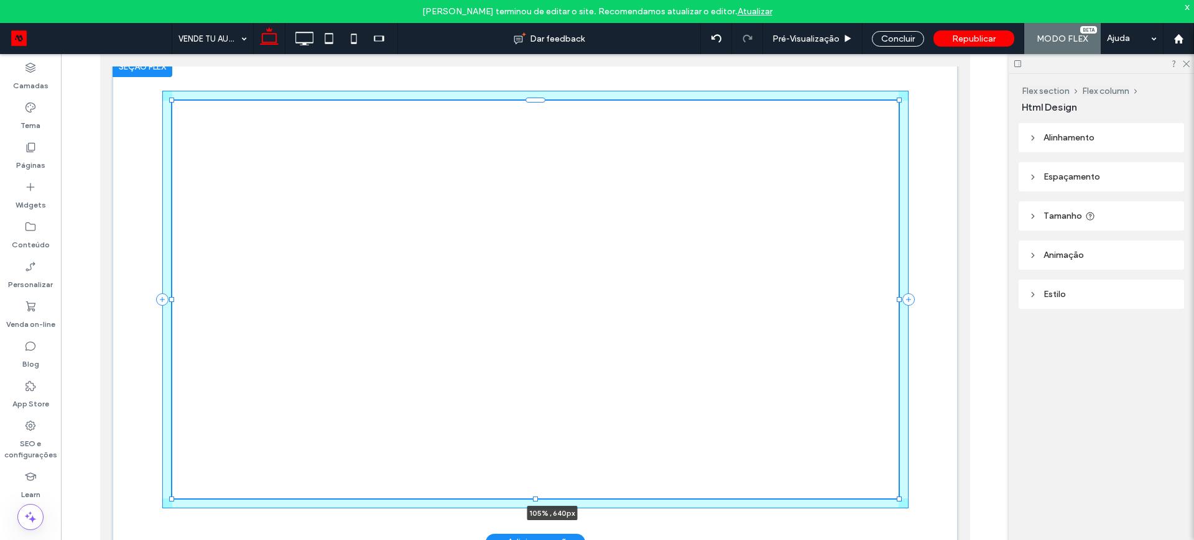
click at [927, 297] on div "105% , 640px" at bounding box center [534, 300] width 845 height 486
drag, startPoint x: 163, startPoint y: 300, endPoint x: 155, endPoint y: 300, distance: 7.5
click at [162, 300] on div "101% , 640px" at bounding box center [535, 300] width 746 height 486
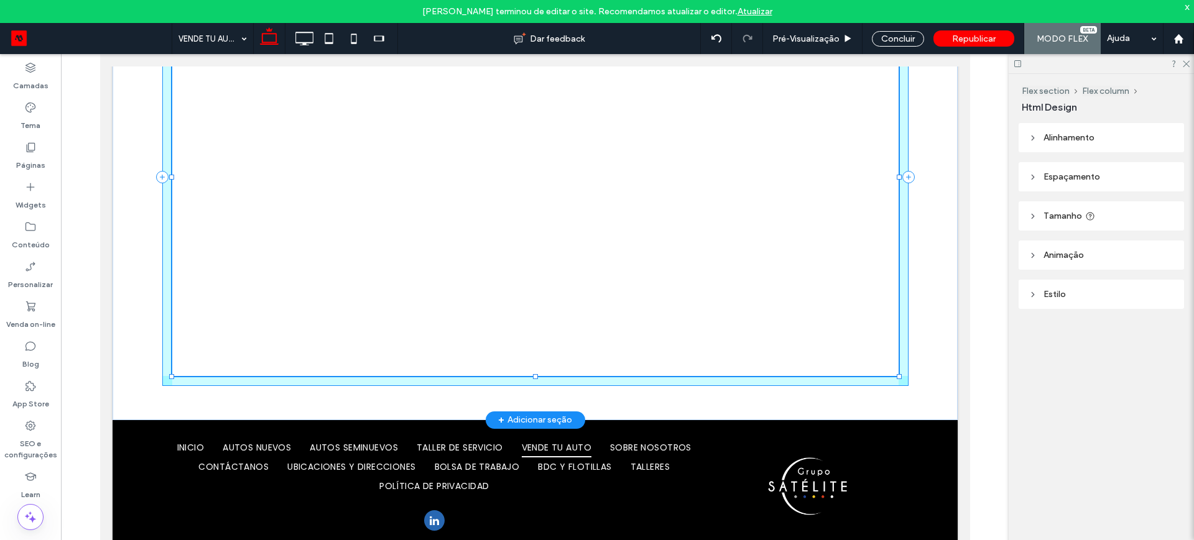
scroll to position [763, 0]
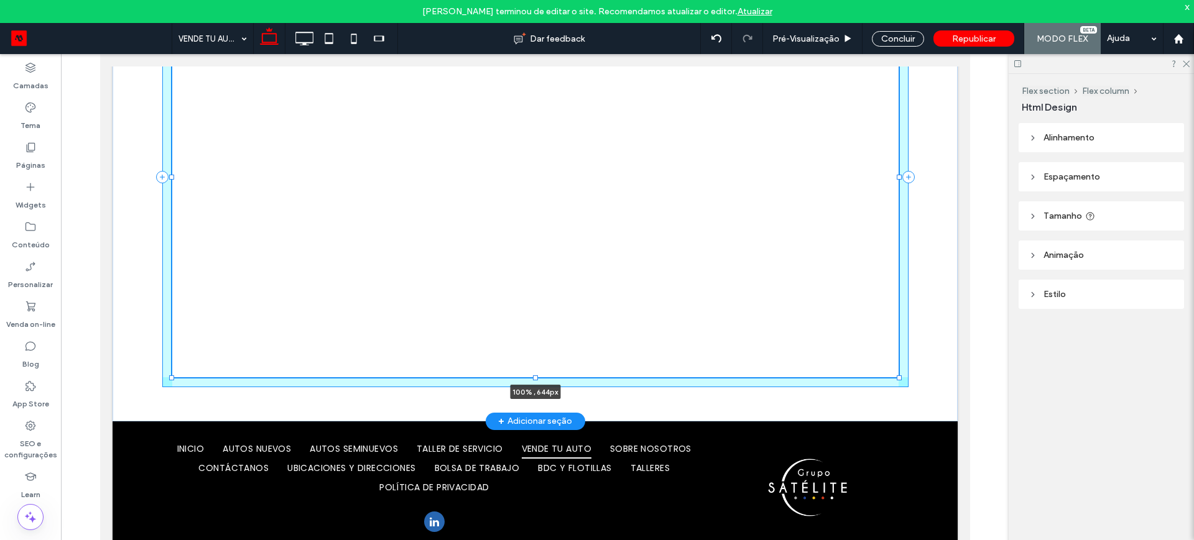
click at [532, 379] on div at bounding box center [534, 377] width 5 height 5
type input "***"
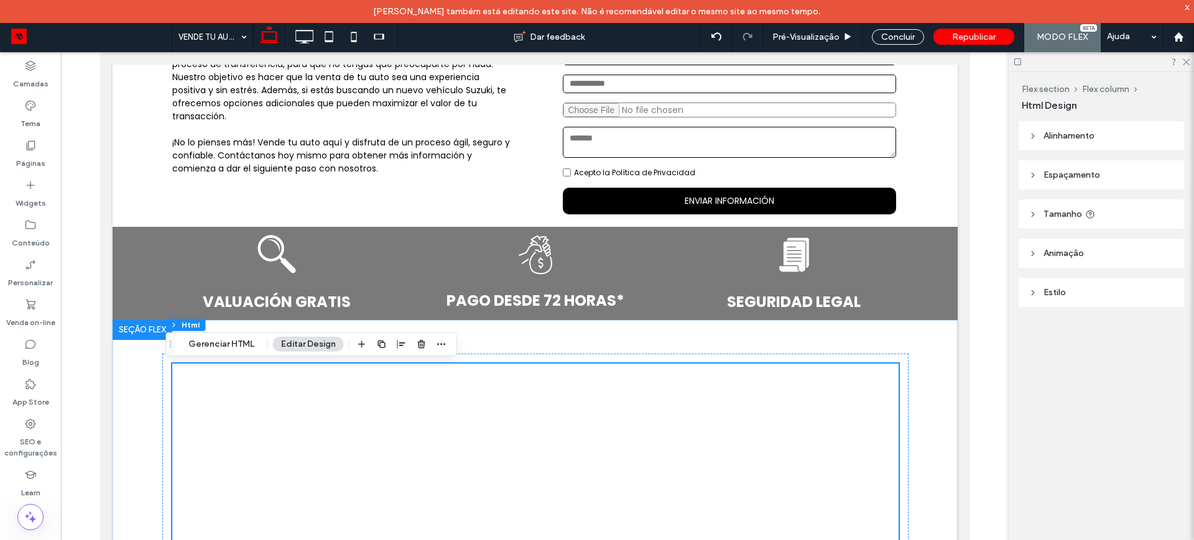
scroll to position [141, 0]
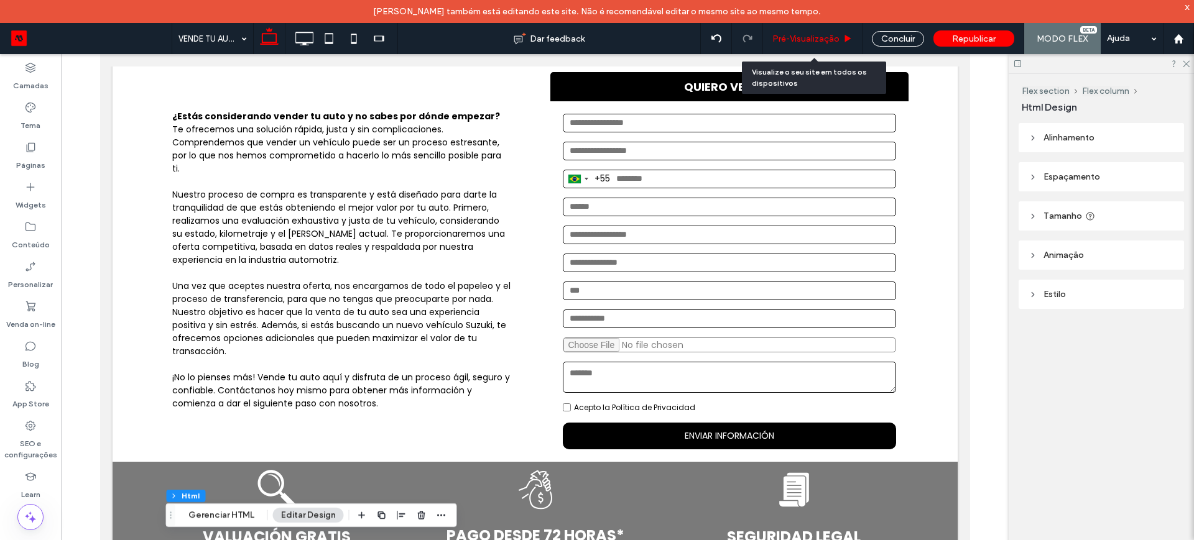
click at [785, 41] on span "Pré-Visualizaçāo" at bounding box center [805, 39] width 67 height 11
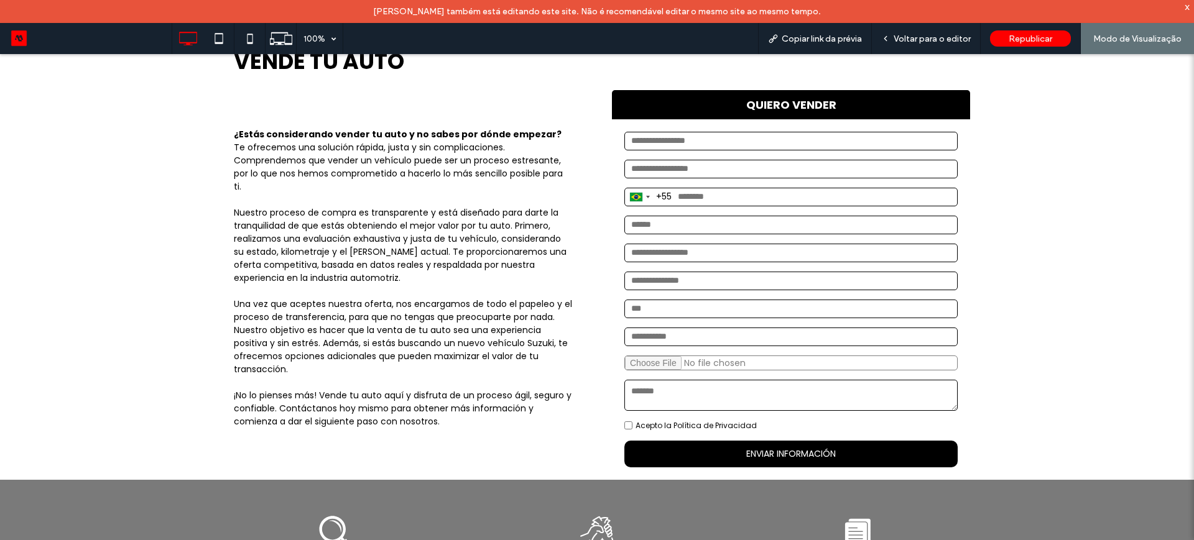
scroll to position [162, 0]
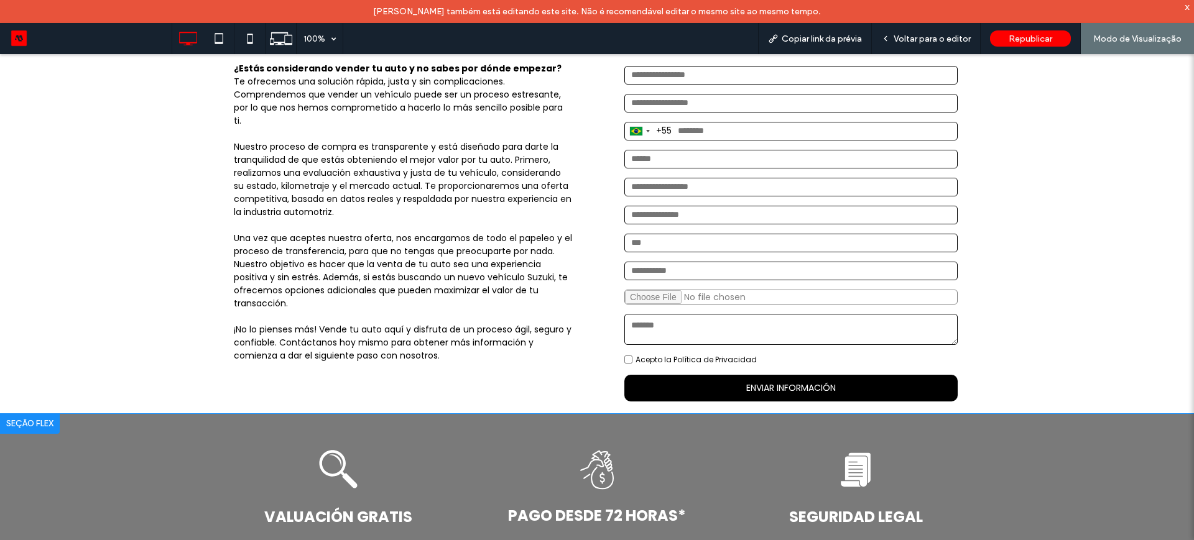
scroll to position [233, 0]
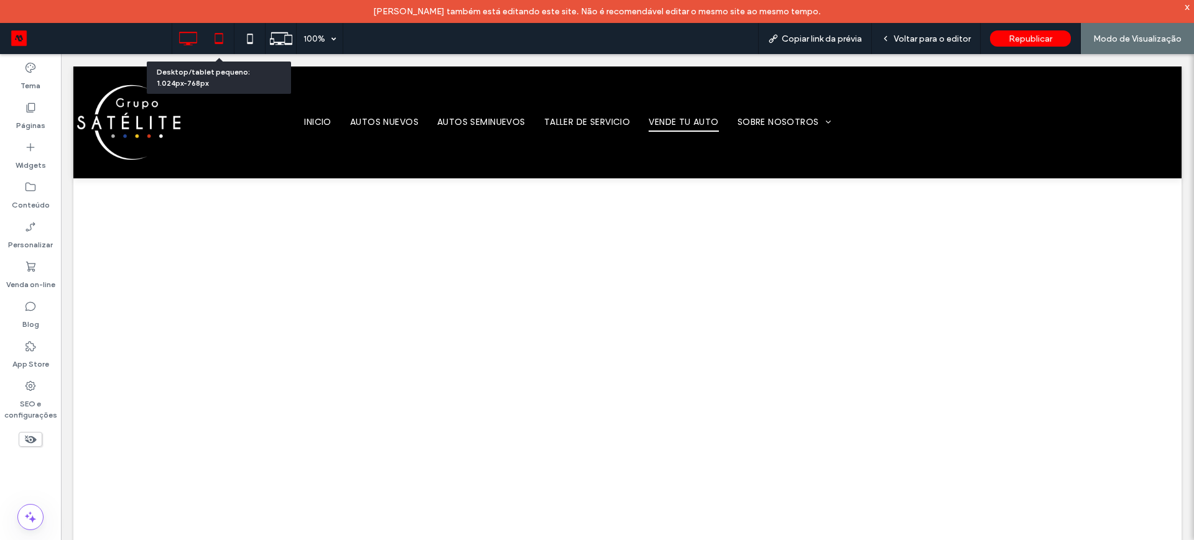
click at [216, 37] on icon at bounding box center [218, 38] width 25 height 25
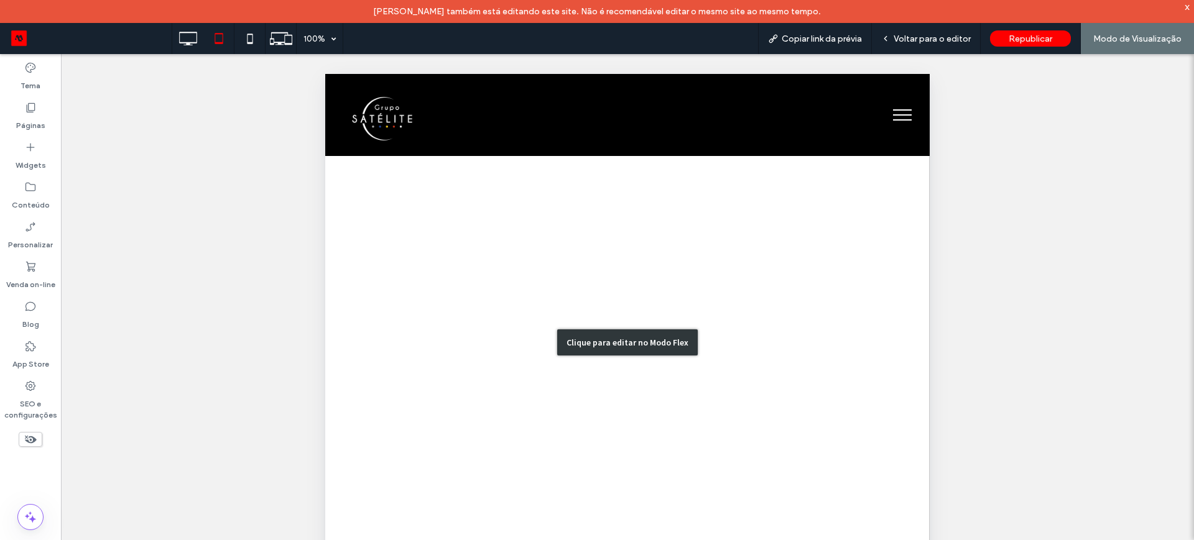
scroll to position [94, 0]
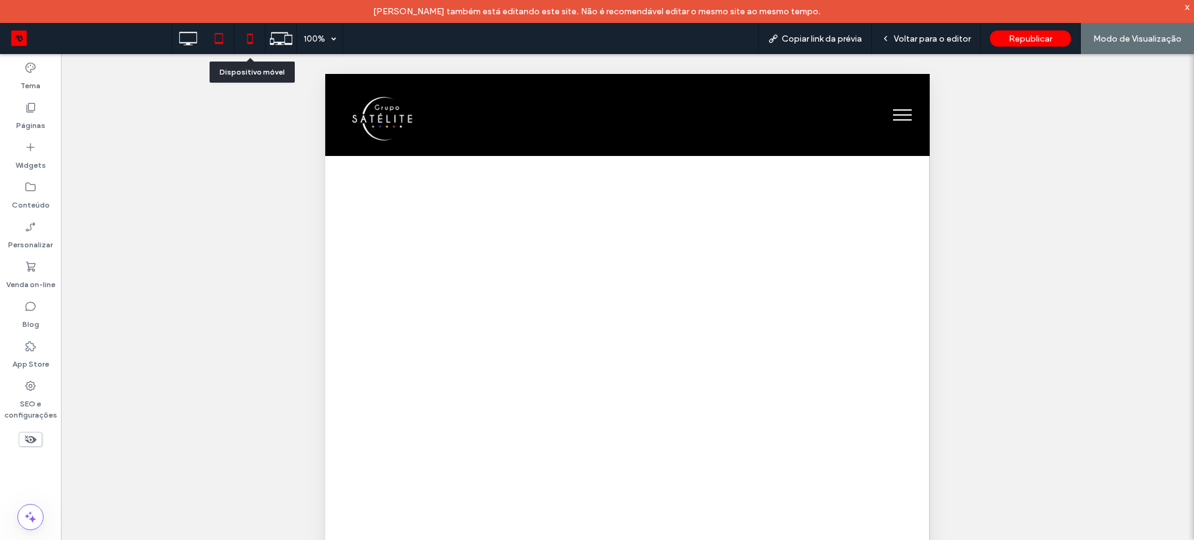
click at [251, 38] on icon at bounding box center [249, 38] width 25 height 25
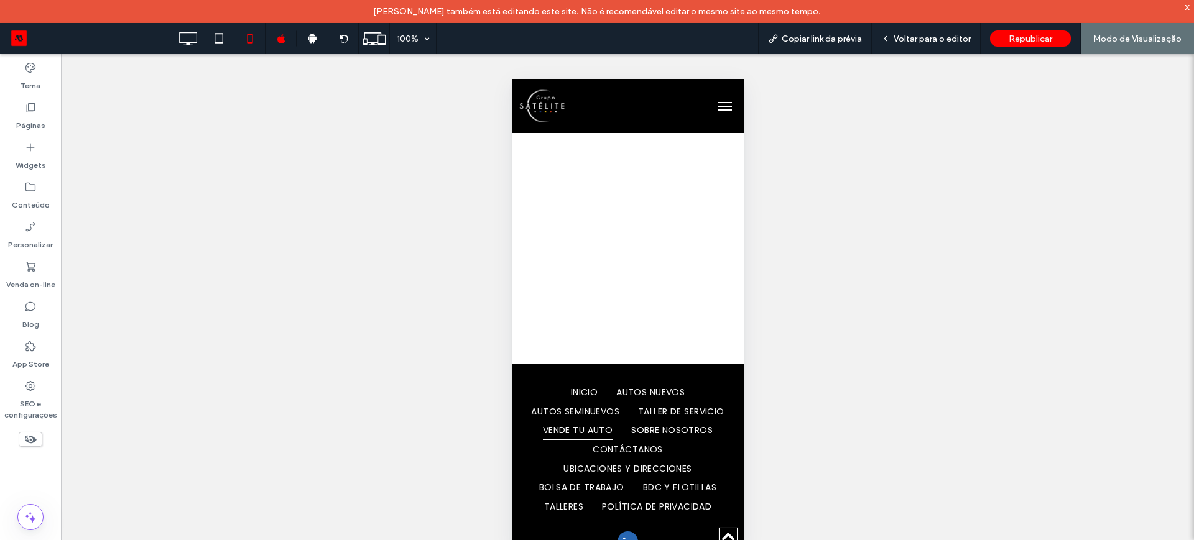
scroll to position [159, 0]
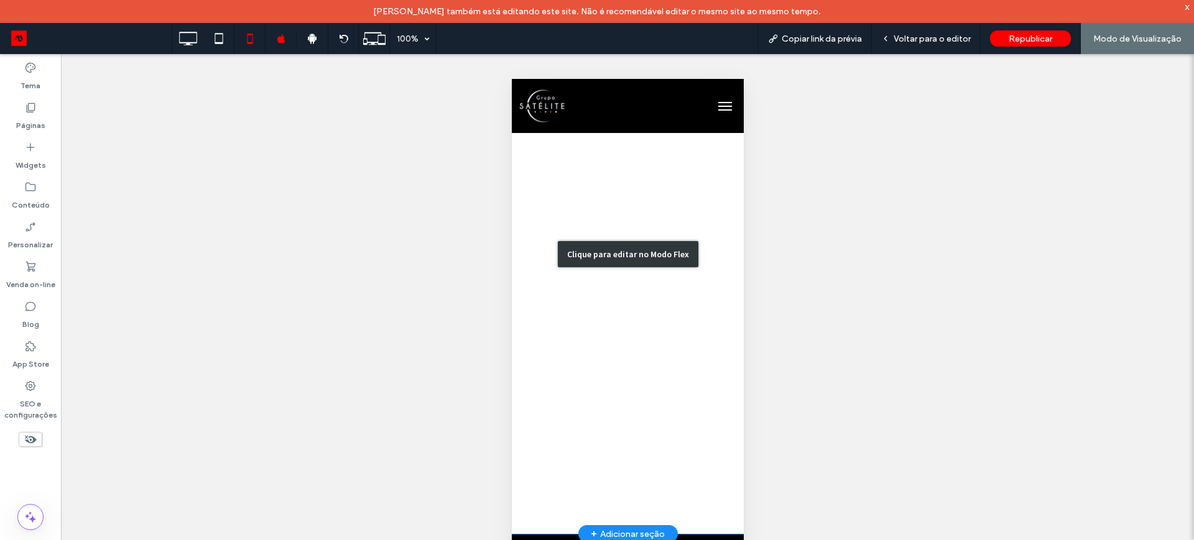
drag, startPoint x: 711, startPoint y: 331, endPoint x: 714, endPoint y: 380, distance: 49.3
click at [714, 380] on div "Clique para editar no Modo Flex" at bounding box center [627, 255] width 232 height 560
click at [711, 504] on div "Clique para editar no Modo Flex" at bounding box center [627, 255] width 232 height 560
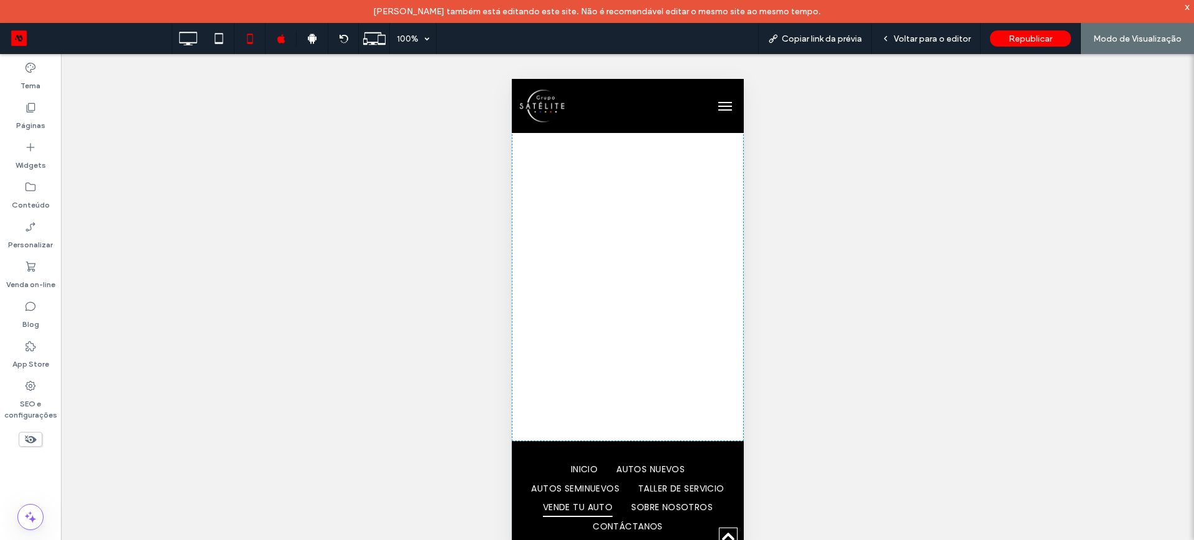
scroll to position [314, 0]
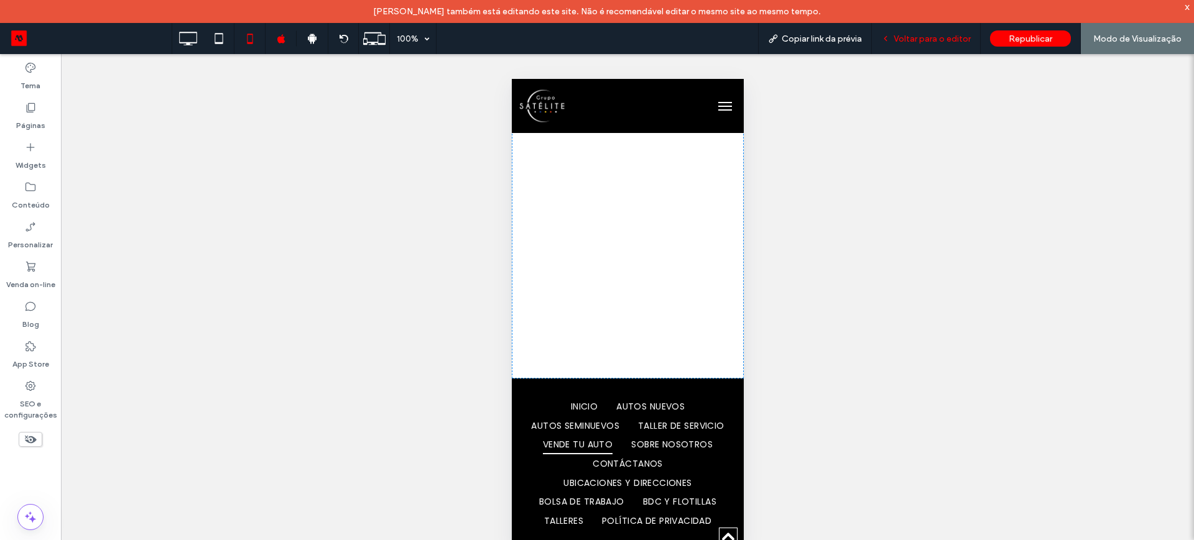
click at [914, 42] on span "Voltar para o editor" at bounding box center [931, 39] width 77 height 11
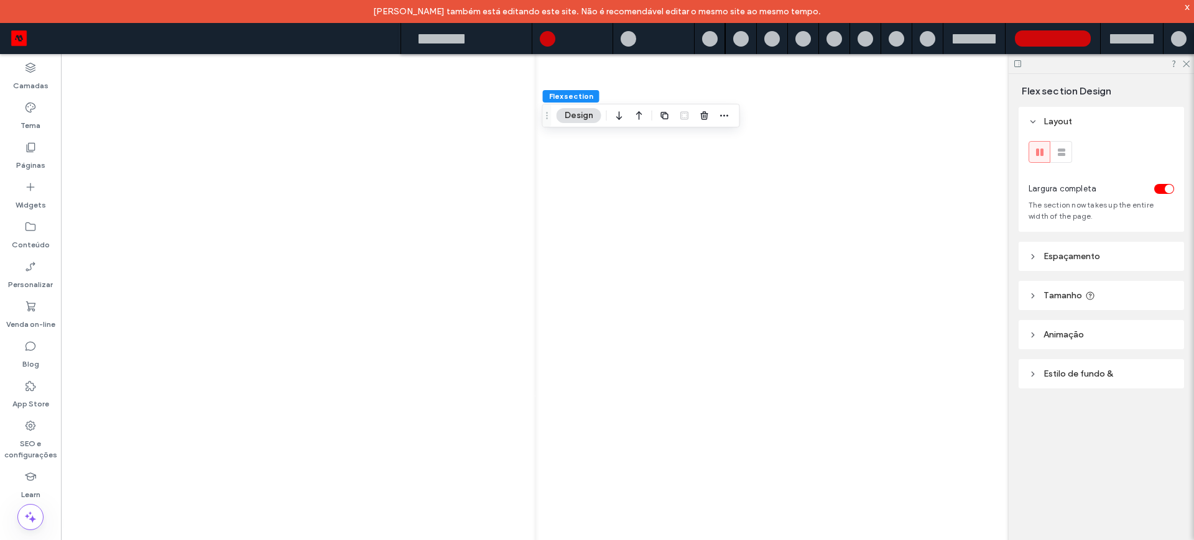
scroll to position [135, 0]
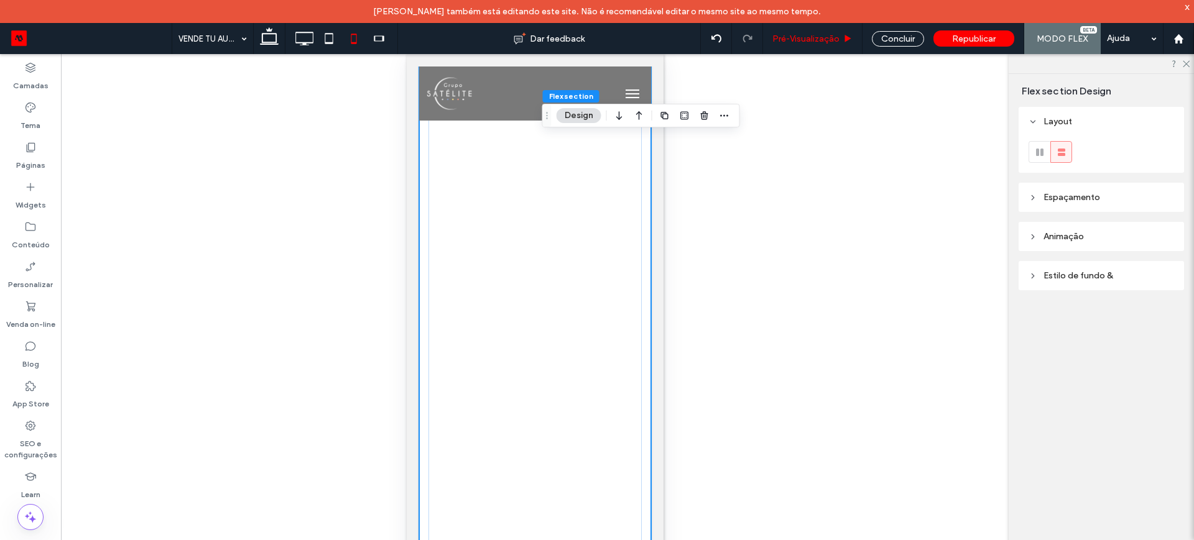
click at [813, 39] on span "Pré-Visualizaçāo" at bounding box center [805, 39] width 67 height 11
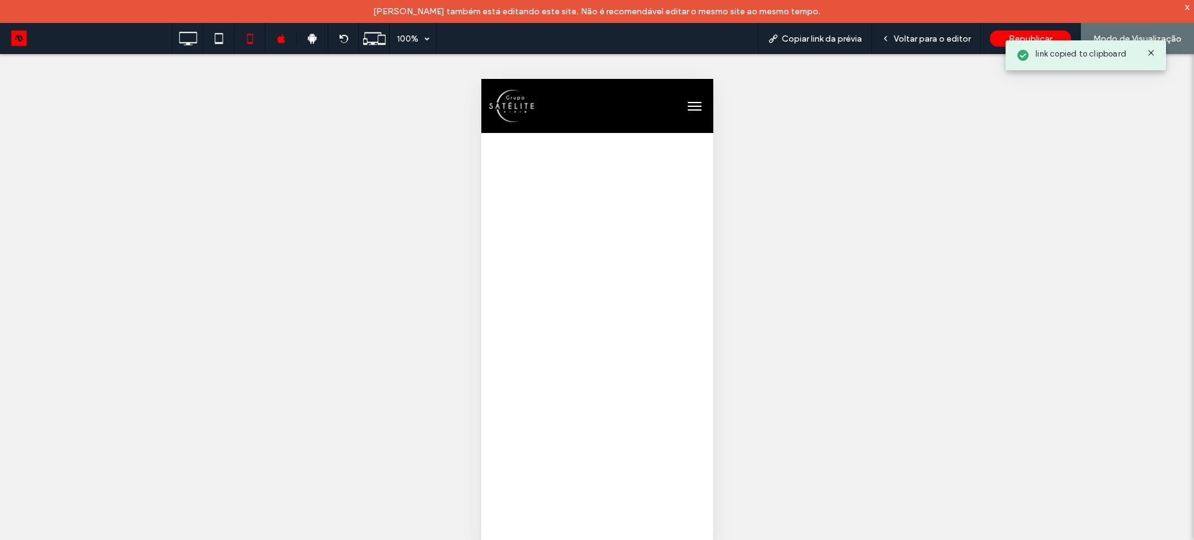
scroll to position [116, 0]
drag, startPoint x: 591, startPoint y: 429, endPoint x: 632, endPoint y: 435, distance: 41.5
click at [632, 435] on iframe at bounding box center [596, 297] width 213 height 560
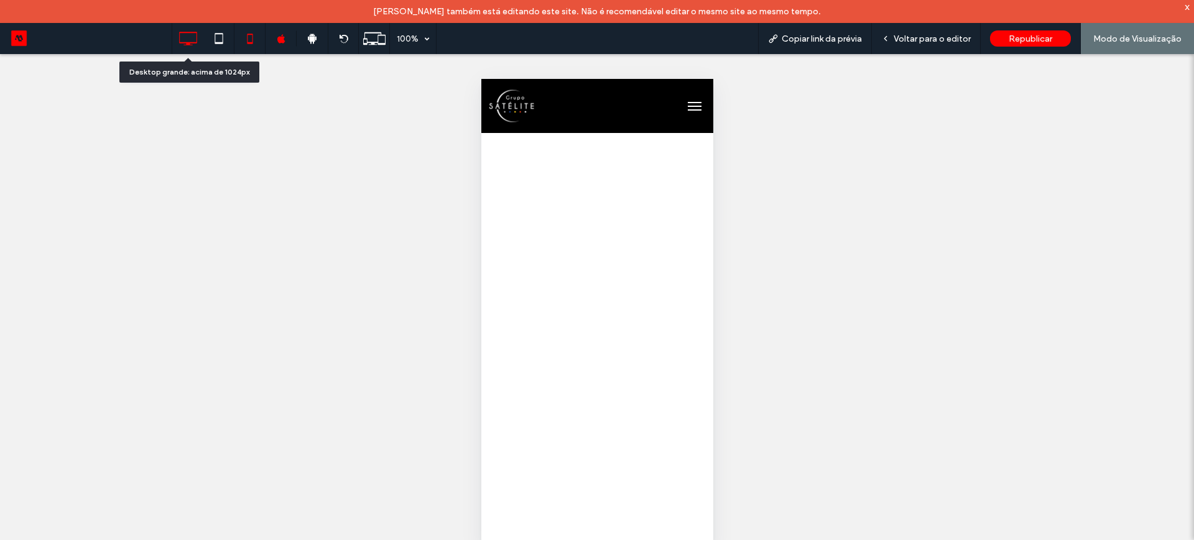
click at [185, 42] on use at bounding box center [189, 39] width 18 height 14
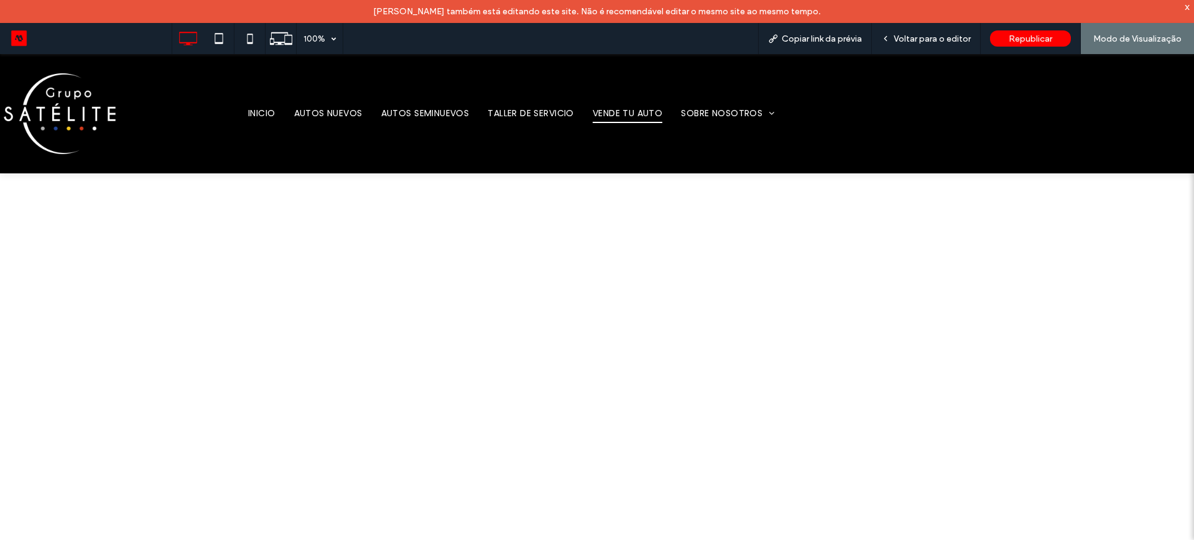
scroll to position [78, 0]
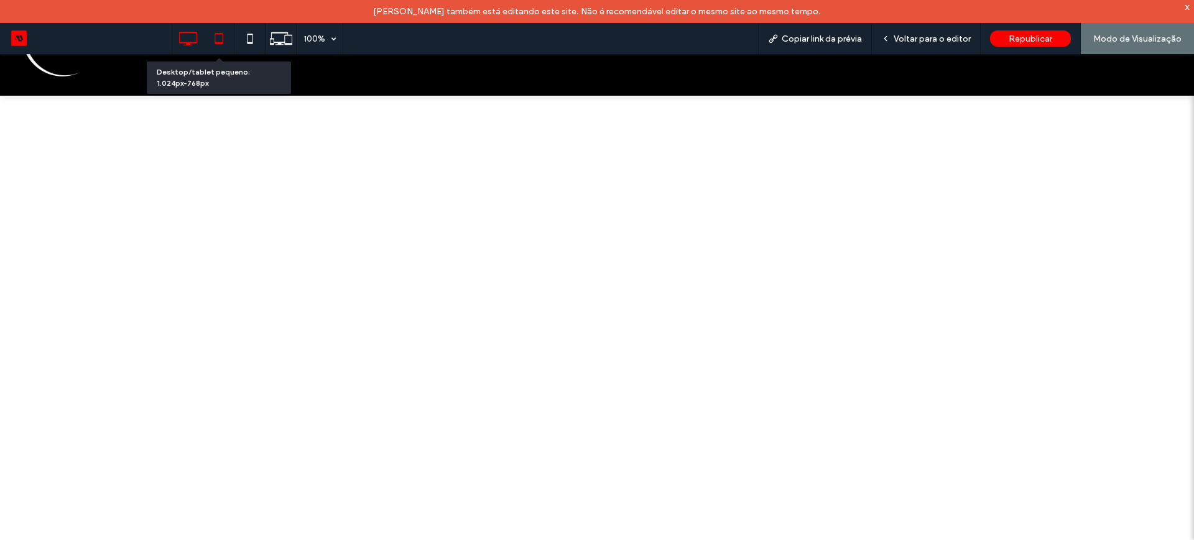
click at [223, 32] on icon at bounding box center [218, 38] width 25 height 25
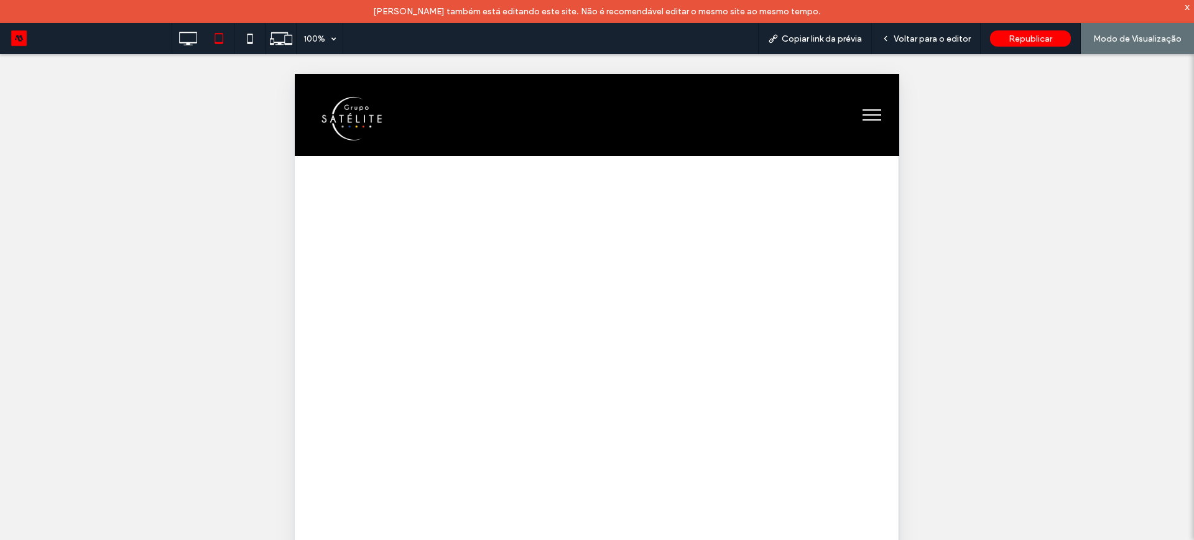
scroll to position [0, 0]
click at [248, 37] on icon at bounding box center [249, 38] width 25 height 25
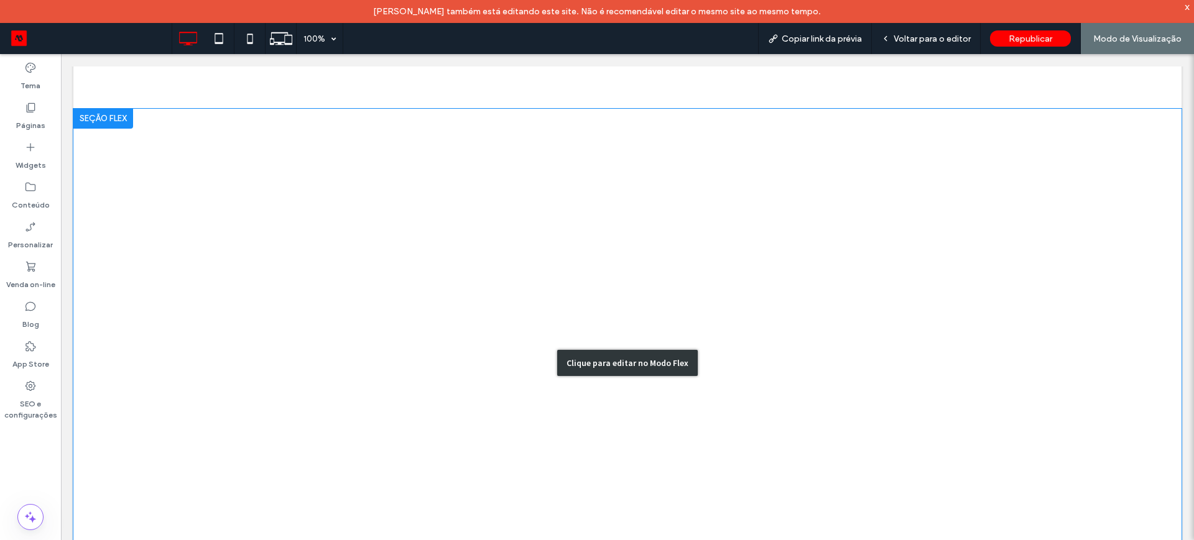
scroll to position [622, 0]
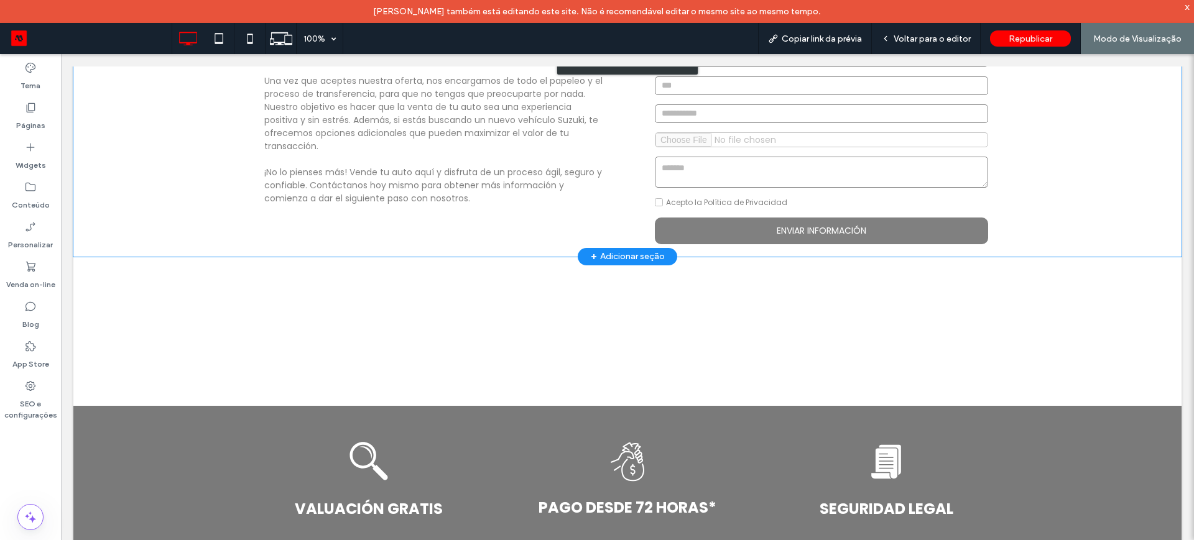
scroll to position [451, 0]
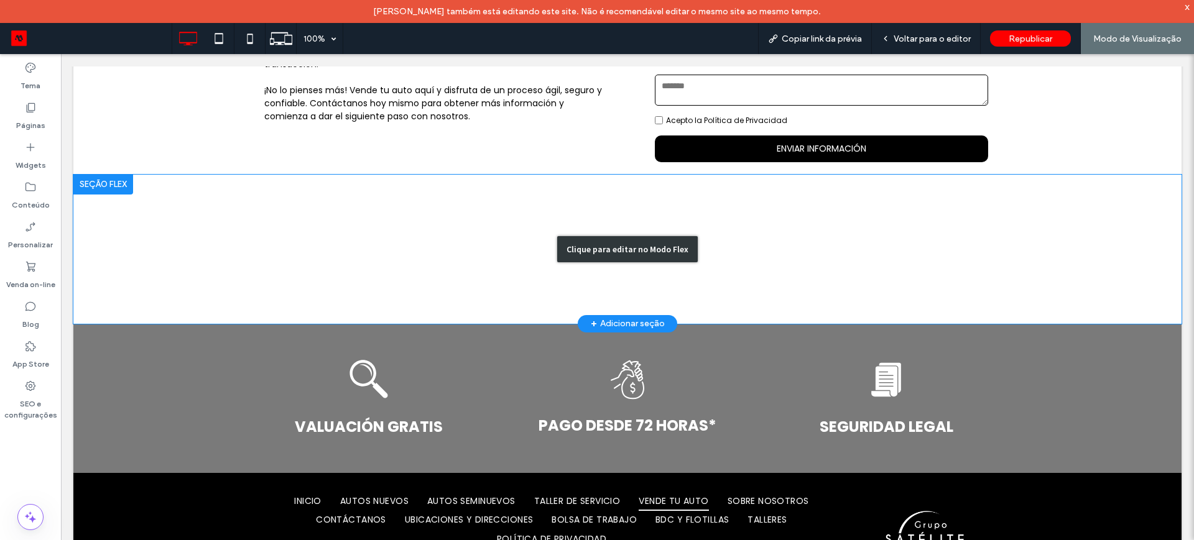
click at [378, 252] on div "Clique para editar no Modo Flex" at bounding box center [627, 249] width 1108 height 149
click at [498, 251] on div "Clique para editar no Modo Flex" at bounding box center [627, 249] width 1108 height 149
click at [616, 252] on div "Clique para editar no Modo Flex" at bounding box center [627, 249] width 140 height 26
click at [606, 251] on div "Clique para editar no Modo Flex" at bounding box center [627, 249] width 140 height 26
click at [101, 182] on div at bounding box center [103, 185] width 60 height 20
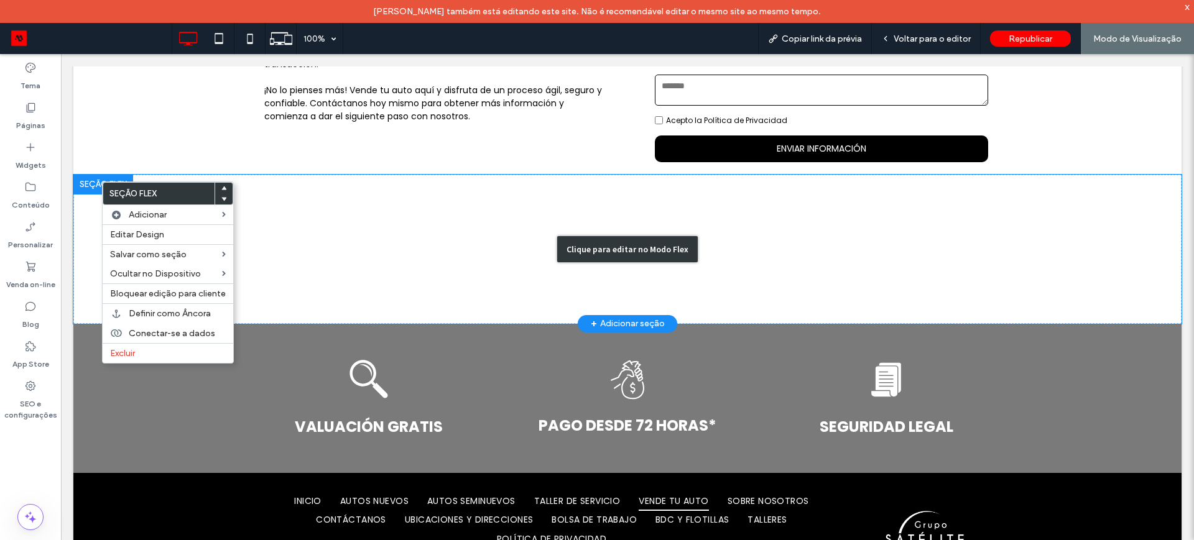
click at [379, 213] on div "Clique para editar no Modo Flex" at bounding box center [627, 249] width 1108 height 149
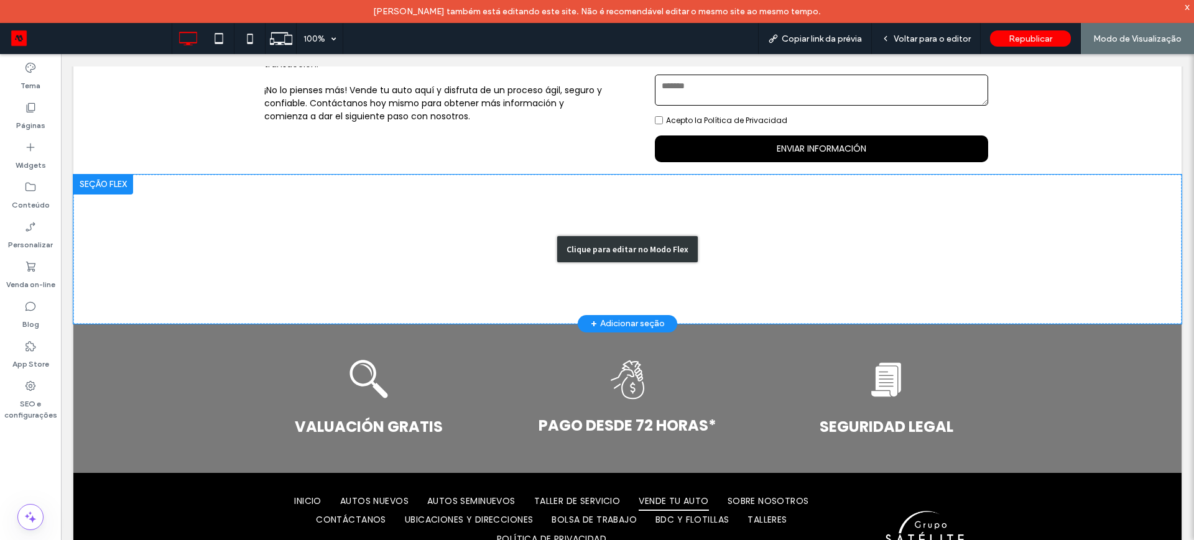
click at [445, 254] on div "Clique para editar no Modo Flex" at bounding box center [627, 249] width 1108 height 149
click at [259, 190] on div "Clique para editar no Modo Flex" at bounding box center [627, 249] width 1108 height 149
click at [483, 258] on div "Clique para editar no Modo Flex" at bounding box center [627, 249] width 1108 height 149
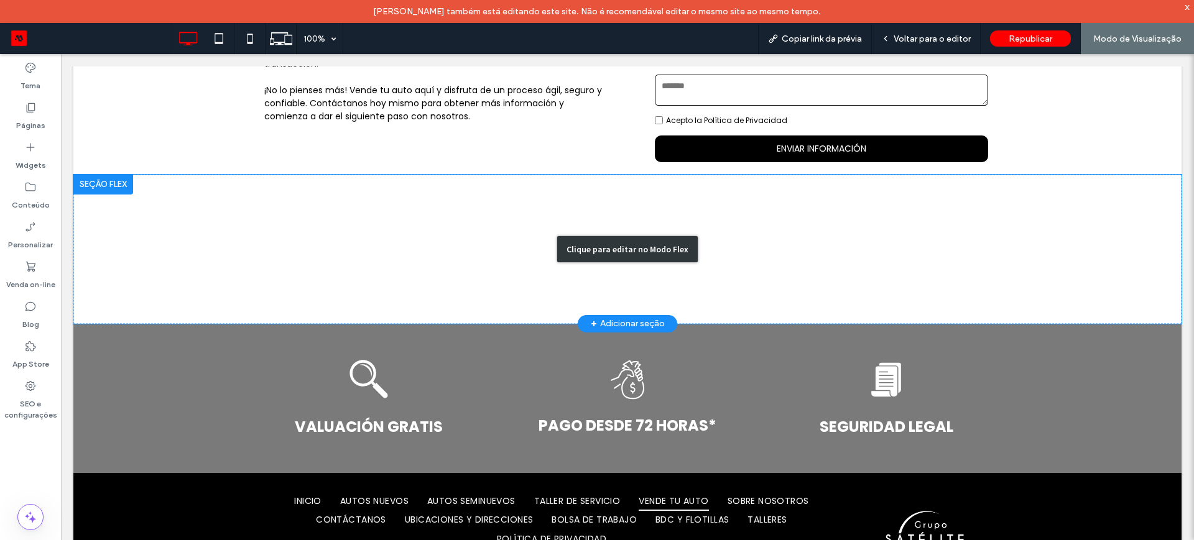
click at [607, 256] on div "Clique para editar no Modo Flex" at bounding box center [627, 249] width 140 height 26
click at [605, 248] on div "Clique para editar no Modo Flex" at bounding box center [627, 249] width 140 height 26
click at [605, 249] on div "Clique para editar no Modo Flex" at bounding box center [627, 249] width 140 height 26
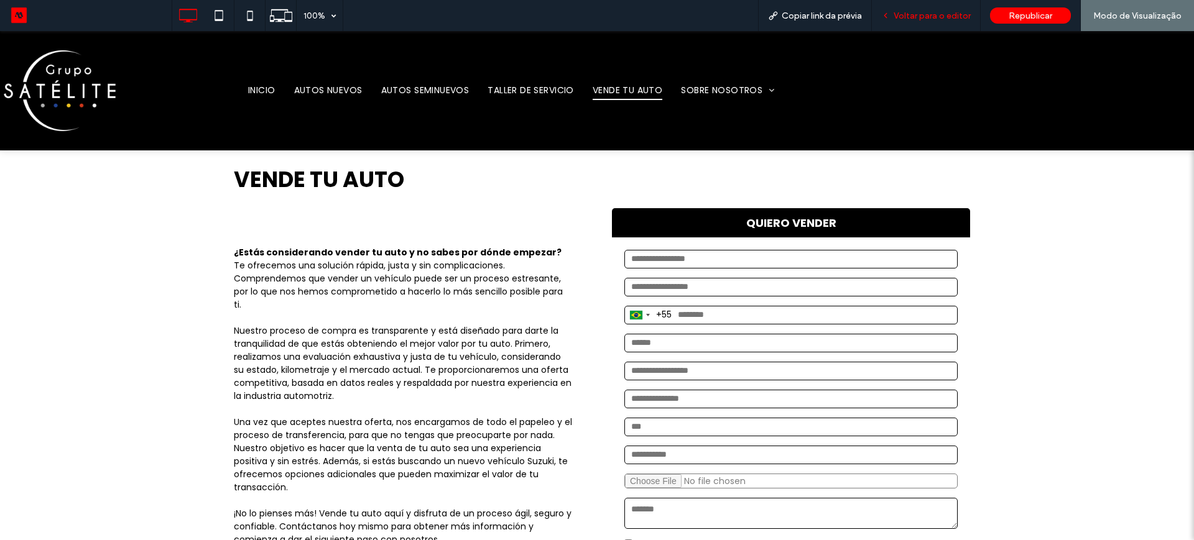
click at [916, 16] on span "Voltar para o editor" at bounding box center [931, 16] width 77 height 11
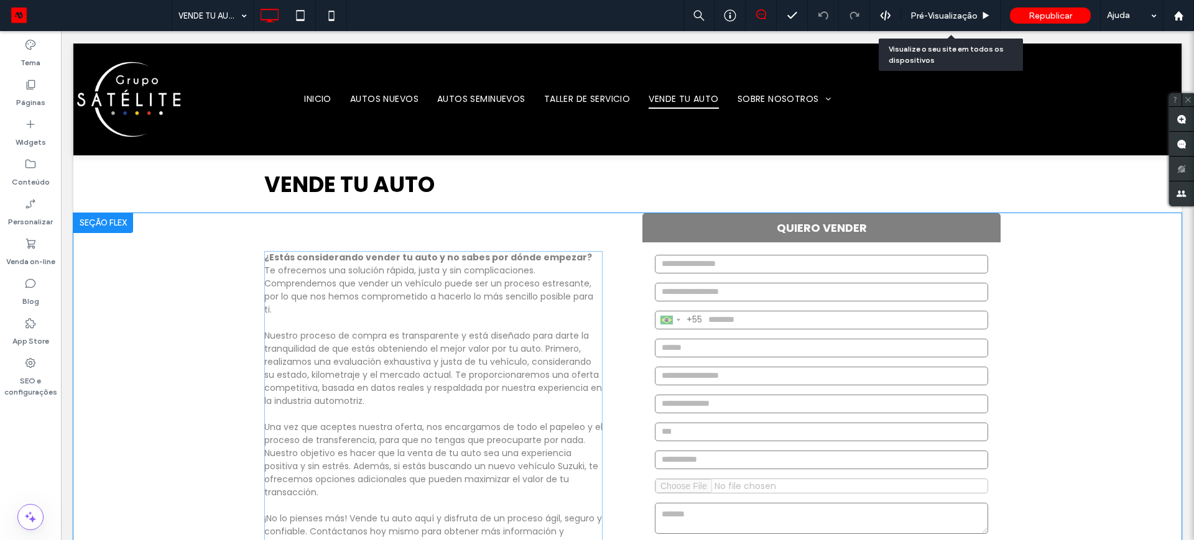
click at [598, 291] on div "Clique para editar no Modo Flex" at bounding box center [627, 408] width 1108 height 390
click at [598, 291] on div "¿Estás considerando vender tu auto y no sabes por dónde empezar? Te ofrecemos u…" at bounding box center [433, 408] width 358 height 390
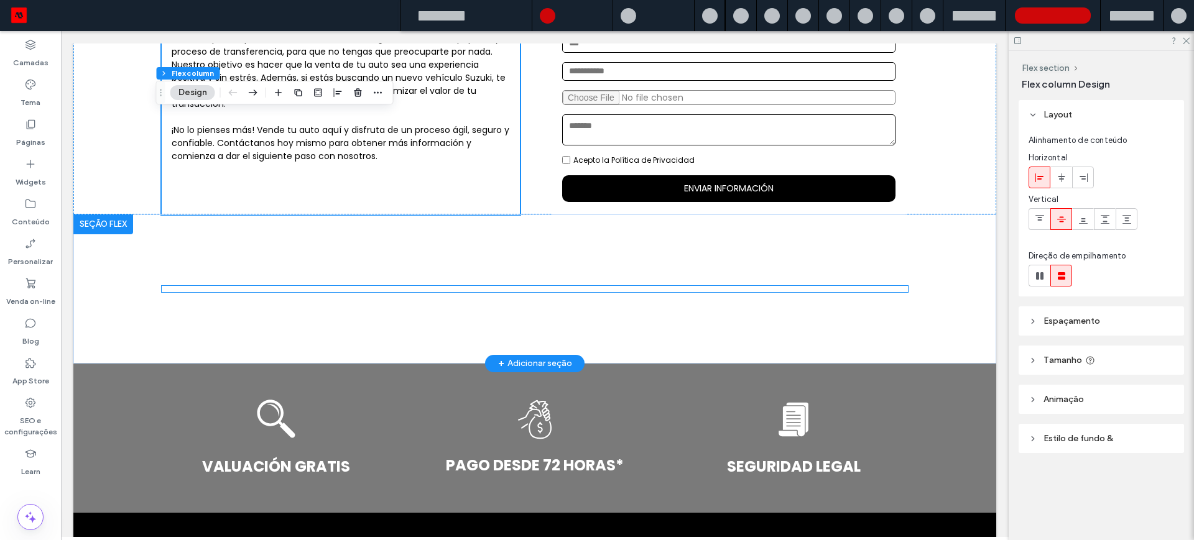
scroll to position [366, 0]
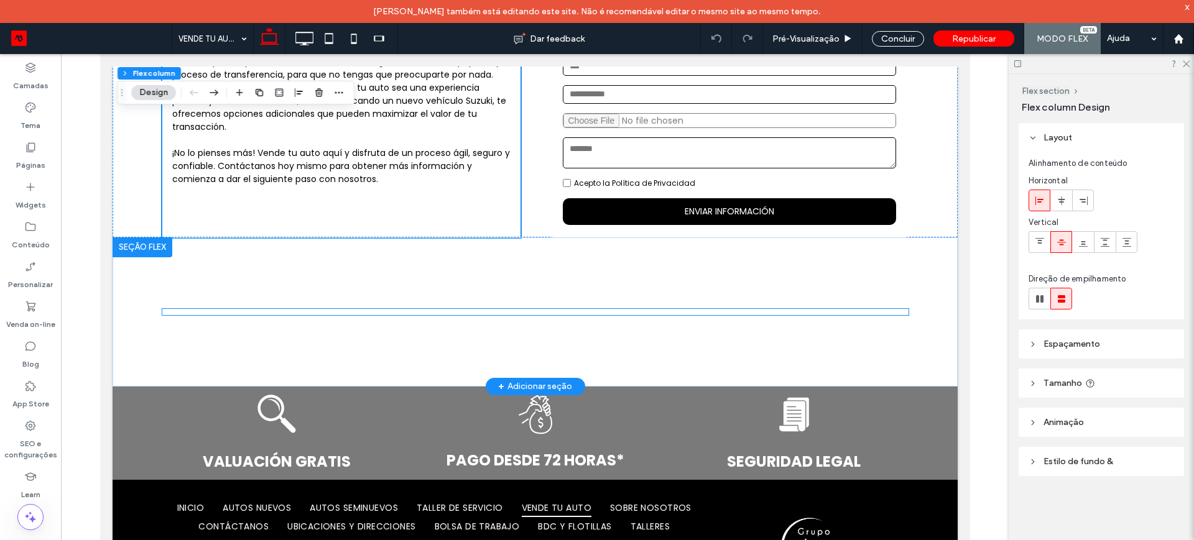
click at [162, 309] on intelimotor-valuation at bounding box center [162, 309] width 0 height 0
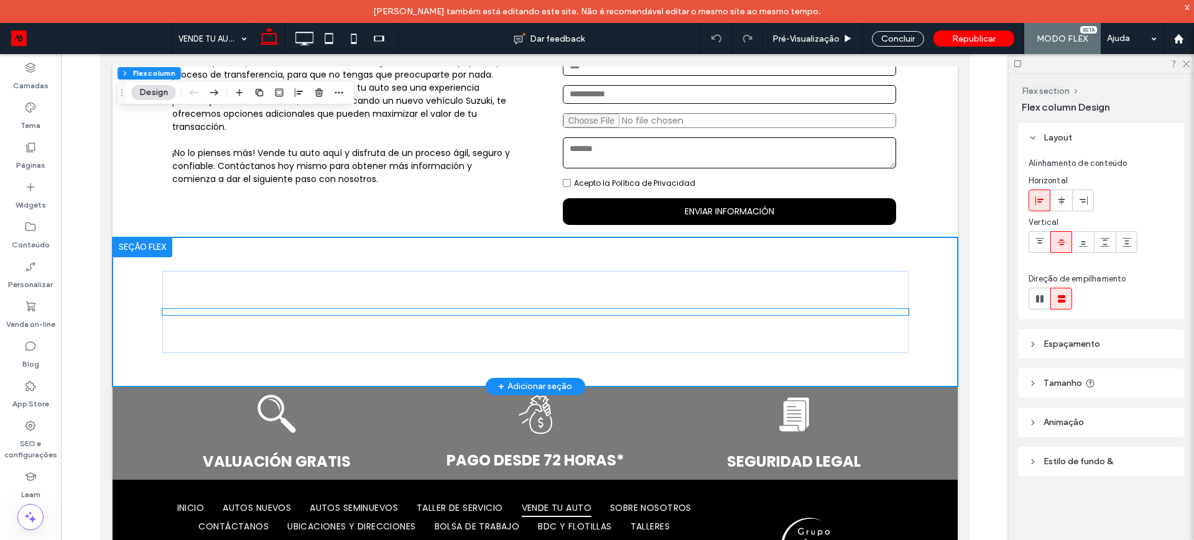
click at [162, 309] on intelimotor-valuation at bounding box center [162, 309] width 0 height 0
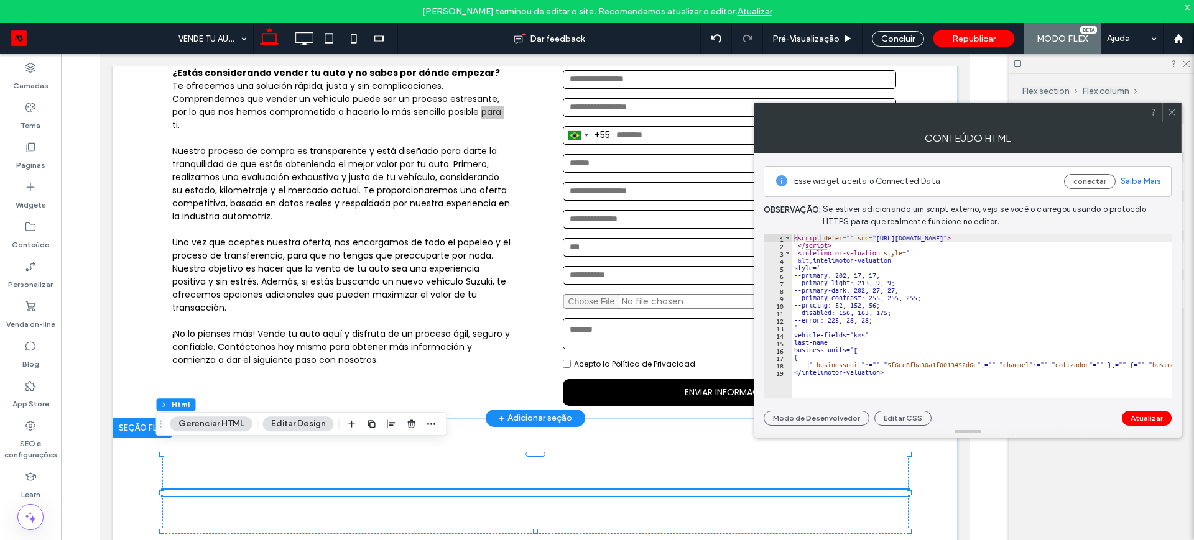
scroll to position [210, 0]
